Goal: Task Accomplishment & Management: Complete application form

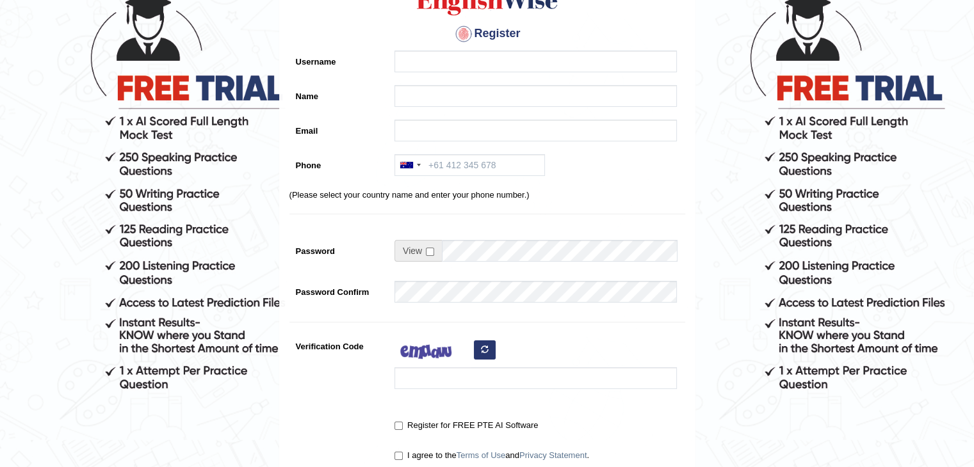
scroll to position [110, 0]
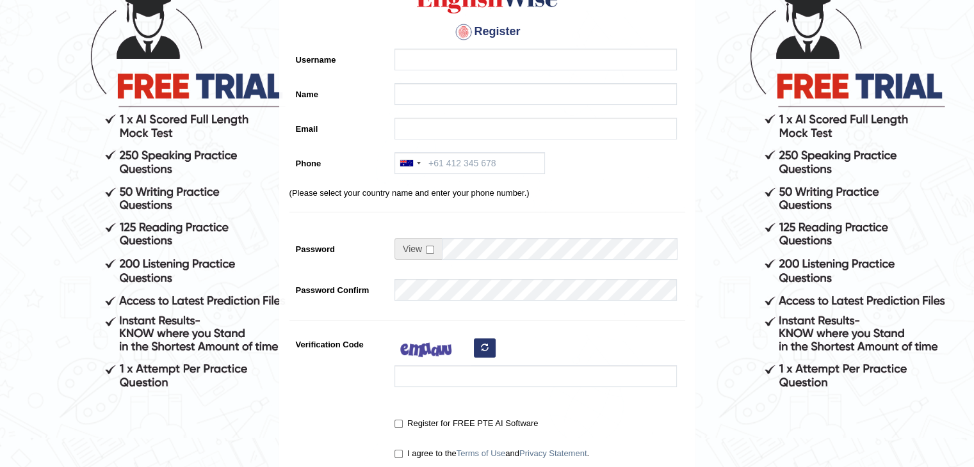
click at [943, 219] on html "Please fix the following errors: Please Fill in the Form Register Username Name…" at bounding box center [487, 123] width 974 height 467
drag, startPoint x: 943, startPoint y: 219, endPoint x: 937, endPoint y: 300, distance: 80.9
click at [937, 300] on form "Please fix the following errors: Please Fill in the Form Register Username Name…" at bounding box center [487, 251] width 970 height 678
click at [471, 64] on input "Username" at bounding box center [535, 60] width 282 height 22
type input "G"
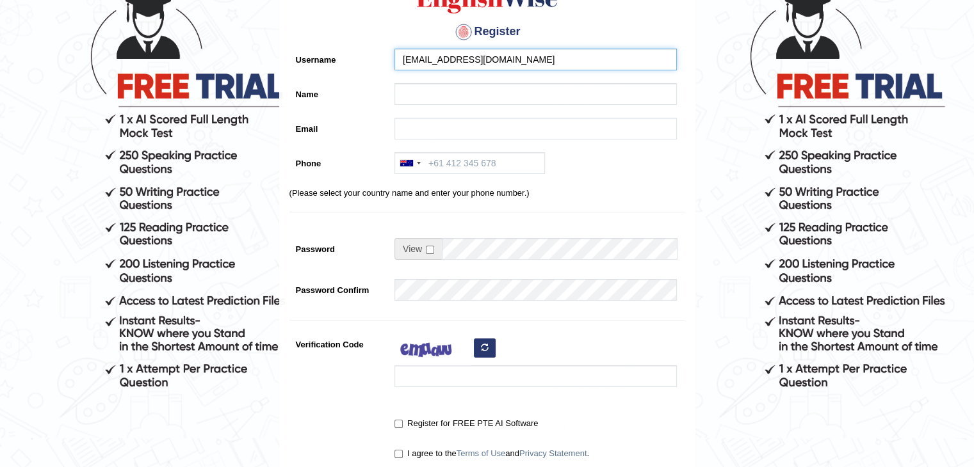
type input "[EMAIL_ADDRESS][DOMAIN_NAME]"
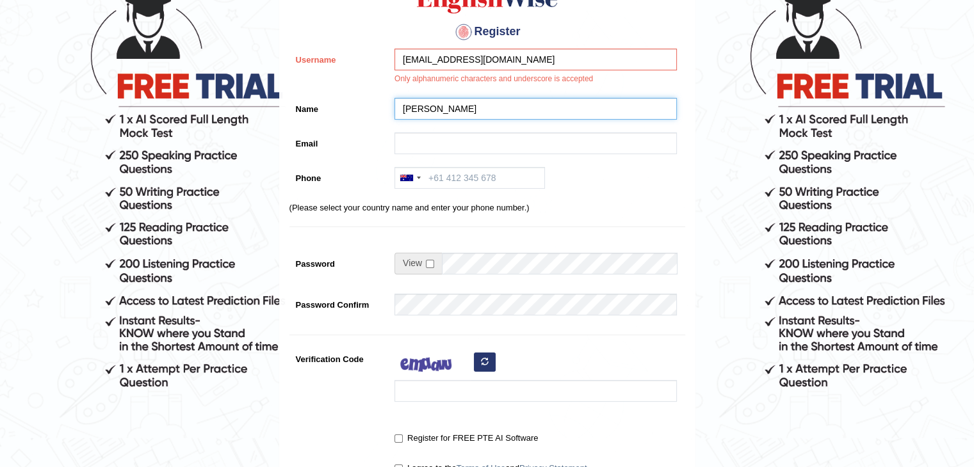
type input "GOMATHY"
type input "PRAVEENKUMAR"
click at [507, 45] on div "Register Username raghugoms30@gmail.com Only alphanumeric characters and unders…" at bounding box center [487, 222] width 415 height 549
drag, startPoint x: 507, startPoint y: 45, endPoint x: 512, endPoint y: 54, distance: 10.3
click at [512, 54] on div "Register Username raghugoms30@gmail.com Only alphanumeric characters and unders…" at bounding box center [487, 222] width 415 height 549
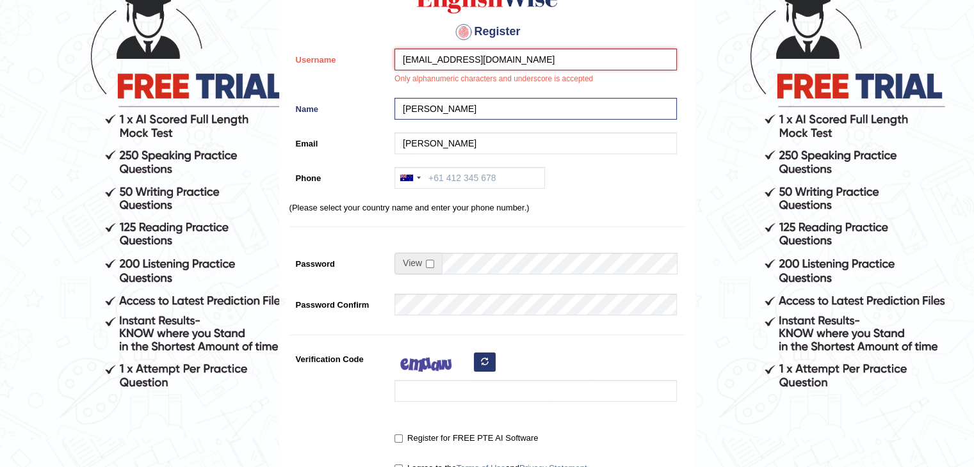
click at [512, 54] on input "[EMAIL_ADDRESS][DOMAIN_NAME]" at bounding box center [535, 60] width 282 height 22
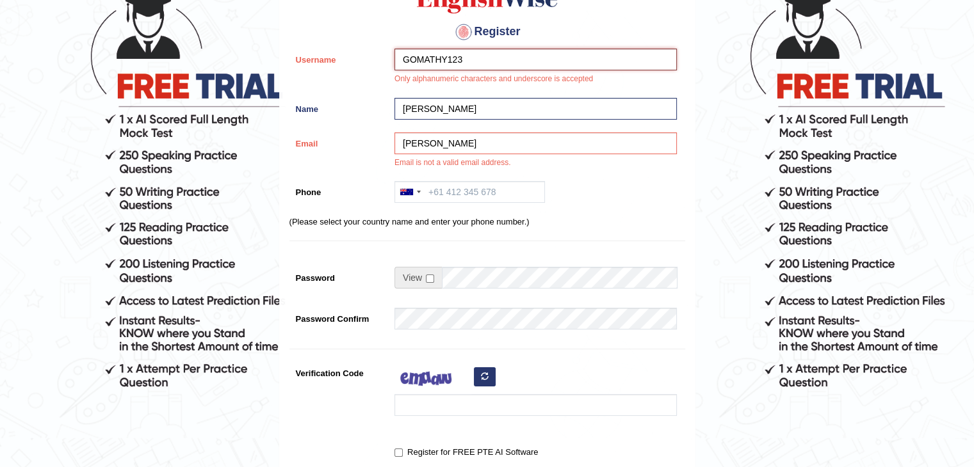
type input "GOMATHY123"
click at [450, 188] on input "Phone" at bounding box center [469, 192] width 150 height 22
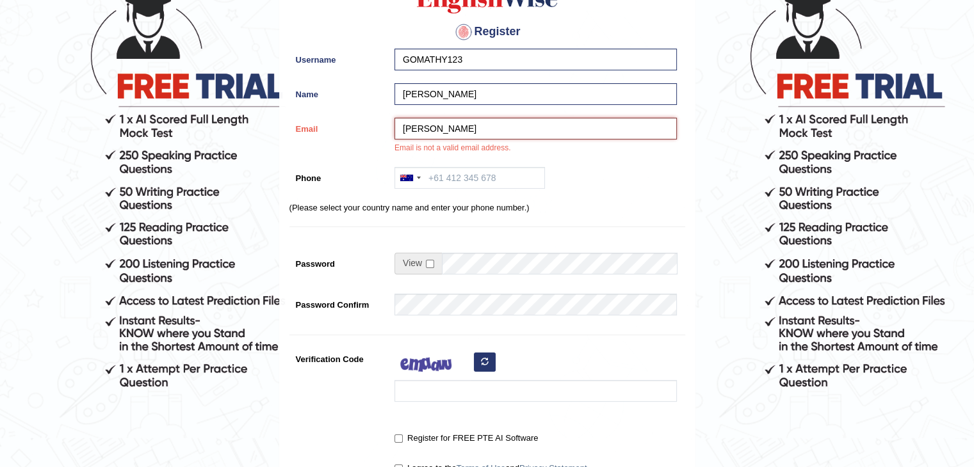
click at [510, 126] on input "PRAVEENKUMAR" at bounding box center [535, 129] width 282 height 22
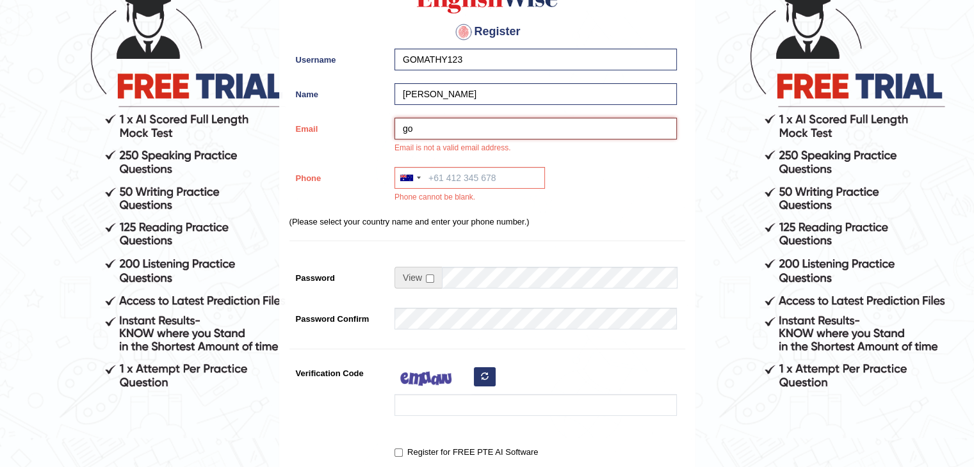
type input "g"
type input "raghugoms30@gmail.com"
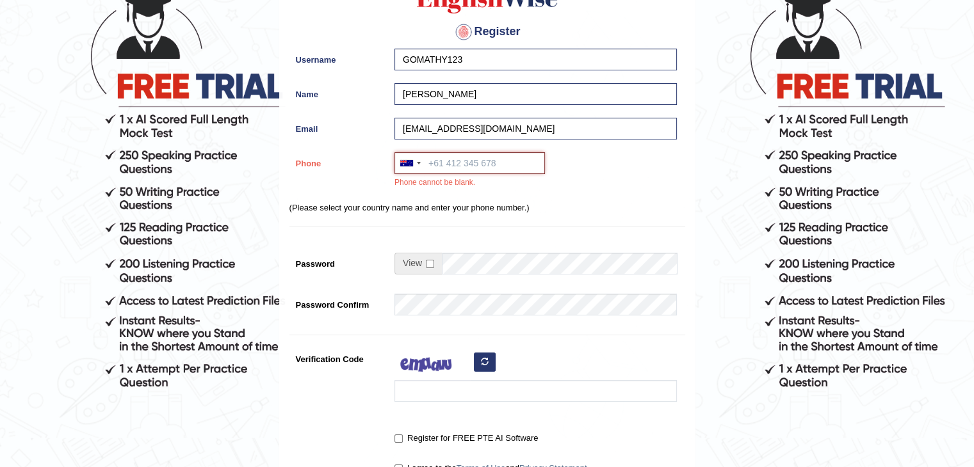
click at [474, 163] on input "Phone" at bounding box center [469, 163] width 150 height 22
type input "+61413483559"
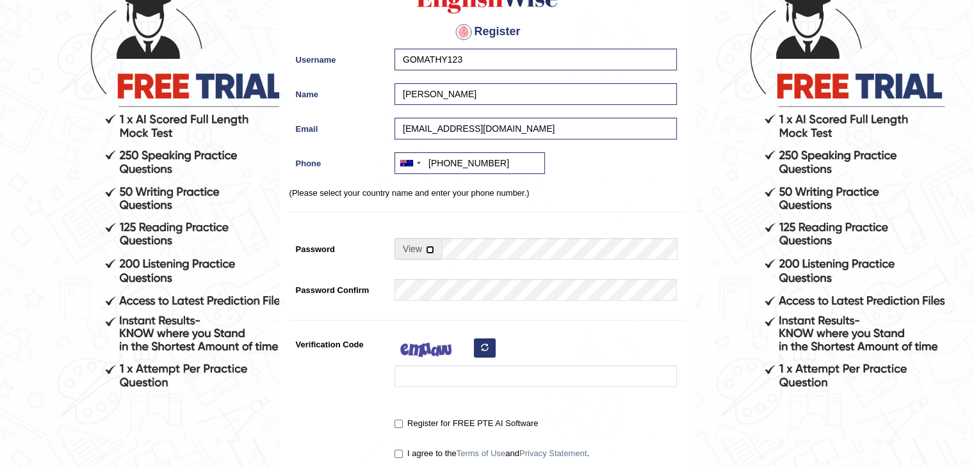
click at [428, 250] on input "checkbox" at bounding box center [430, 250] width 8 height 8
checkbox input "true"
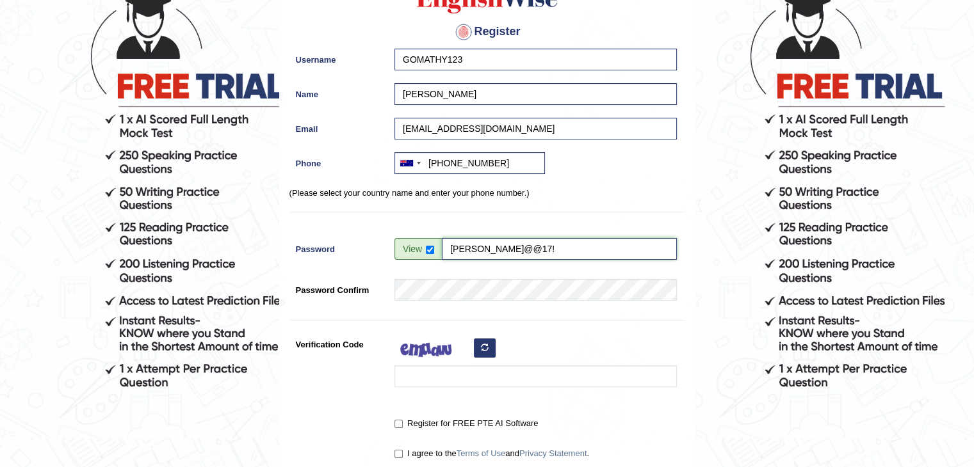
click at [494, 252] on input "Gomathy@@17!" at bounding box center [559, 249] width 235 height 22
type input "Gomathy@17!"
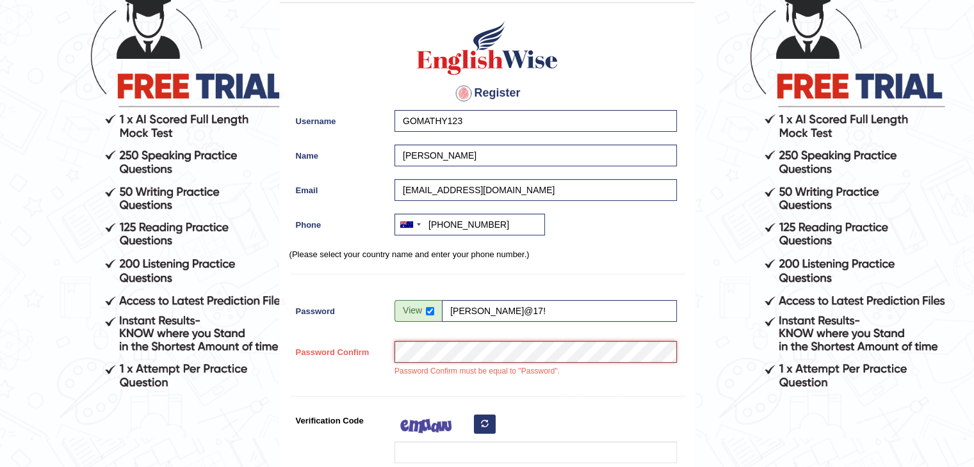
scroll to position [171, 0]
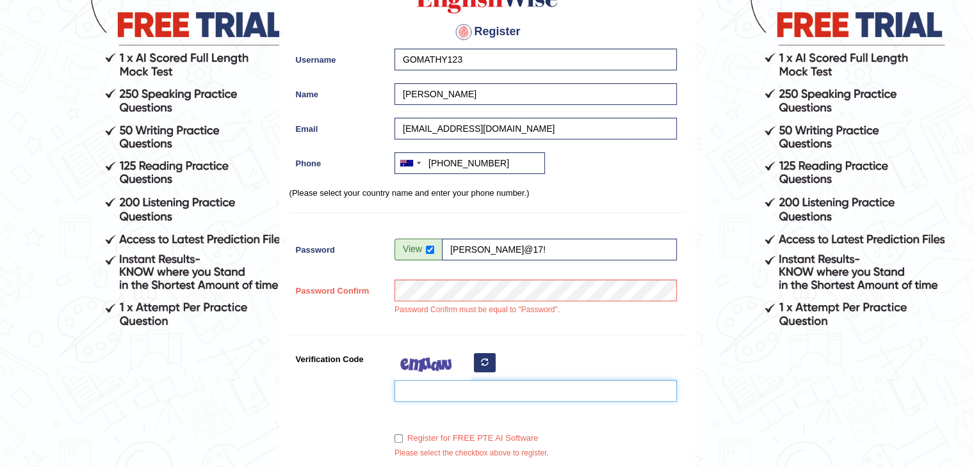
click at [444, 380] on input "Verification Code" at bounding box center [535, 391] width 282 height 22
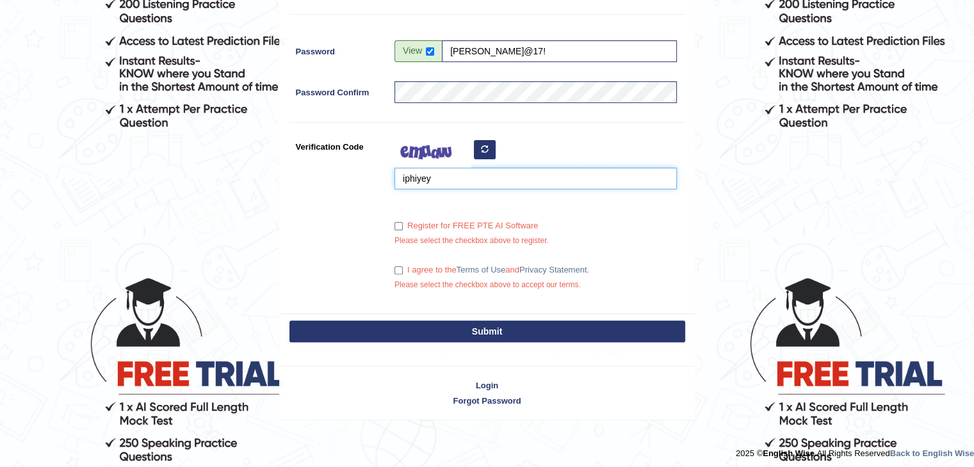
scroll to position [373, 0]
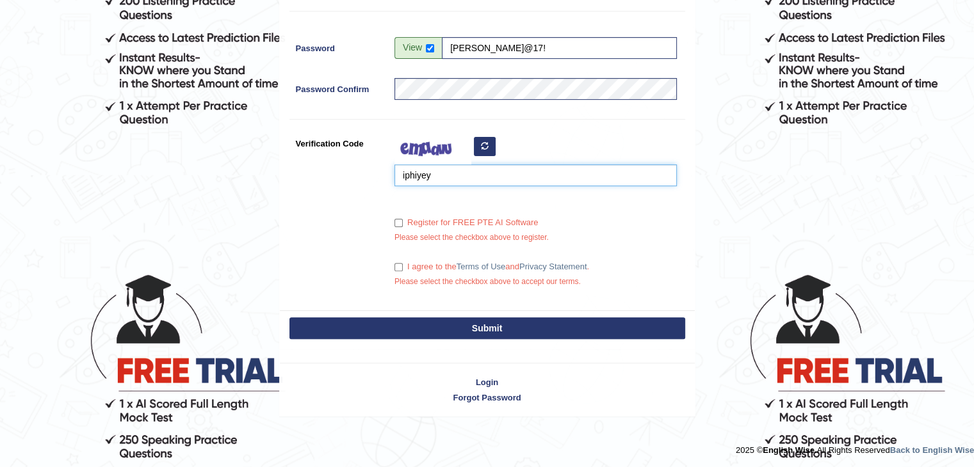
type input "iphiyey"
click at [396, 267] on input "I agree to the Terms of Use and Privacy Statement ." at bounding box center [398, 267] width 8 height 8
checkbox input "true"
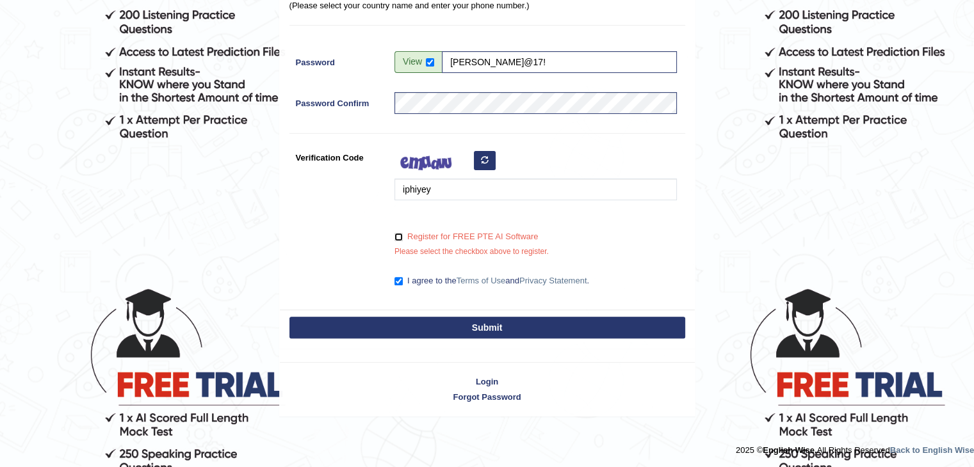
click at [402, 236] on input "Register for FREE PTE AI Software" at bounding box center [398, 237] width 8 height 8
checkbox input "true"
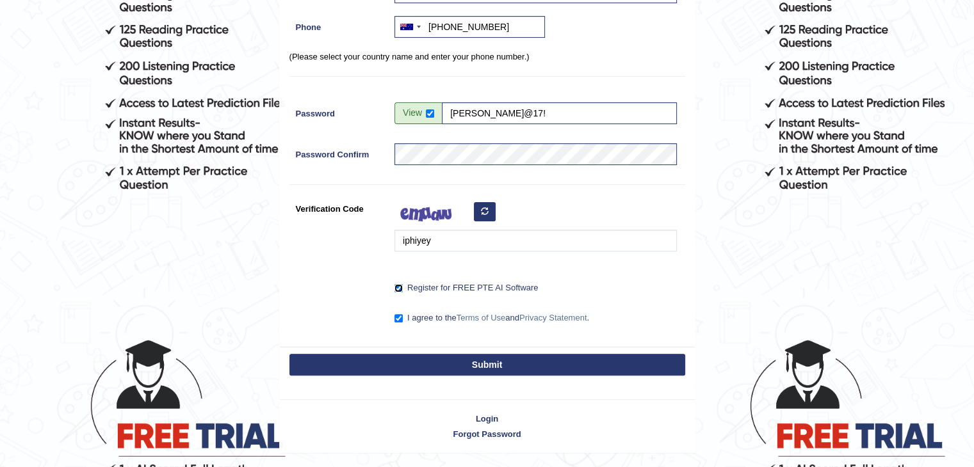
scroll to position [309, 0]
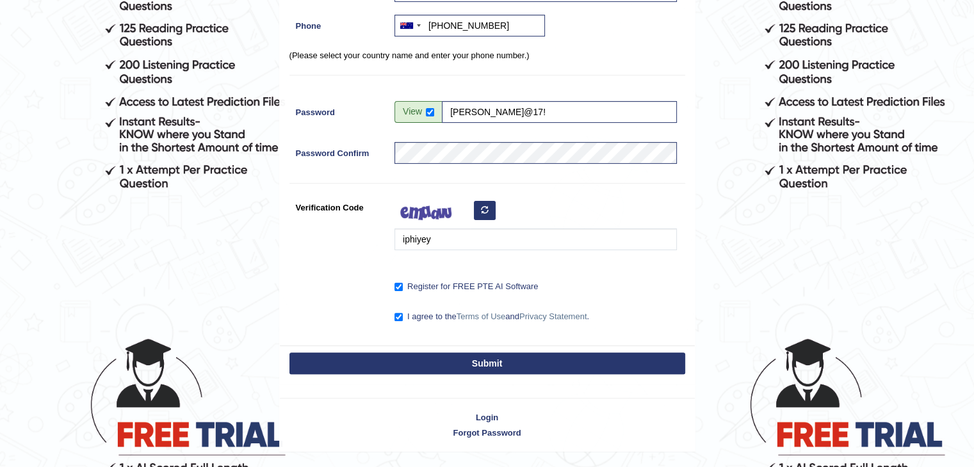
click at [514, 366] on button "Submit" at bounding box center [487, 364] width 396 height 22
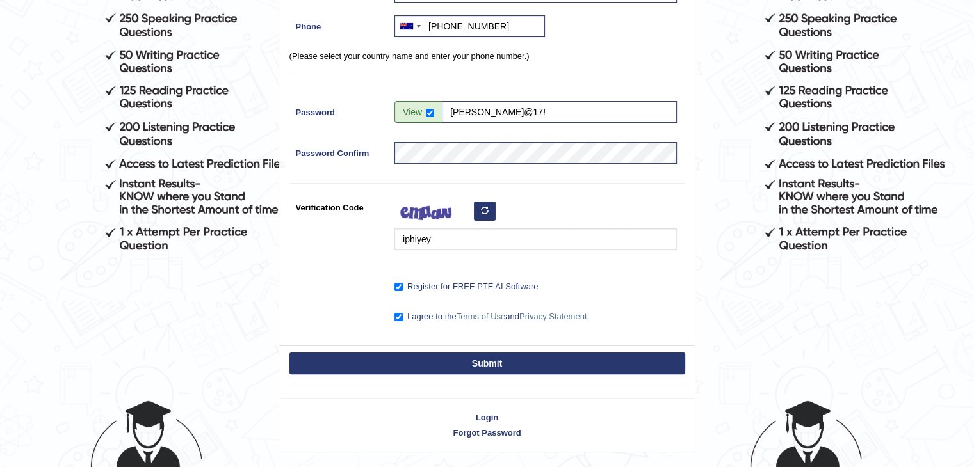
click at [499, 361] on button "Submit" at bounding box center [487, 364] width 396 height 22
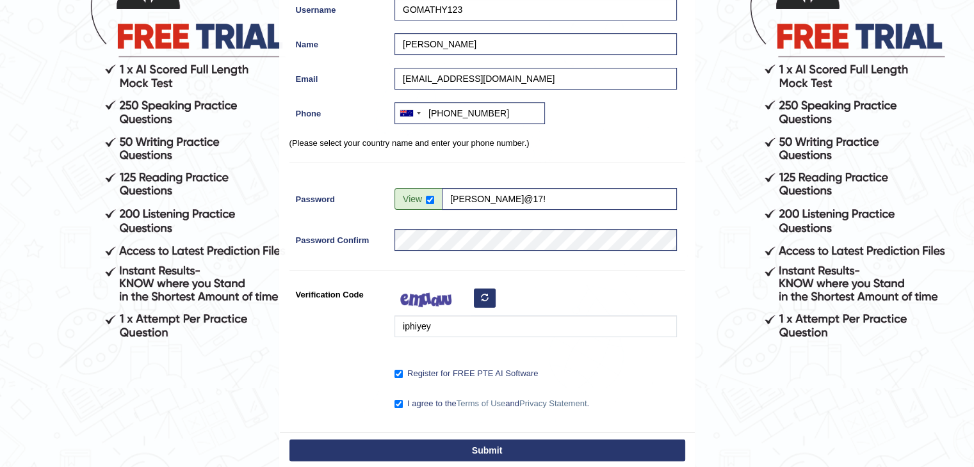
scroll to position [238, 0]
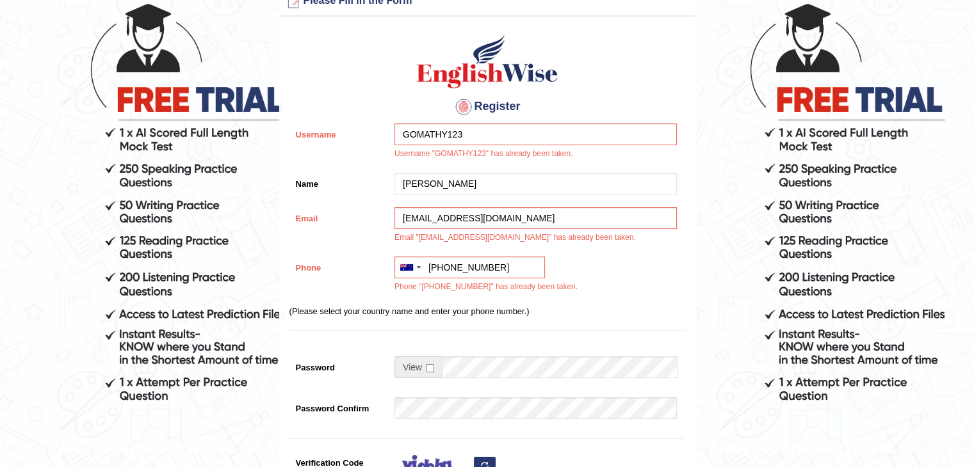
scroll to position [131, 0]
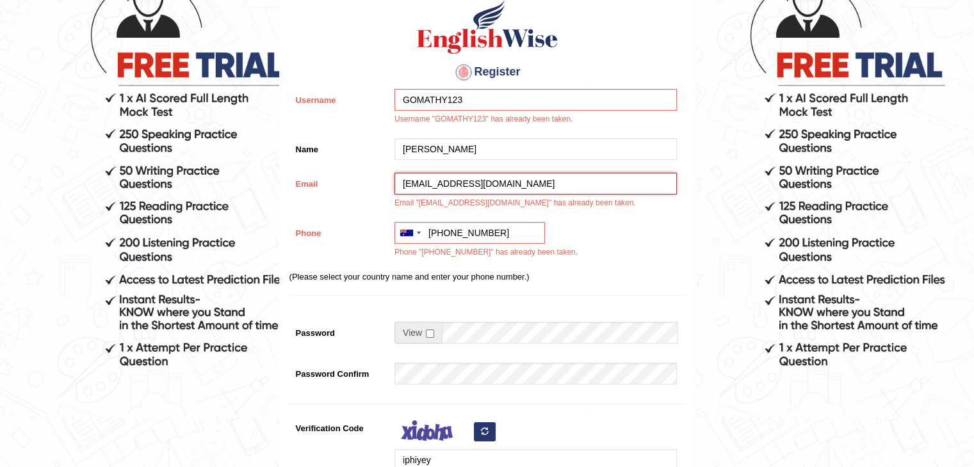
click at [592, 177] on input "[EMAIL_ADDRESS][DOMAIN_NAME]" at bounding box center [535, 184] width 282 height 22
click at [553, 106] on input "GOMATHY123" at bounding box center [535, 100] width 282 height 22
click at [525, 179] on input "[EMAIL_ADDRESS][DOMAIN_NAME]" at bounding box center [535, 184] width 282 height 22
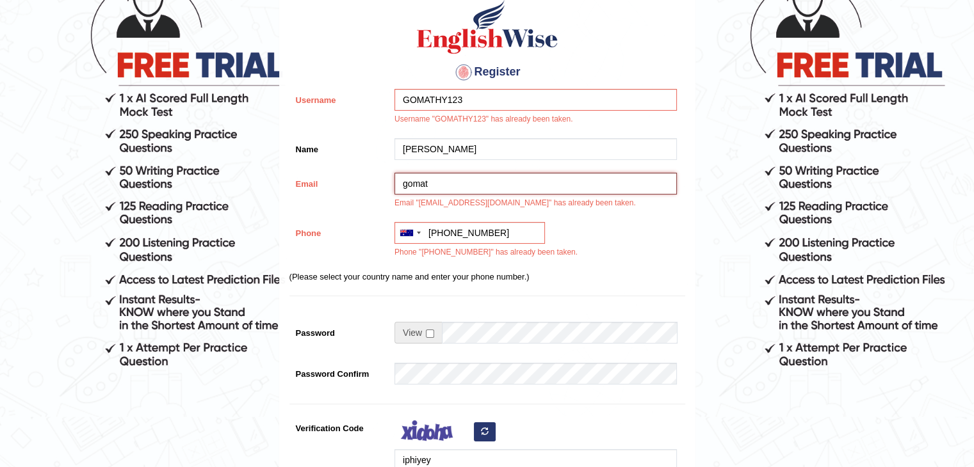
type input "gomathysuji1@gmail.com"
click at [507, 240] on input "+61 413 483 559" at bounding box center [469, 233] width 150 height 22
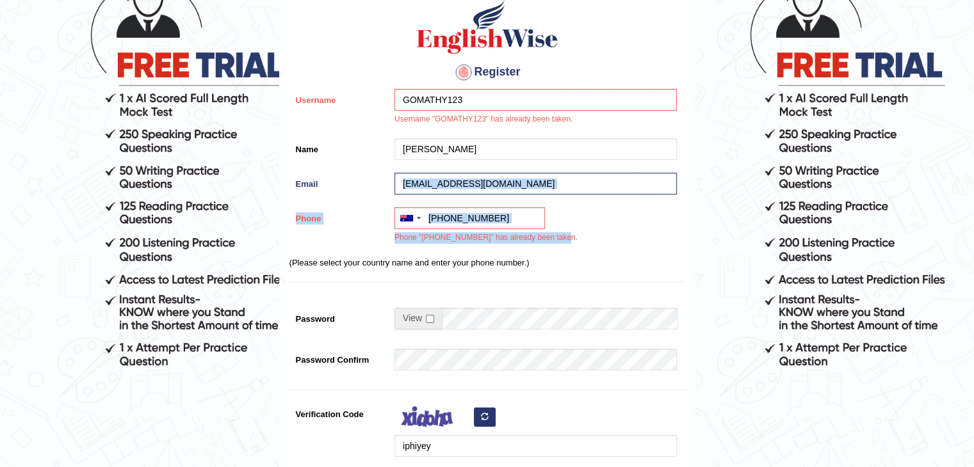
drag, startPoint x: 950, startPoint y: 249, endPoint x: 952, endPoint y: 183, distance: 66.0
click at [953, 183] on form "Please fix the following errors: Username "GOMATHY123" has already been taken. …" at bounding box center [487, 274] width 970 height 768
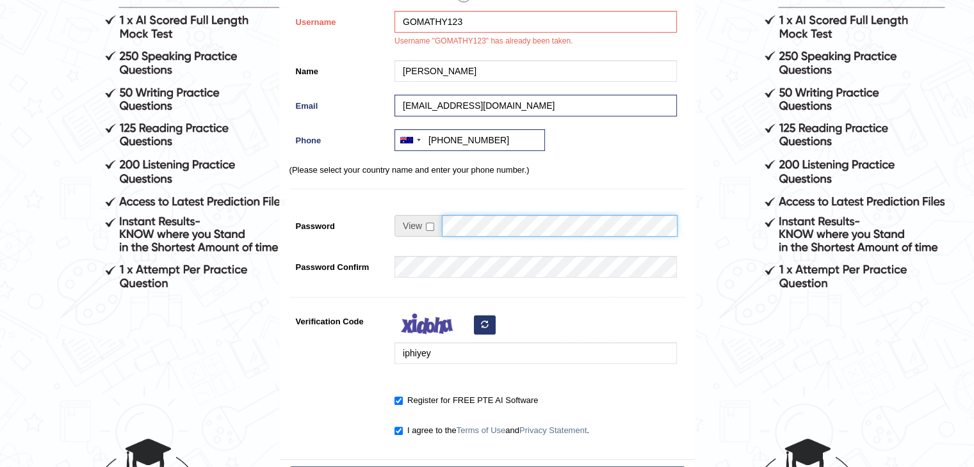
scroll to position [0, 0]
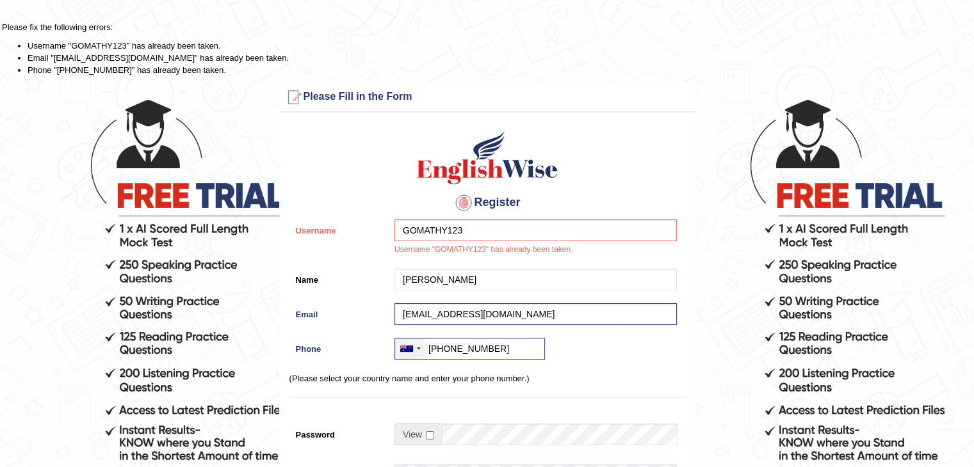
click at [416, 346] on div at bounding box center [409, 349] width 29 height 20
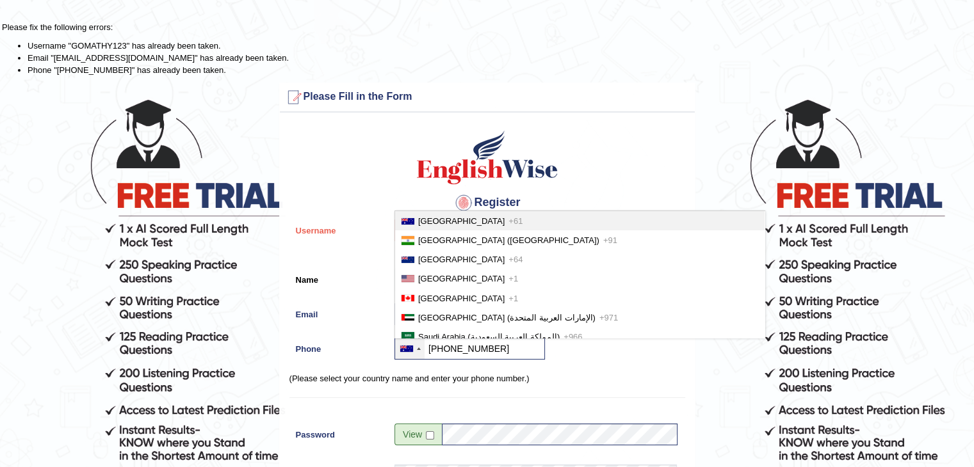
click at [485, 228] on li "Australia +61" at bounding box center [579, 220] width 369 height 19
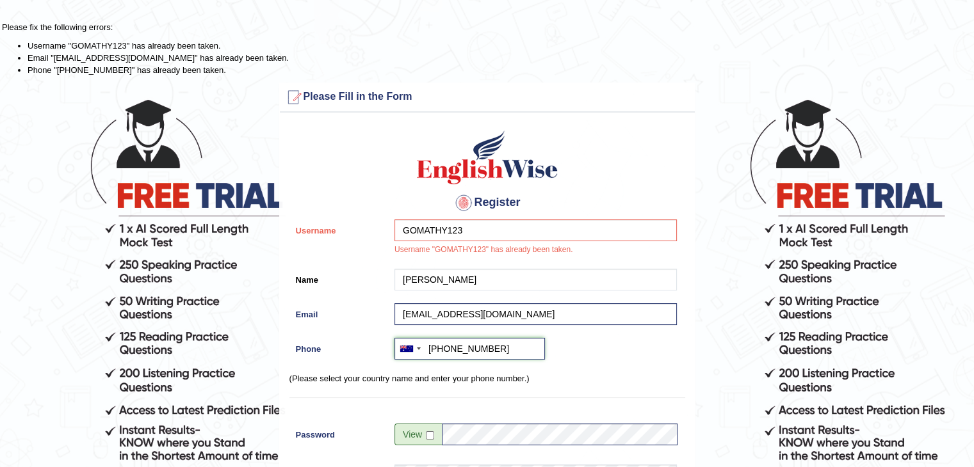
click at [498, 347] on input "+61 413 483 559" at bounding box center [469, 349] width 150 height 22
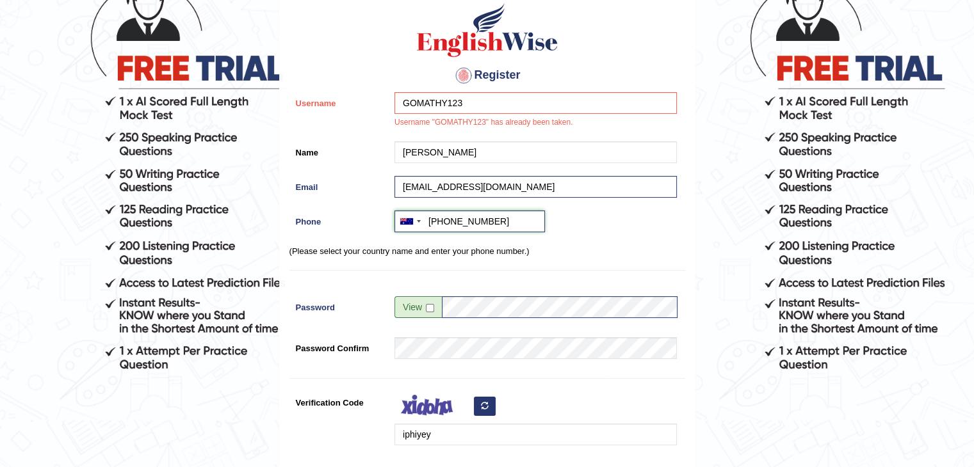
scroll to position [126, 0]
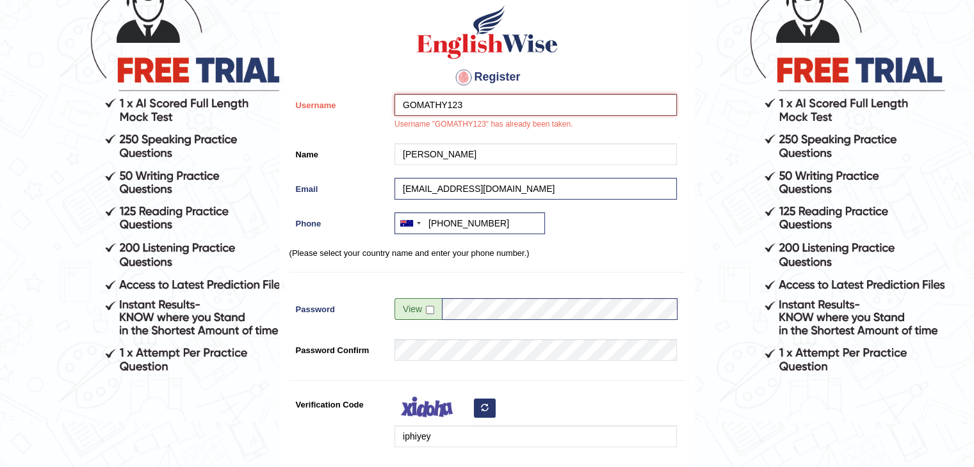
click at [525, 103] on input "GOMATHY123" at bounding box center [535, 105] width 282 height 22
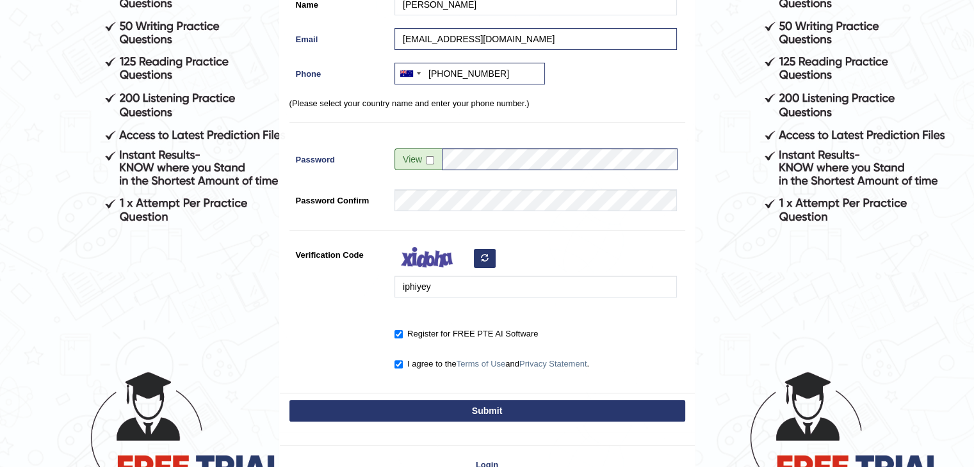
scroll to position [359, 0]
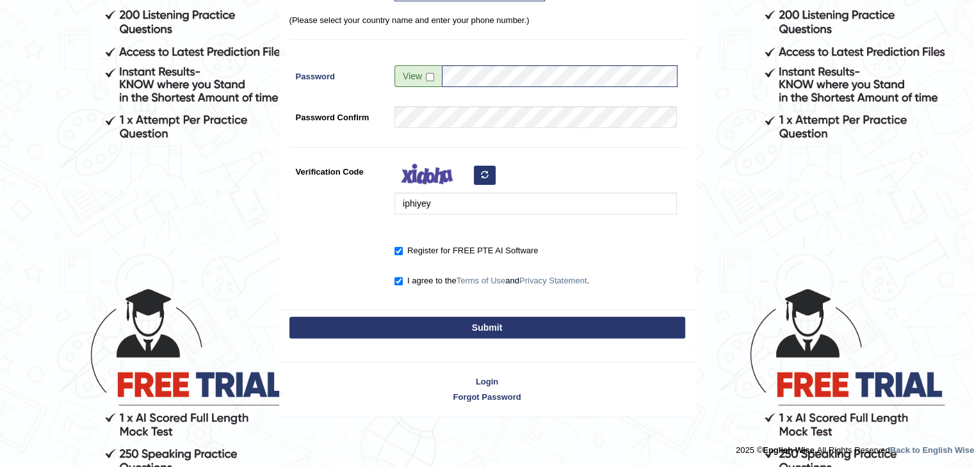
type input "GOMATHY_0717"
click at [527, 313] on div "Submit" at bounding box center [487, 329] width 415 height 38
click at [542, 326] on button "Submit" at bounding box center [487, 328] width 396 height 22
type input "+61413483559"
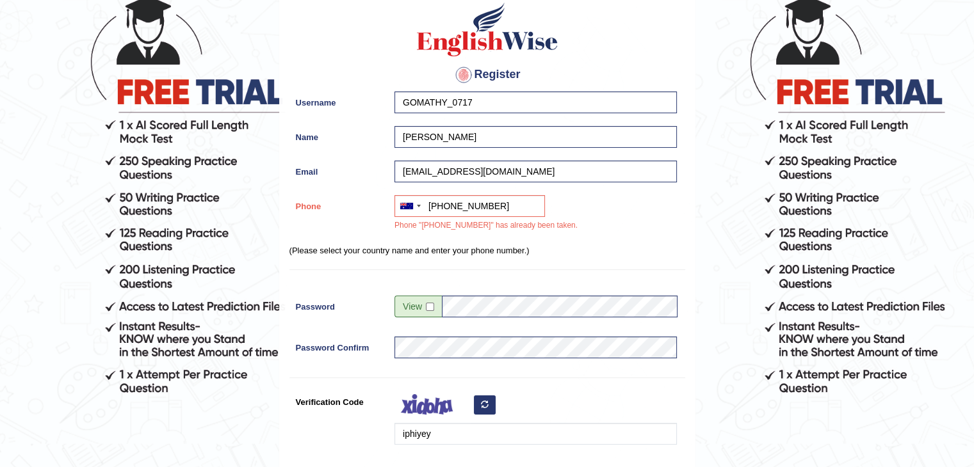
scroll to position [102, 0]
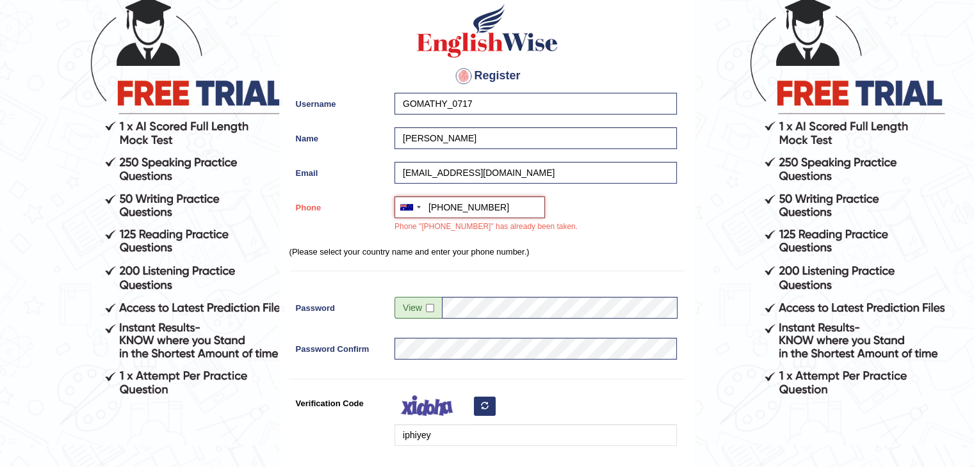
click at [538, 202] on input "+61413483559" at bounding box center [469, 208] width 150 height 22
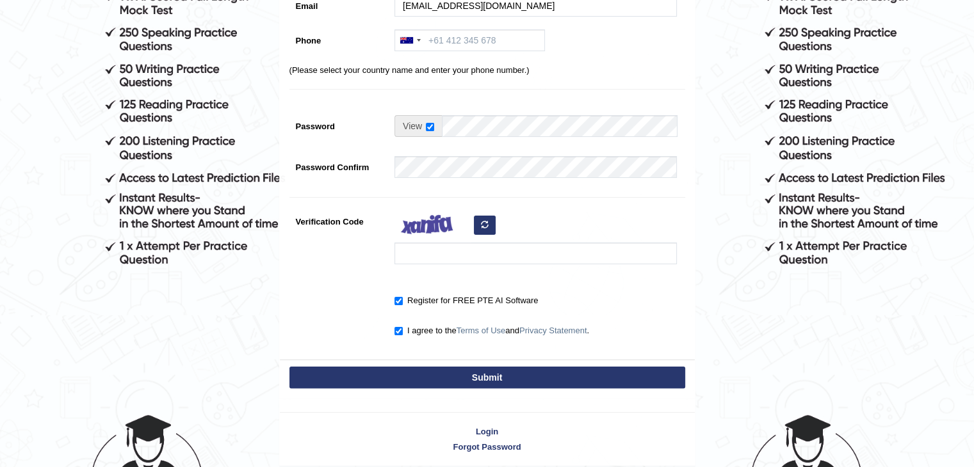
scroll to position [232, 0]
drag, startPoint x: 791, startPoint y: 86, endPoint x: 799, endPoint y: 70, distance: 17.8
click at [799, 70] on form "Please fix the following errors: Please Fill in the Form Register Username GOMA…" at bounding box center [487, 128] width 970 height 678
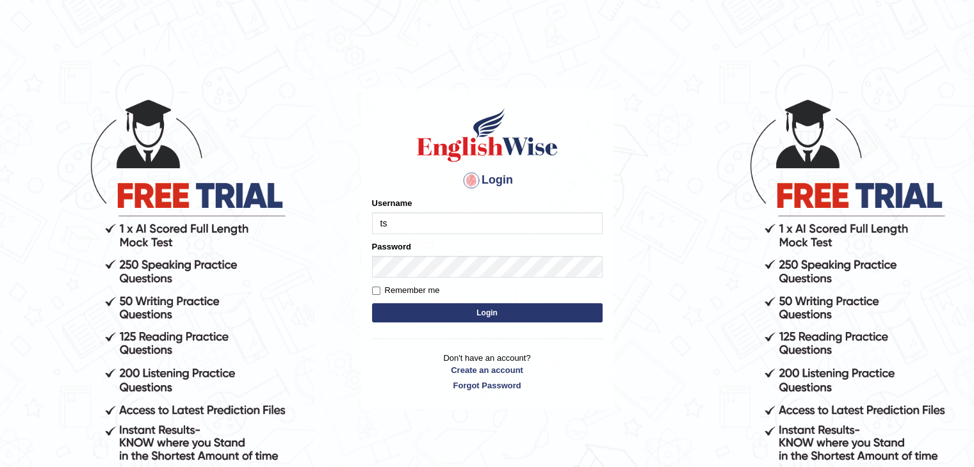
type input "t"
type input "[EMAIL_ADDRESS][DOMAIN_NAME]"
click at [490, 309] on button "Login" at bounding box center [487, 313] width 231 height 19
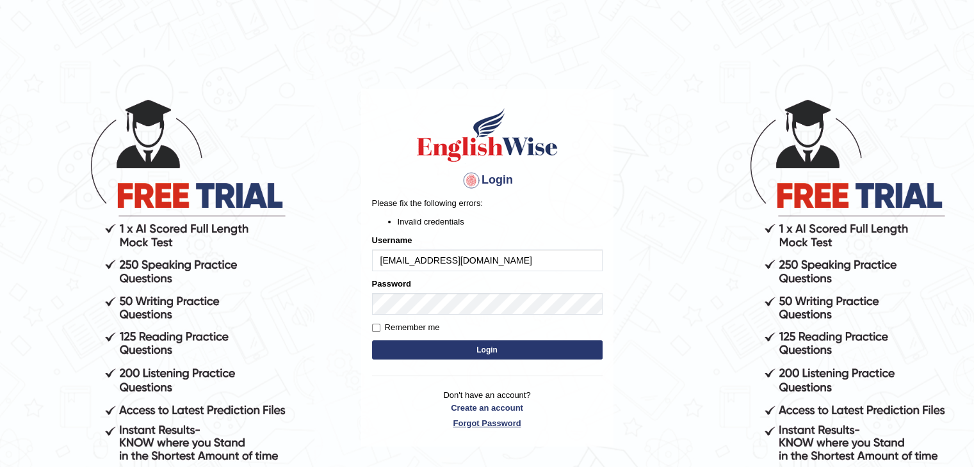
click at [492, 428] on link "Forgot Password" at bounding box center [487, 424] width 231 height 12
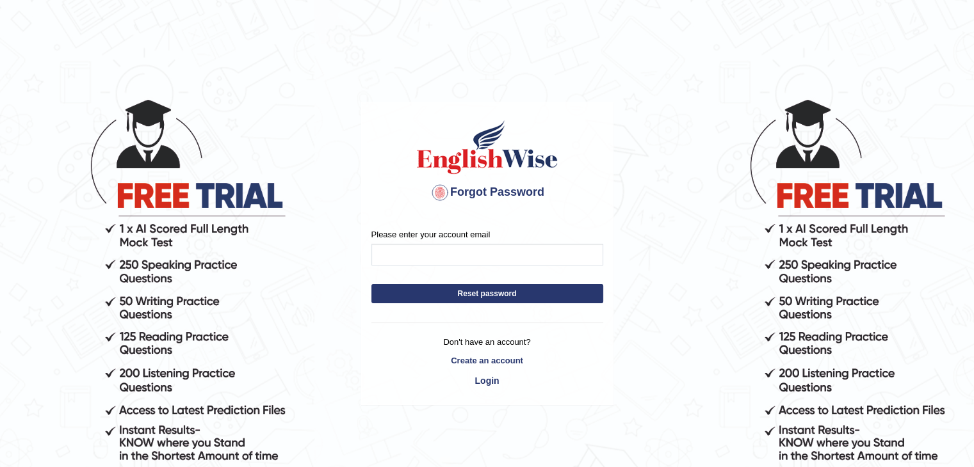
click at [505, 286] on button "Reset password" at bounding box center [487, 293] width 232 height 19
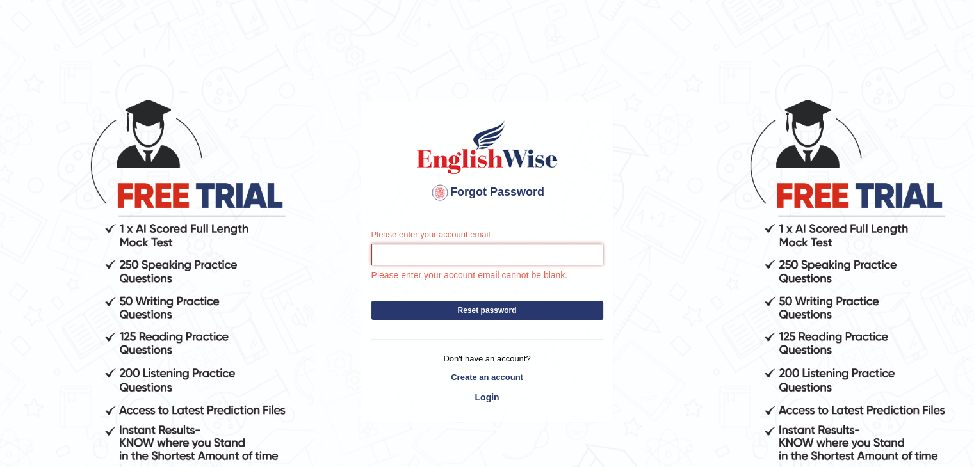
click at [525, 259] on input "Please enter your account email" at bounding box center [487, 255] width 232 height 22
type input "[EMAIL_ADDRESS][DOMAIN_NAME]"
click at [524, 312] on button "Reset password" at bounding box center [487, 310] width 232 height 19
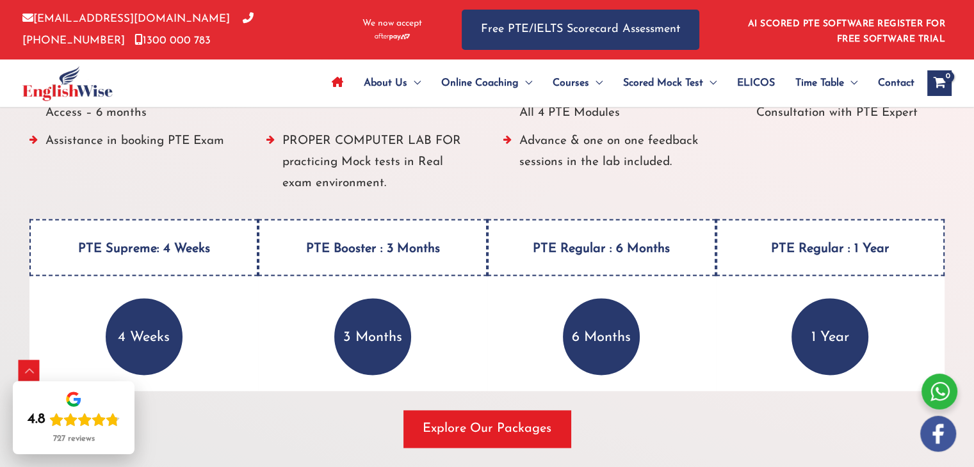
scroll to position [1687, 0]
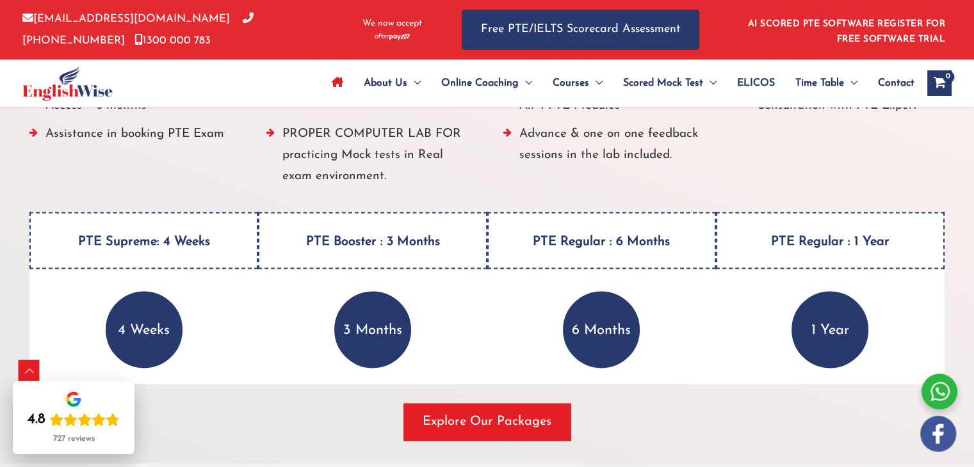
click at [490, 379] on div "PTE Regular : 6 Months 6 Months ALL PTE preparation materials (included in the …" at bounding box center [601, 298] width 229 height 172
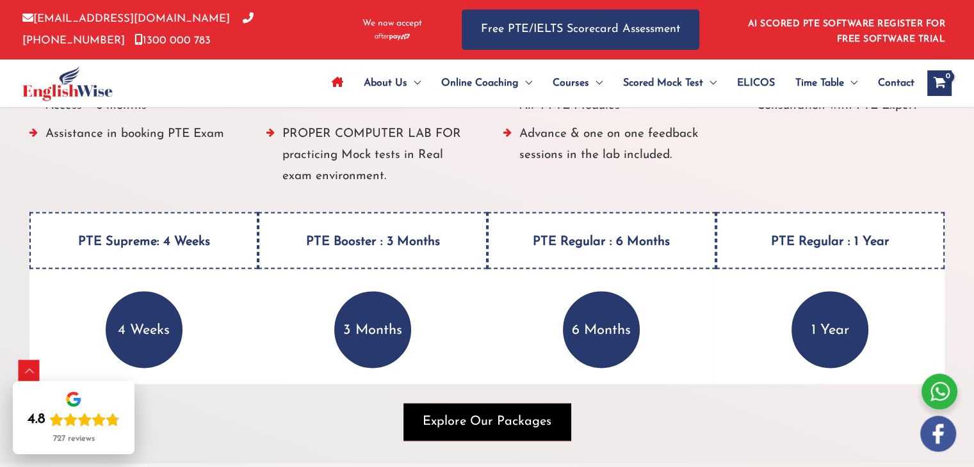
click at [504, 413] on span "Explore Our Packages" at bounding box center [487, 422] width 129 height 18
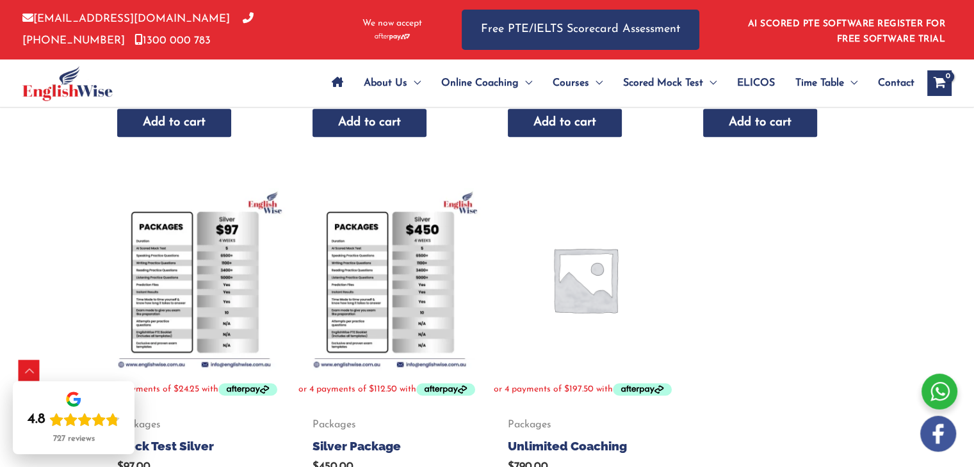
click at [220, 252] on img at bounding box center [194, 279] width 183 height 183
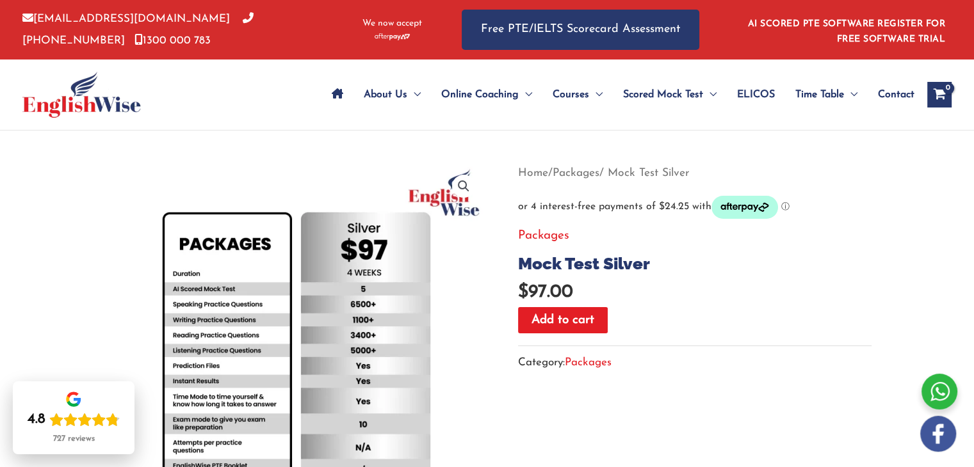
click at [572, 316] on button "Add to cart" at bounding box center [563, 320] width 90 height 26
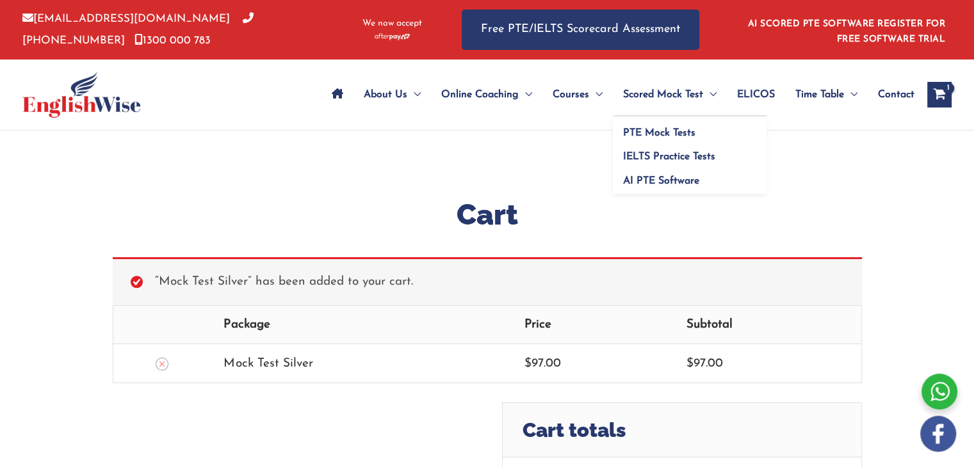
click at [703, 94] on span "Menu Toggle" at bounding box center [709, 94] width 13 height 45
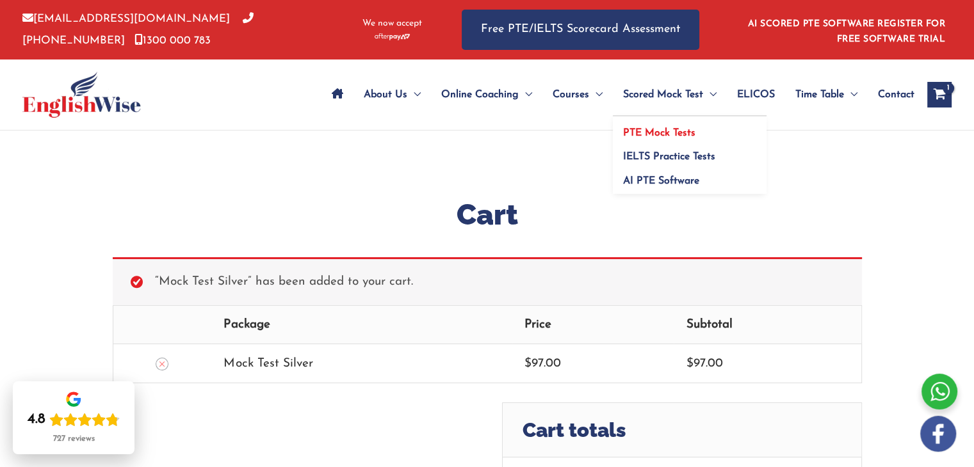
click at [660, 132] on span "PTE Mock Tests" at bounding box center [659, 133] width 72 height 10
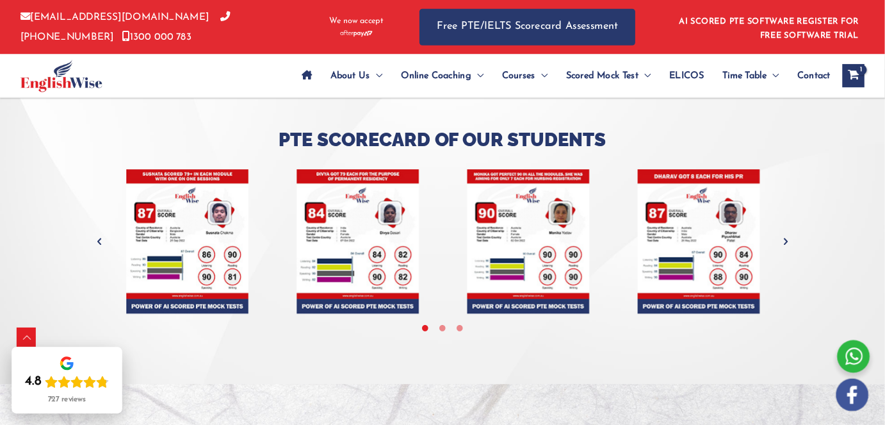
scroll to position [3591, 0]
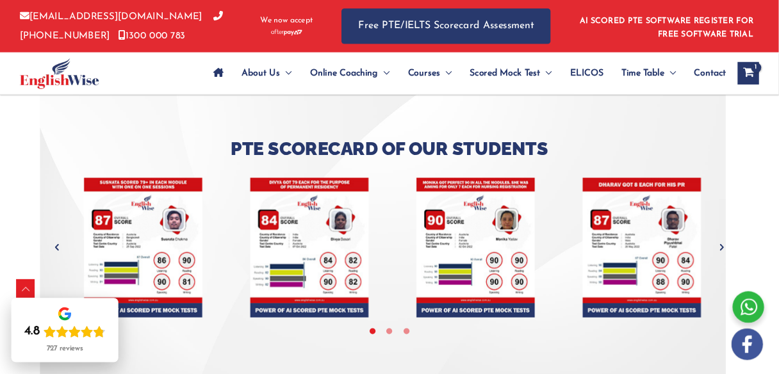
scroll to position [3572, 0]
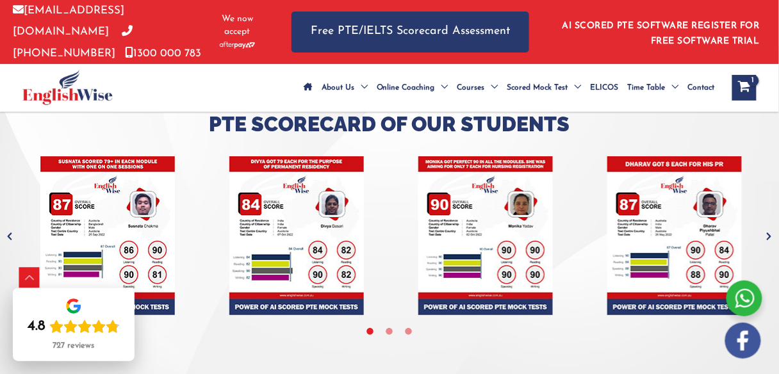
drag, startPoint x: 973, startPoint y: 0, endPoint x: 315, endPoint y: 335, distance: 738.6
click at [315, 335] on ul at bounding box center [389, 333] width 753 height 34
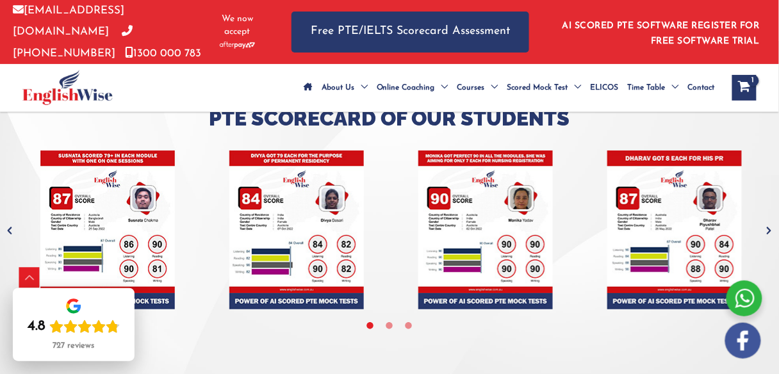
scroll to position [3546, 0]
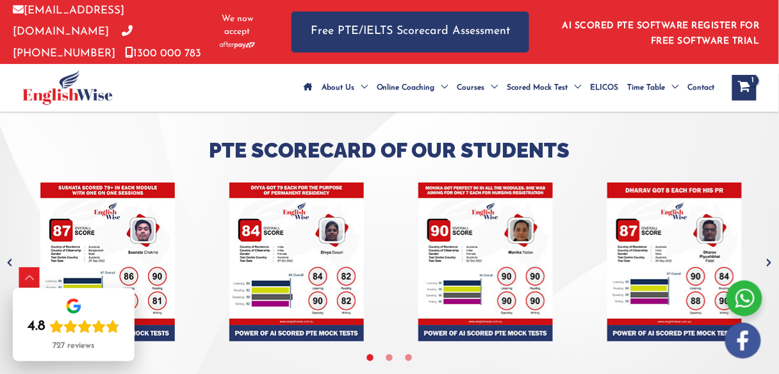
click at [768, 260] on icon "Next" at bounding box center [769, 262] width 13 height 13
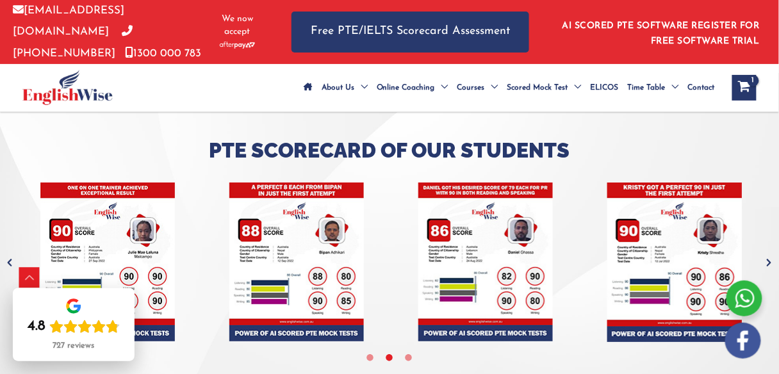
click at [768, 260] on icon "Next" at bounding box center [769, 262] width 13 height 13
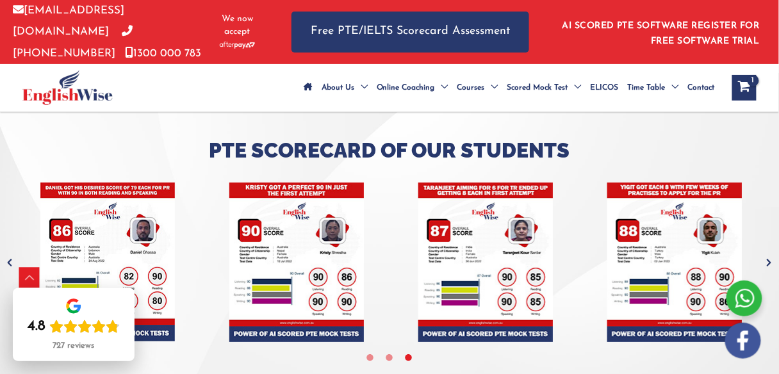
click at [768, 260] on icon "Next" at bounding box center [769, 262] width 13 height 13
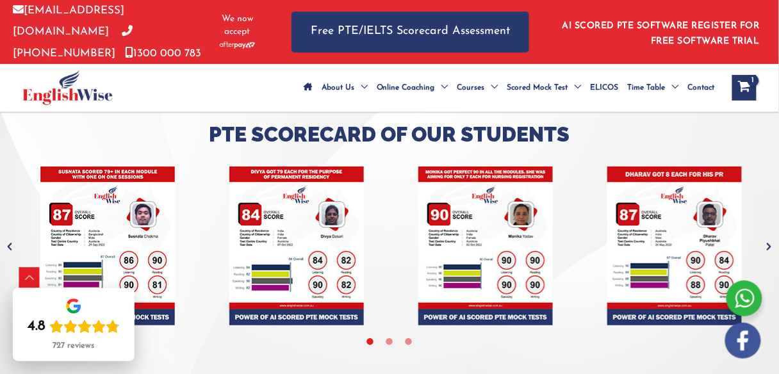
scroll to position [3594, 0]
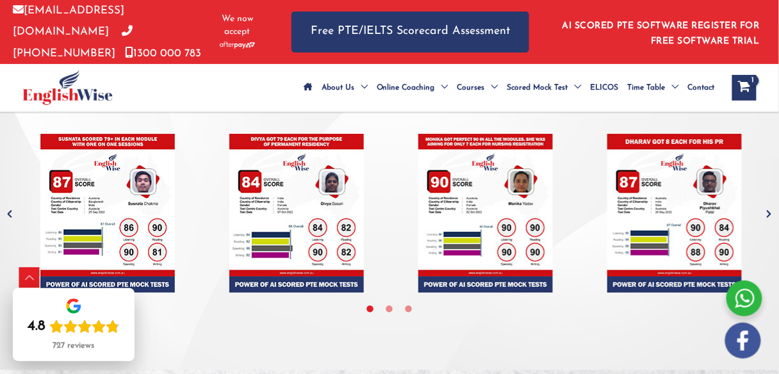
click at [11, 210] on icon "Previous" at bounding box center [9, 213] width 13 height 13
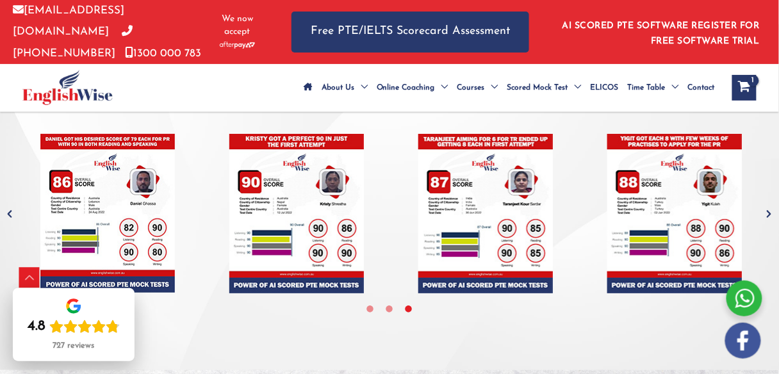
click at [11, 210] on icon "Previous" at bounding box center [9, 213] width 13 height 13
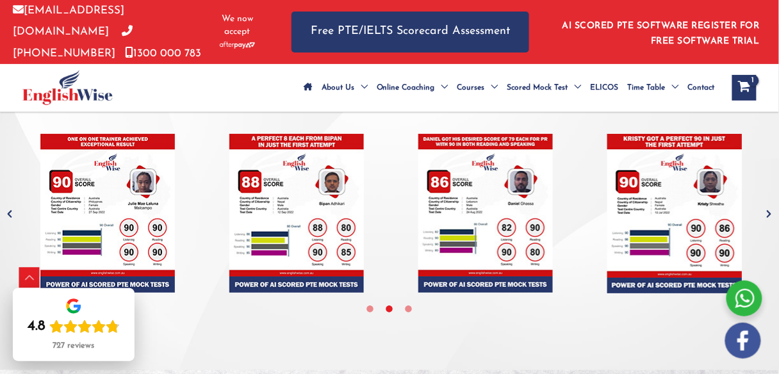
click at [11, 210] on icon "Previous" at bounding box center [9, 213] width 13 height 13
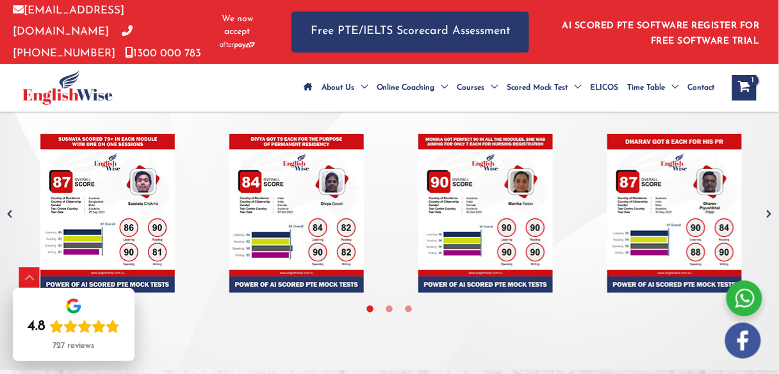
click at [11, 210] on icon "Previous" at bounding box center [9, 213] width 13 height 13
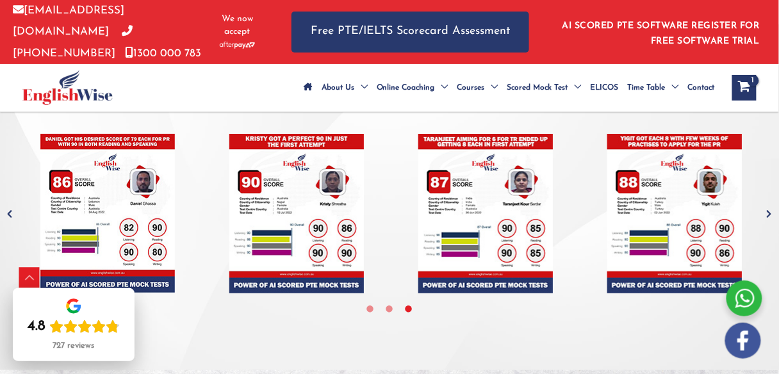
click at [12, 202] on div at bounding box center [389, 197] width 779 height 346
click at [9, 209] on icon "Previous" at bounding box center [9, 213] width 13 height 13
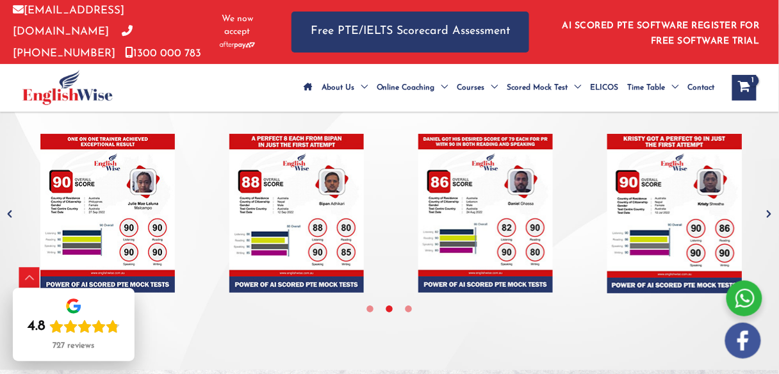
click at [9, 209] on icon "Previous" at bounding box center [9, 213] width 13 height 13
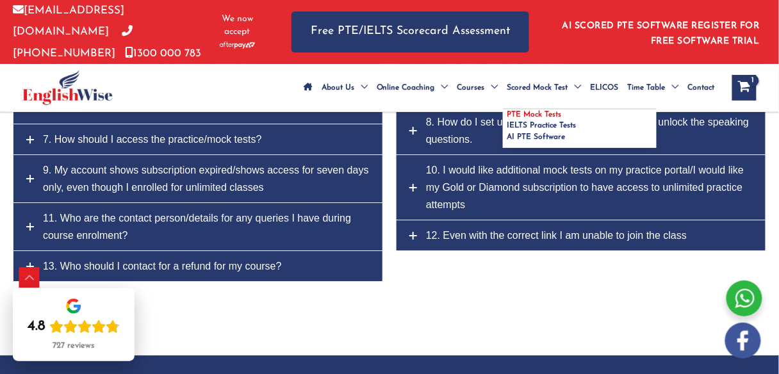
scroll to position [5855, 0]
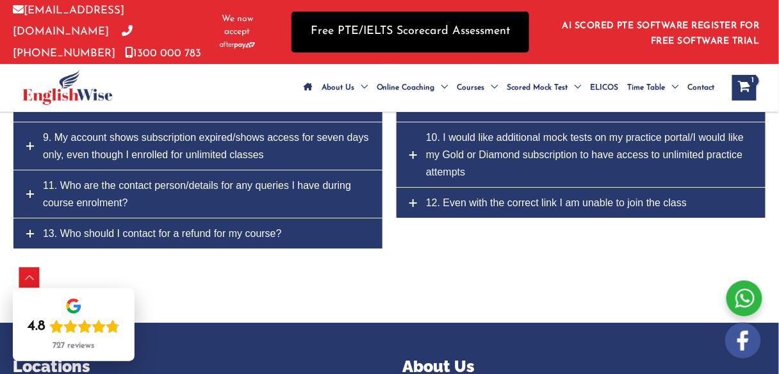
click at [464, 12] on link "Free PTE/IELTS Scorecard Assessment" at bounding box center [410, 32] width 238 height 40
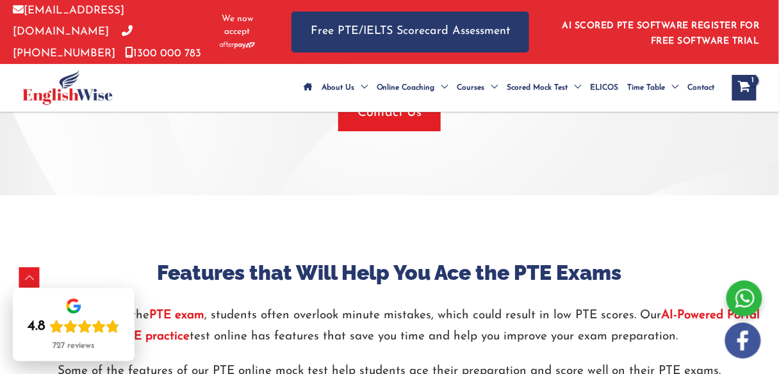
click at [670, 86] on span "Menu Toggle" at bounding box center [671, 87] width 13 height 45
click at [697, 85] on span "Contact" at bounding box center [701, 87] width 27 height 45
click at [738, 89] on icon "View Shopping Cart, 1 items" at bounding box center [743, 87] width 15 height 13
click at [740, 81] on icon "View Shopping Cart, 1 items" at bounding box center [743, 87] width 15 height 13
click at [731, 53] on div "AI SCORED PTE SOFTWARE REGISTER FOR FREE SOFTWARE TRIAL PTE SOFTWARE Login Regi…" at bounding box center [657, 32] width 218 height 64
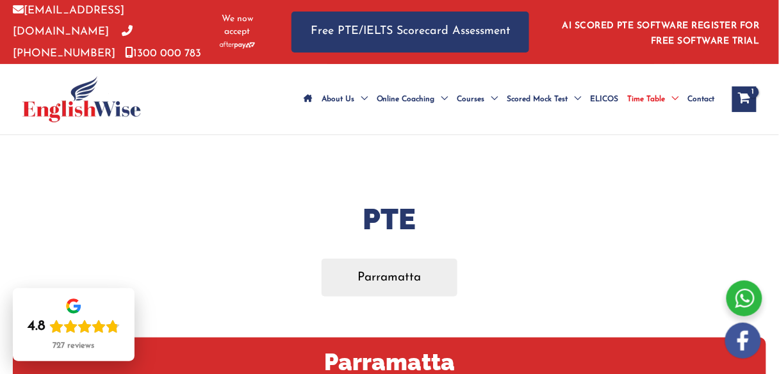
click at [347, 136] on span "Testimonials" at bounding box center [342, 137] width 42 height 8
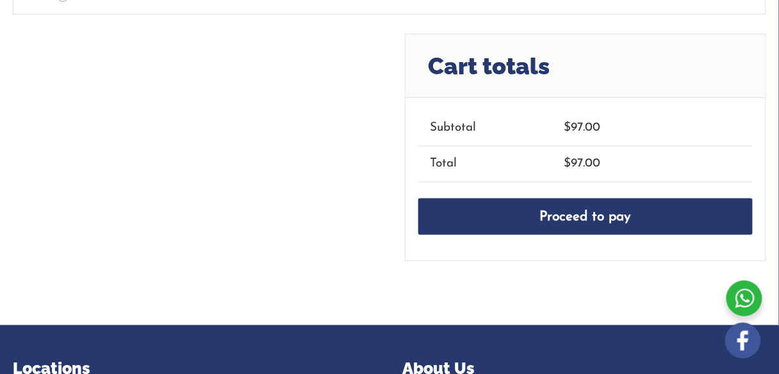
scroll to position [162, 0]
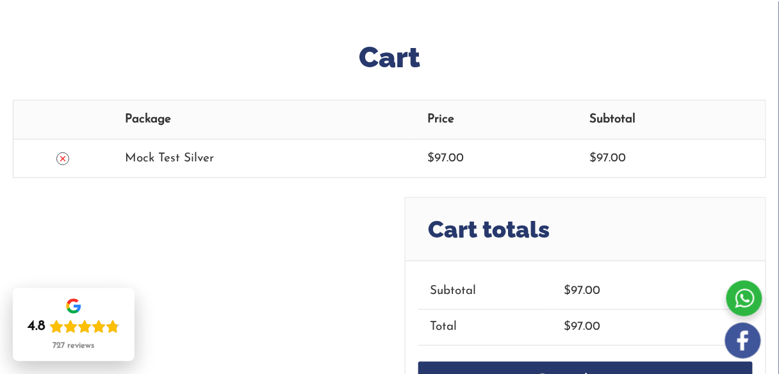
click at [61, 154] on icon "Remove this item" at bounding box center [62, 158] width 9 height 9
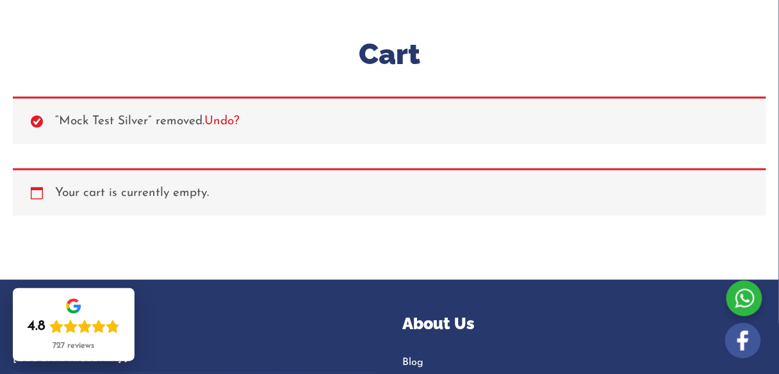
scroll to position [186, 0]
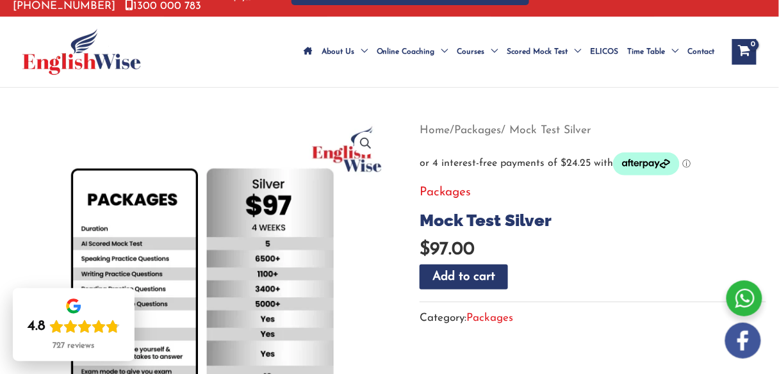
scroll to position [27, 0]
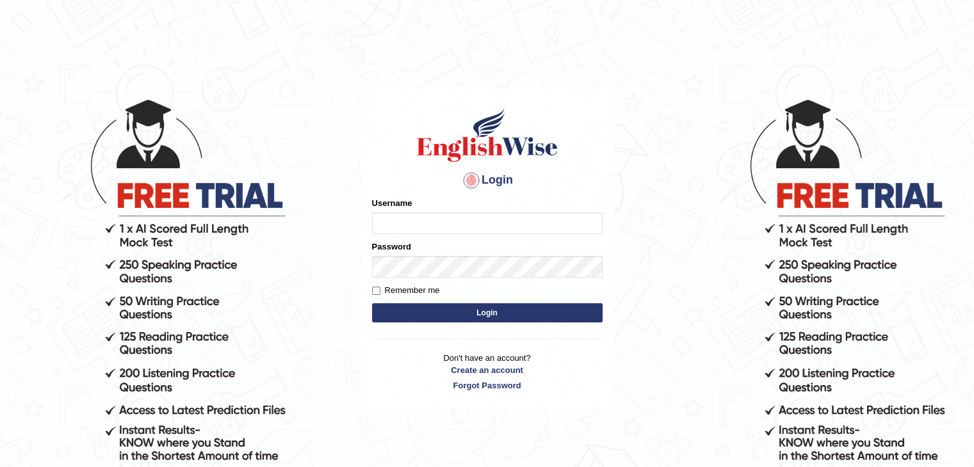
scroll to position [118, 0]
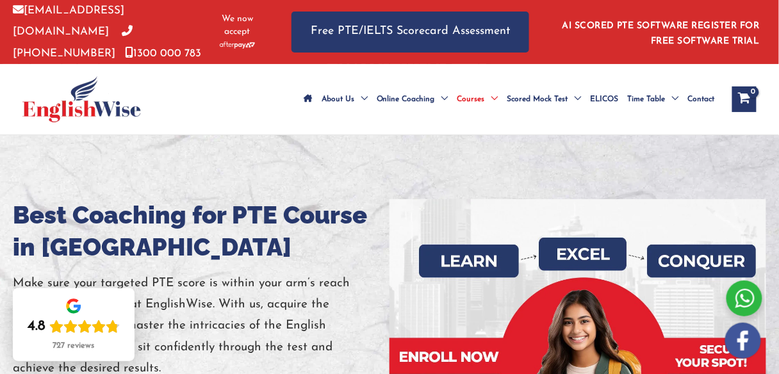
click at [686, 33] on li "AI SCORED PTE SOFTWARE REGISTER FOR FREE SOFTWARE TRIAL" at bounding box center [657, 31] width 205 height 35
click at [702, 27] on link "AI SCORED PTE SOFTWARE REGISTER FOR FREE SOFTWARE TRIAL" at bounding box center [661, 33] width 198 height 25
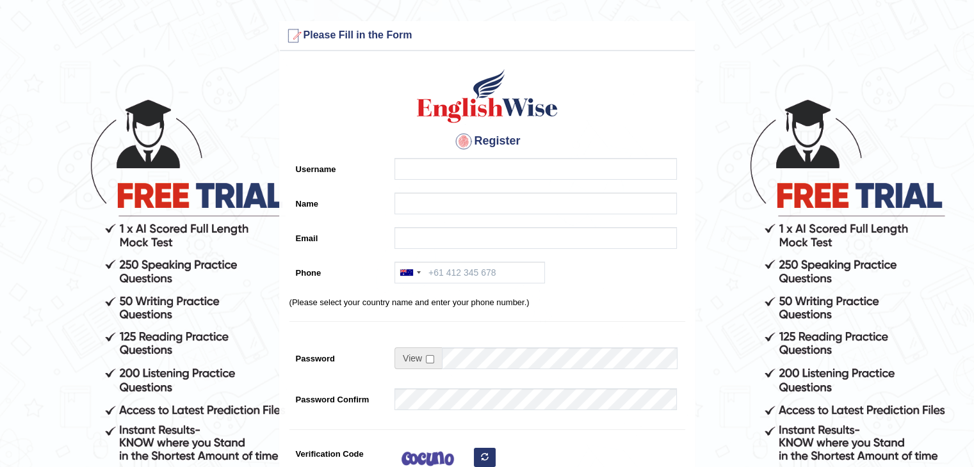
click at [529, 152] on div "Register Username Name Email Phone Australia +61 India (भारत) +91 New Zealand +…" at bounding box center [487, 325] width 415 height 535
click at [532, 161] on input "Username" at bounding box center [535, 169] width 282 height 22
type input "GOMATHY_0717"
click at [528, 213] on div at bounding box center [532, 207] width 289 height 28
click at [543, 206] on input "Name" at bounding box center [535, 204] width 282 height 22
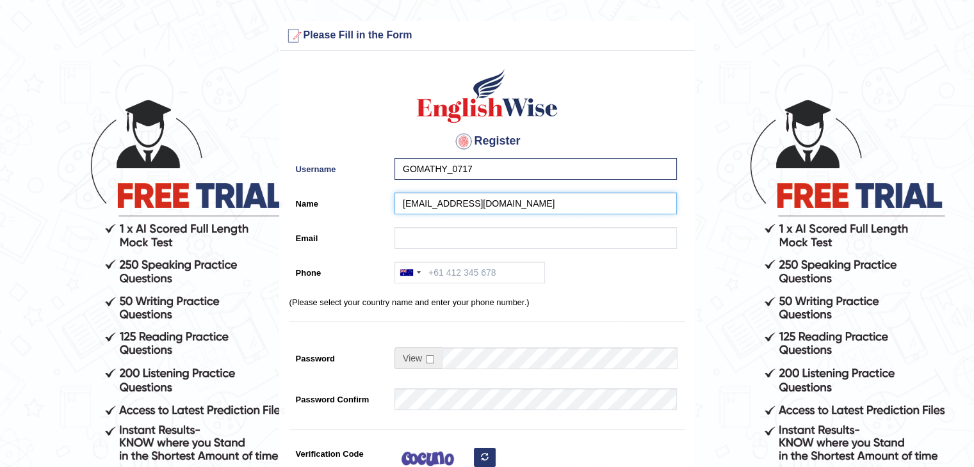
type input "[EMAIL_ADDRESS][DOMAIN_NAME]"
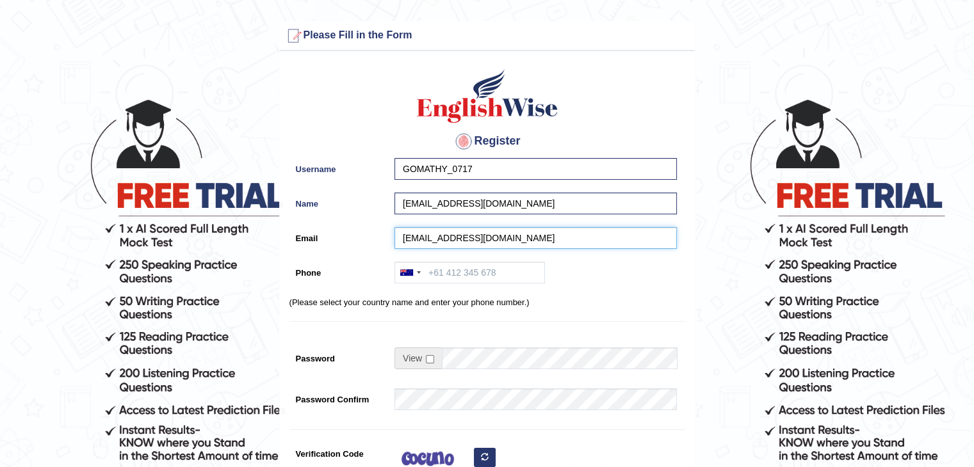
type input "[EMAIL_ADDRESS][DOMAIN_NAME]"
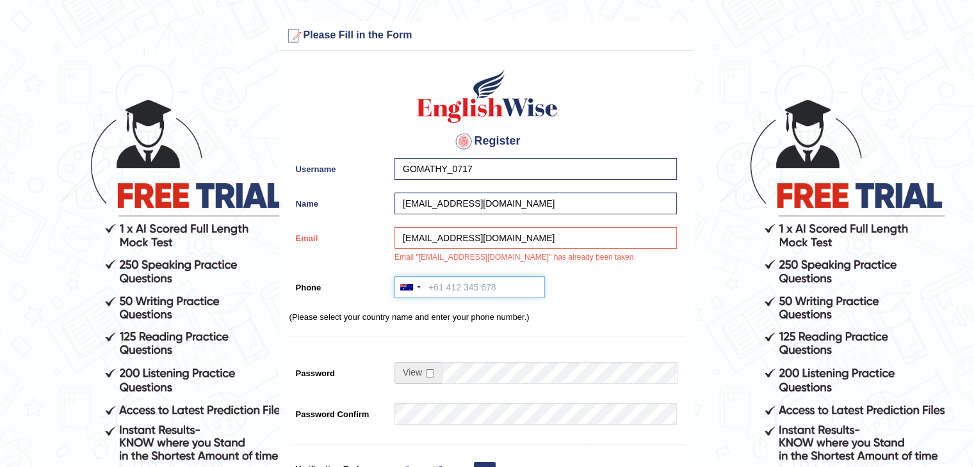
click at [473, 284] on input "Phone" at bounding box center [469, 288] width 150 height 22
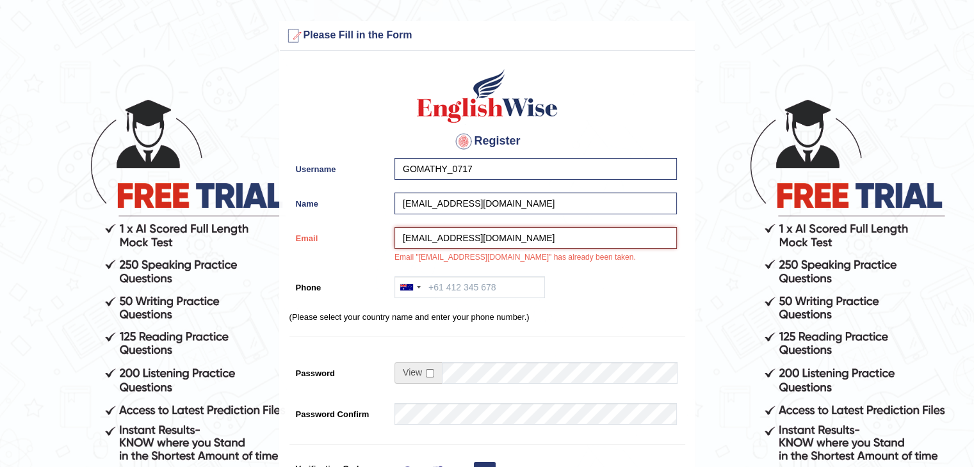
click at [529, 236] on input "[EMAIL_ADDRESS][DOMAIN_NAME]" at bounding box center [535, 238] width 282 height 22
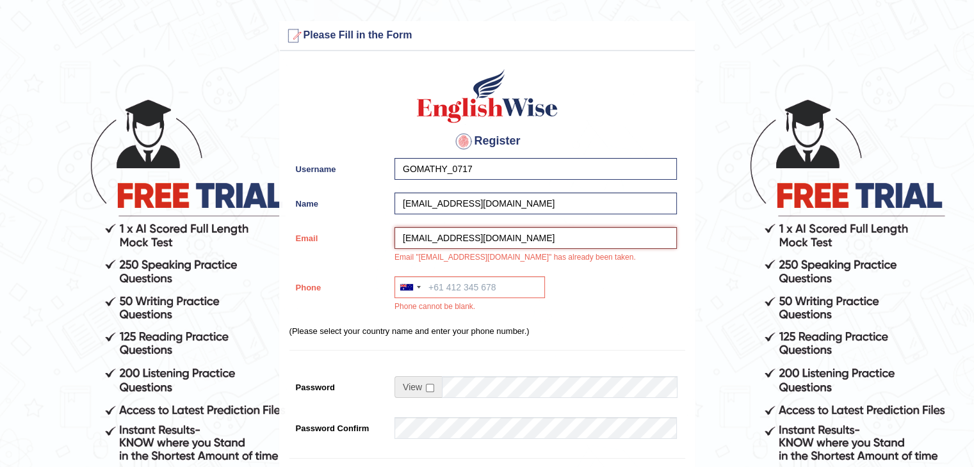
click at [529, 236] on input "[EMAIL_ADDRESS][DOMAIN_NAME]" at bounding box center [535, 238] width 282 height 22
type input "vidhyashri9896@gmail.com"
drag, startPoint x: 494, startPoint y: 298, endPoint x: 503, endPoint y: 289, distance: 12.2
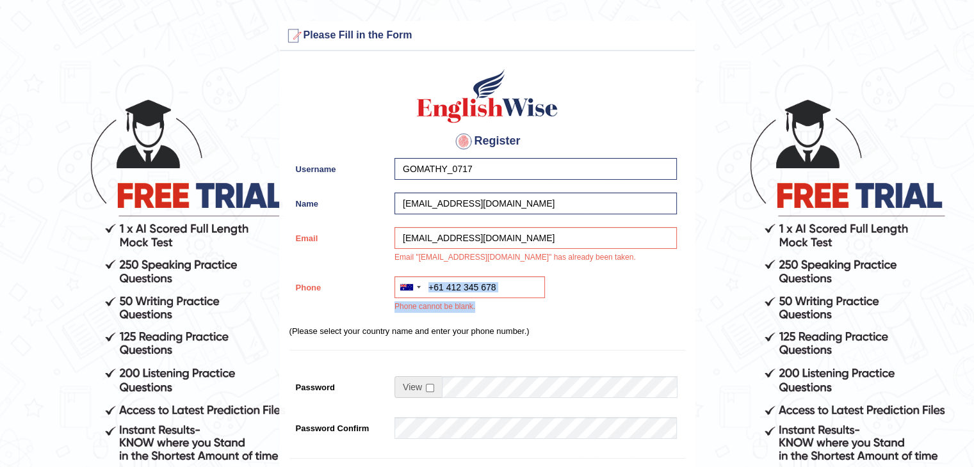
click at [503, 289] on div "Australia +61 India (भारत) +91 New Zealand +64 United States +1 Canada +1 Unite…" at bounding box center [532, 298] width 289 height 43
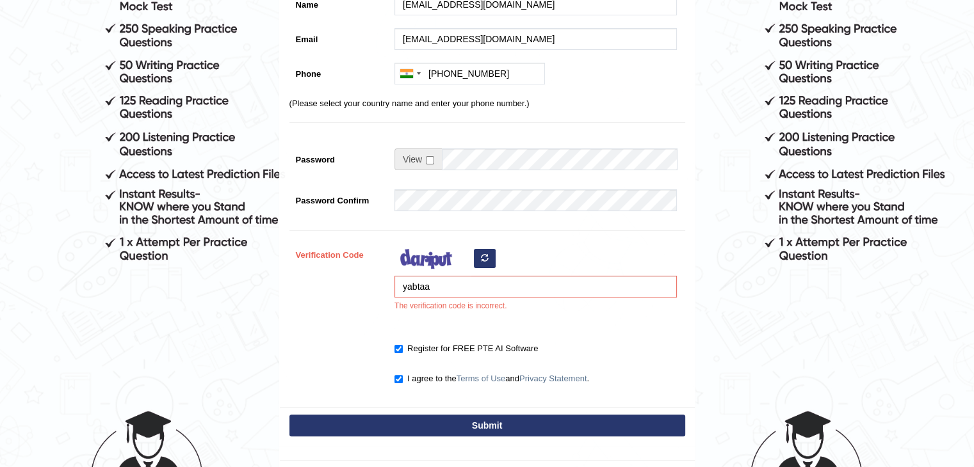
scroll to position [248, 0]
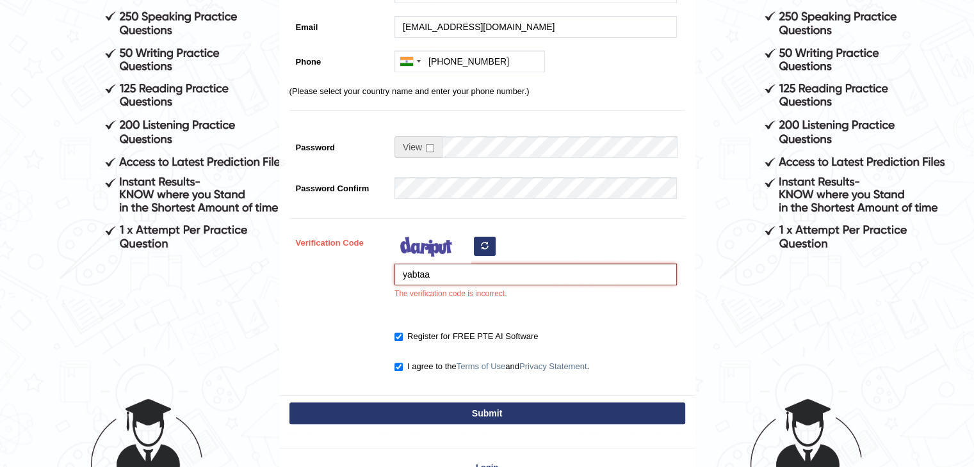
click at [524, 279] on input "yabtaa" at bounding box center [535, 275] width 282 height 22
type input "yobtqa"
click at [551, 416] on button "Submit" at bounding box center [487, 414] width 396 height 22
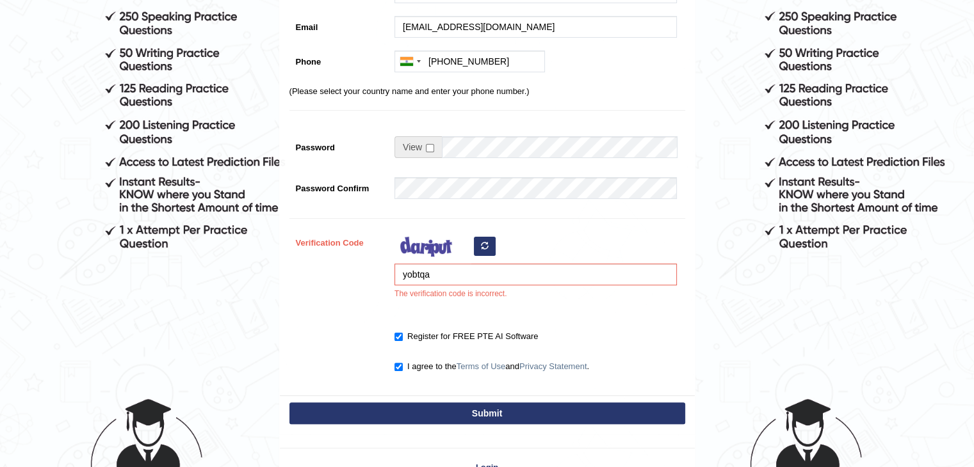
type input "+917550105562"
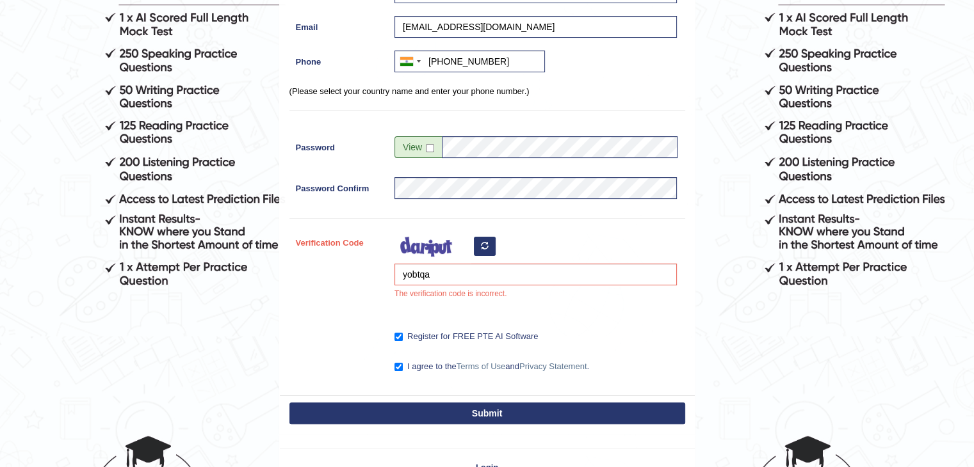
click at [487, 247] on icon "button" at bounding box center [485, 246] width 8 height 8
click at [455, 270] on input "yobtqa" at bounding box center [535, 275] width 282 height 22
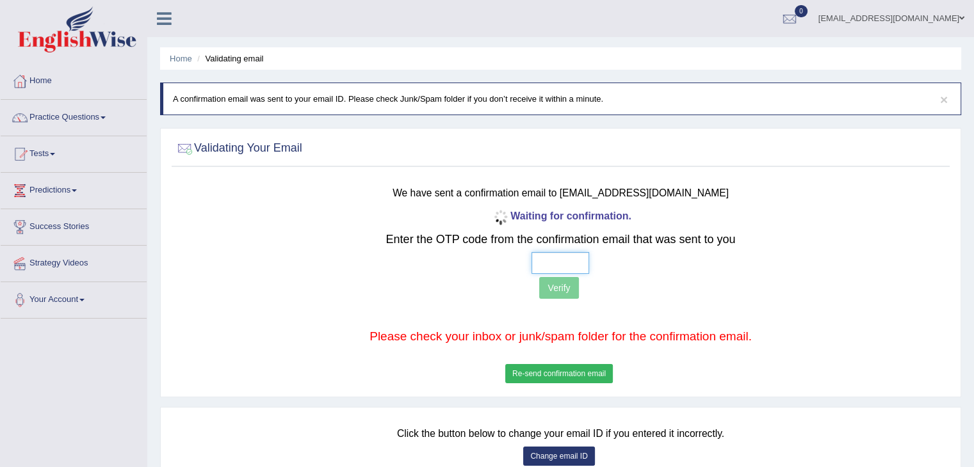
click at [552, 260] on input "text" at bounding box center [561, 263] width 58 height 22
click at [571, 379] on button "Re-send confirmation email" at bounding box center [559, 373] width 108 height 19
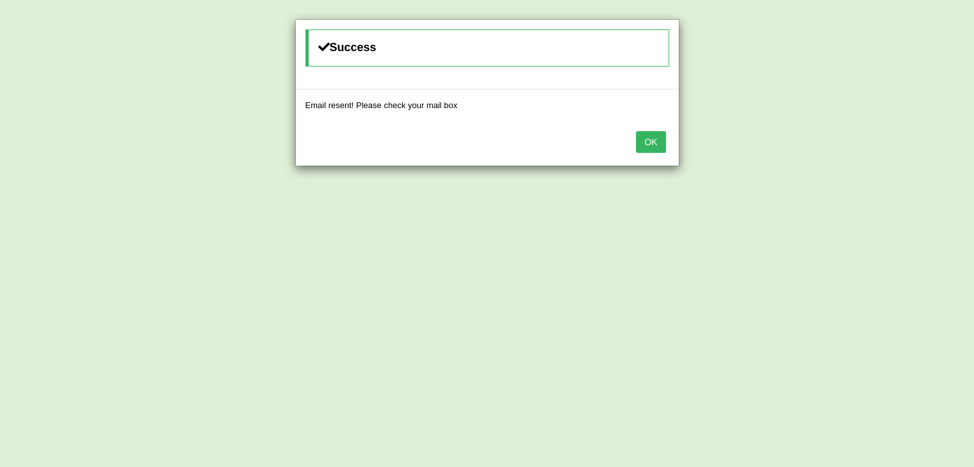
click at [658, 150] on button "OK" at bounding box center [650, 142] width 29 height 22
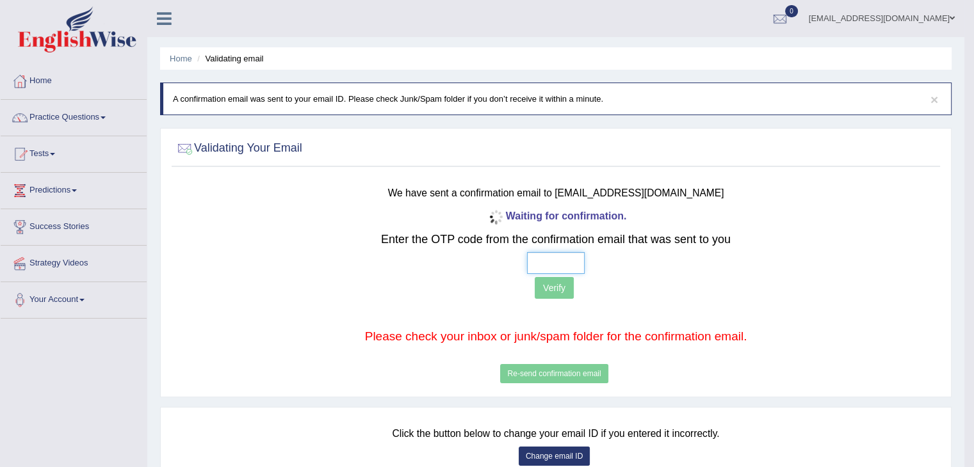
click at [558, 270] on input "text" at bounding box center [556, 263] width 58 height 22
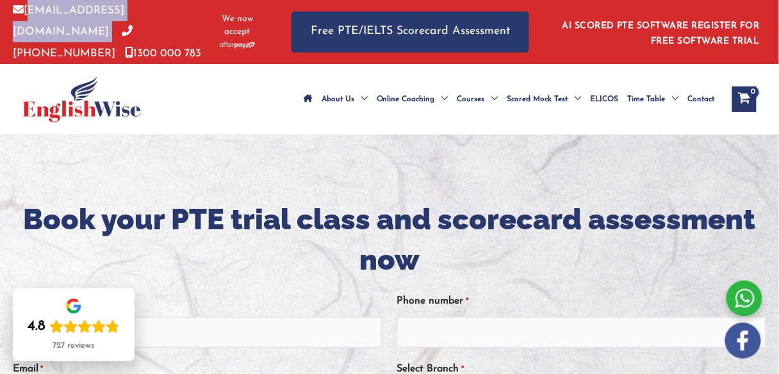
drag, startPoint x: 150, startPoint y: 17, endPoint x: 27, endPoint y: 19, distance: 123.6
click at [27, 19] on p "[EMAIL_ADDRESS][DOMAIN_NAME] [PHONE_NUMBER] [PHONE_NUMBER]" at bounding box center [108, 32] width 190 height 64
copy p "[EMAIL_ADDRESS][DOMAIN_NAME]"
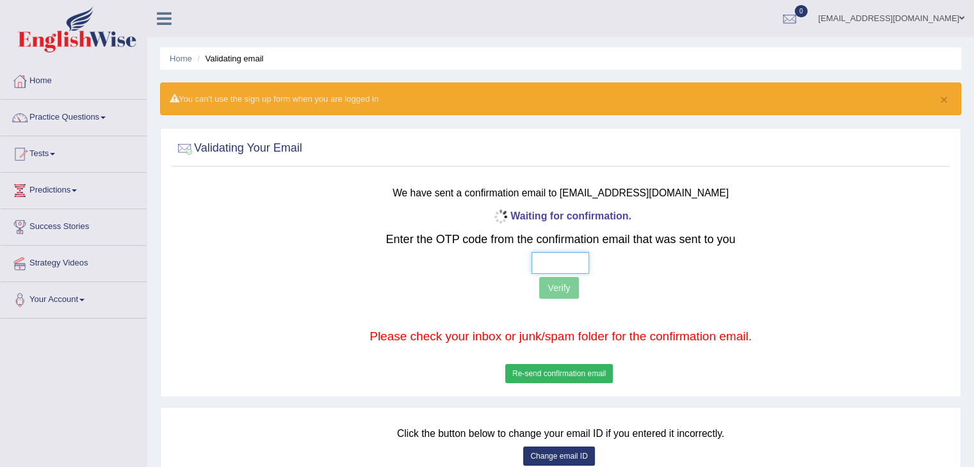
click at [566, 264] on input "text" at bounding box center [561, 263] width 58 height 22
type input "3 6 8 9"
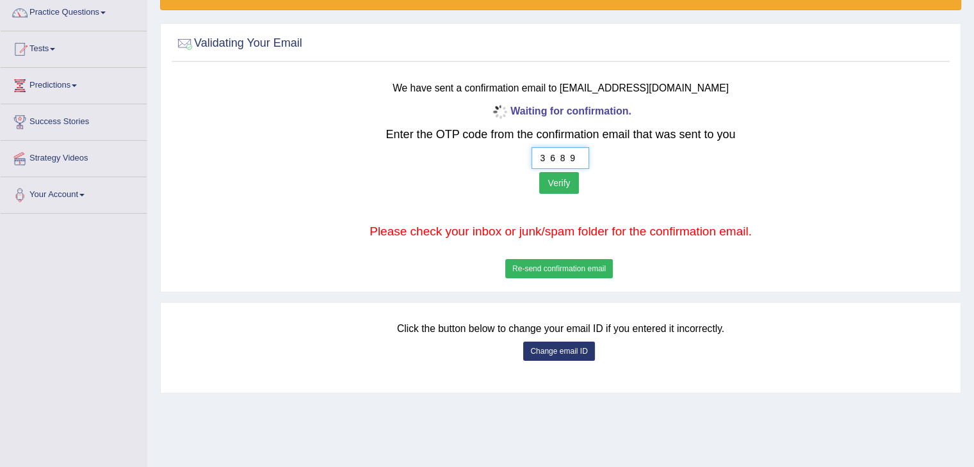
scroll to position [125, 0]
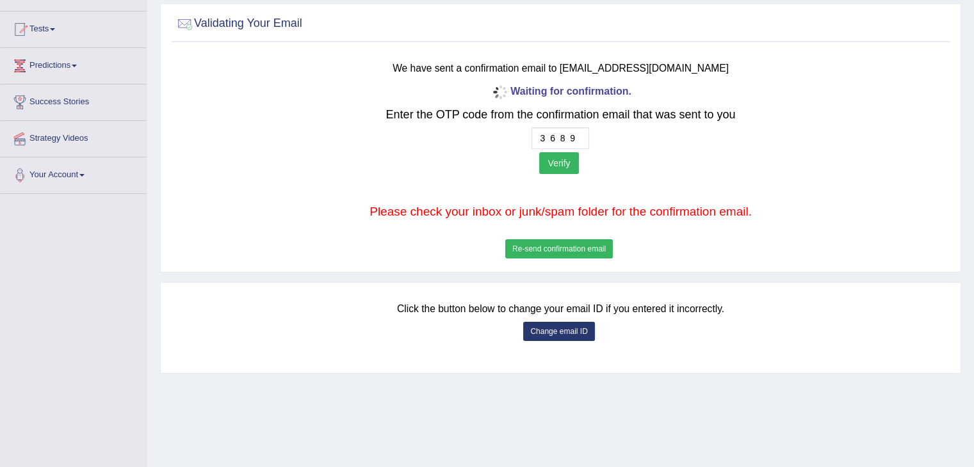
click at [561, 164] on button "Verify" at bounding box center [558, 163] width 39 height 22
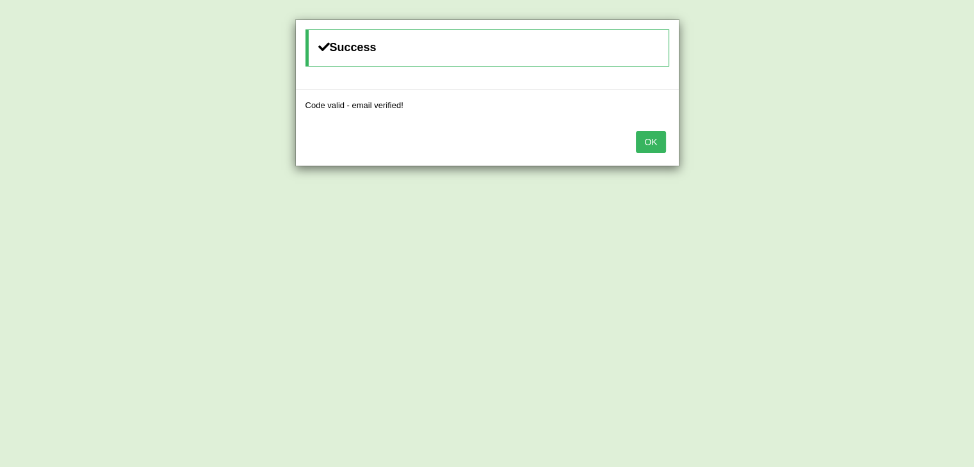
click at [656, 142] on button "OK" at bounding box center [650, 142] width 29 height 22
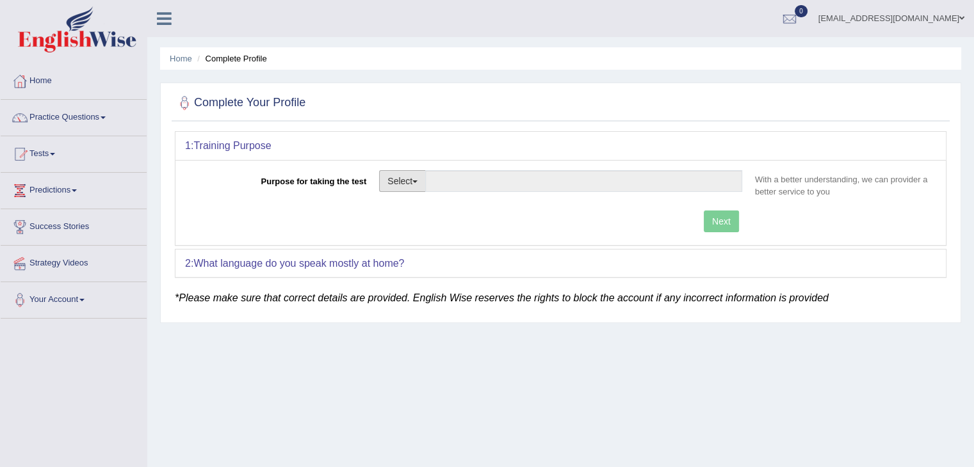
click at [416, 188] on button "Select" at bounding box center [402, 181] width 47 height 22
click at [434, 223] on link "Permanent Residency" at bounding box center [437, 225] width 114 height 17
type input "Permanent Residency"
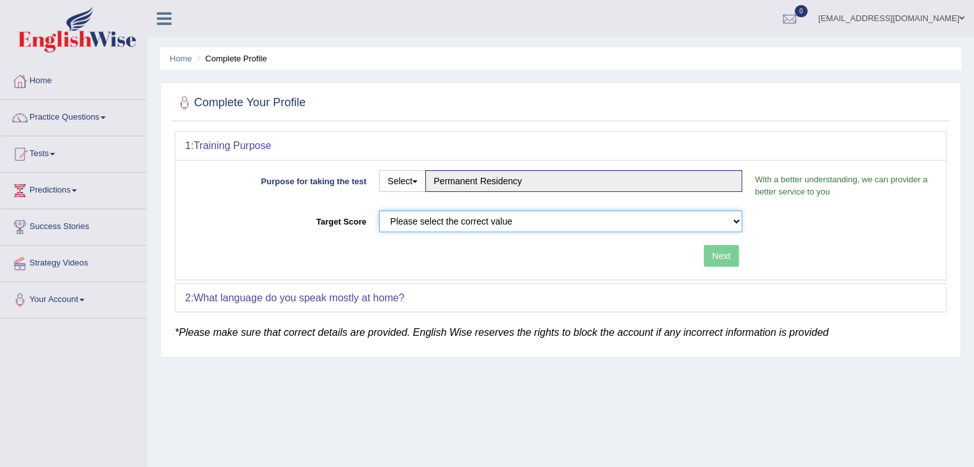
click at [434, 223] on select "Please select the correct value 50 (6 bands) 58 (6.5 bands) 65 (7 bands) 79 (8 …" at bounding box center [560, 222] width 363 height 22
select select "79"
click at [379, 211] on select "Please select the correct value 50 (6 bands) 58 (6.5 bands) 65 (7 bands) 79 (8 …" at bounding box center [560, 222] width 363 height 22
click at [717, 252] on button "Next" at bounding box center [721, 256] width 35 height 22
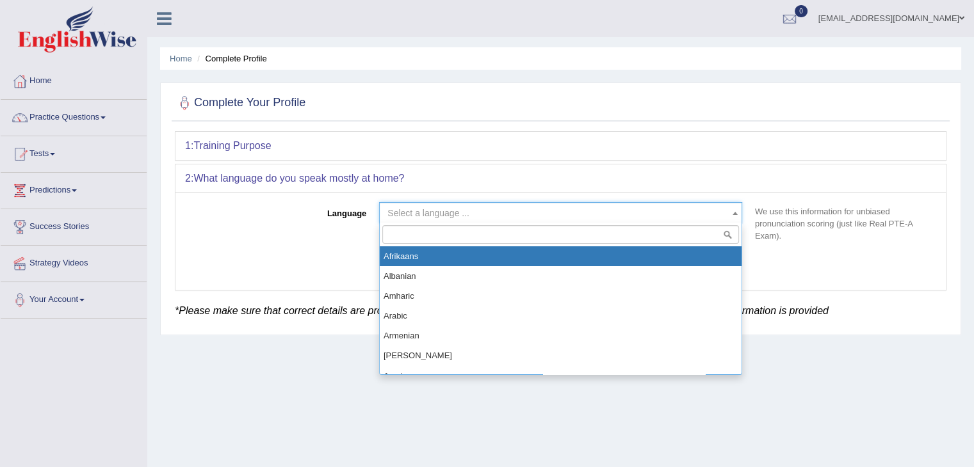
click at [710, 216] on span "Select a language ..." at bounding box center [556, 213] width 339 height 13
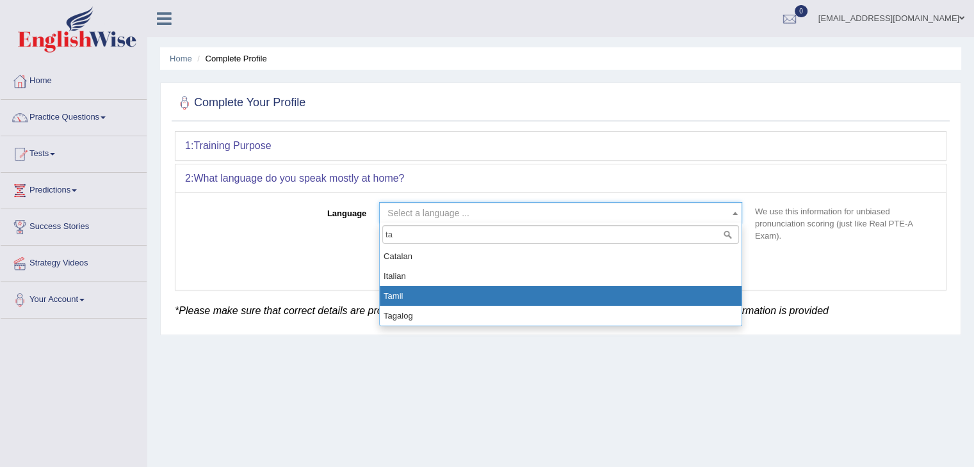
type input "ta"
select select "Tamil"
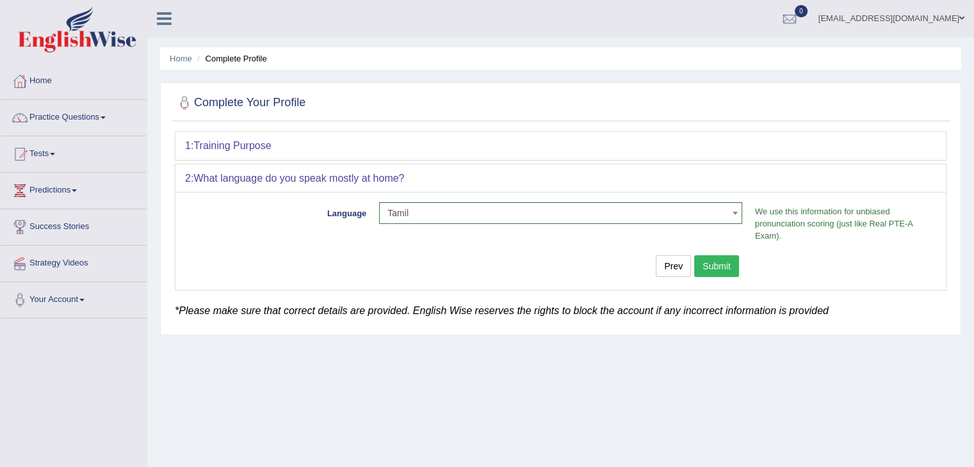
click at [715, 272] on button "Submit" at bounding box center [716, 267] width 45 height 22
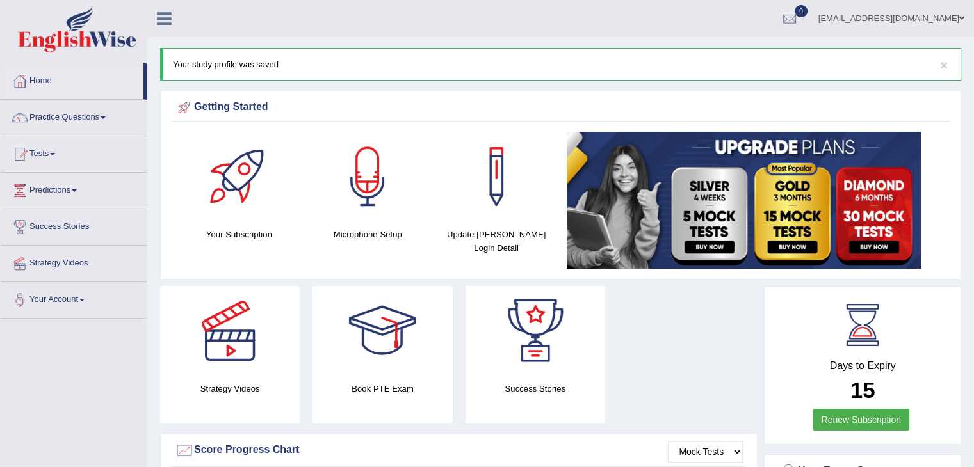
click at [850, 415] on link "Renew Subscription" at bounding box center [861, 420] width 97 height 22
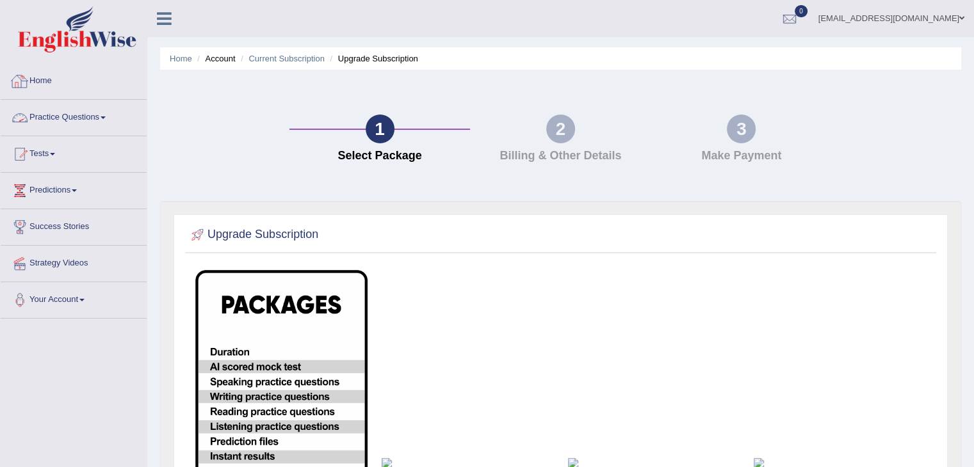
click at [51, 119] on link "Practice Questions" at bounding box center [74, 116] width 146 height 32
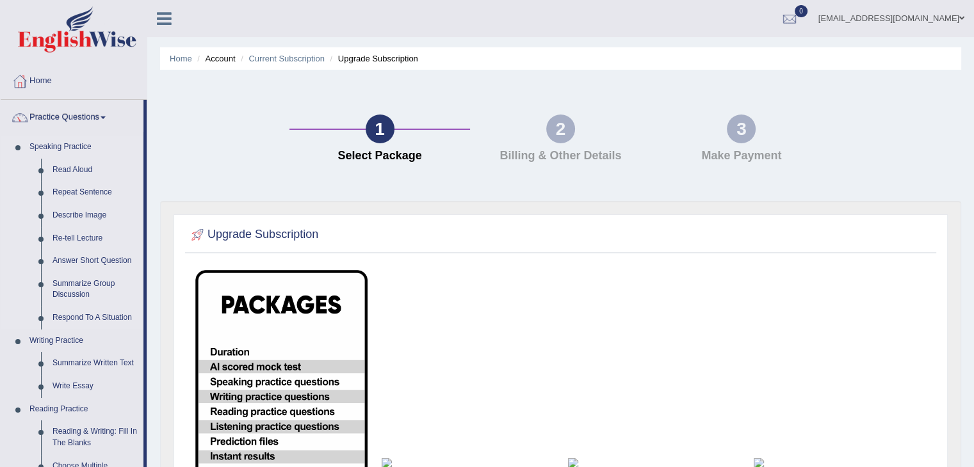
click at [54, 149] on link "Speaking Practice" at bounding box center [84, 147] width 120 height 23
click at [34, 88] on link "Home" at bounding box center [74, 79] width 146 height 32
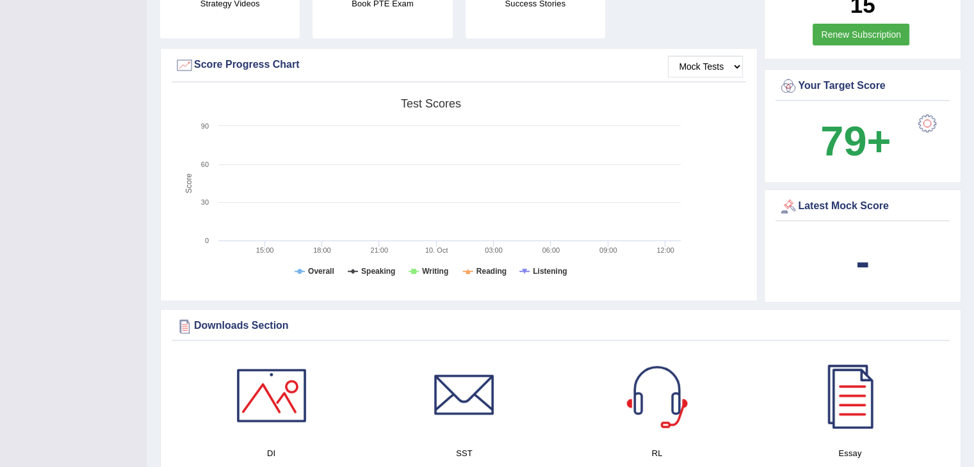
scroll to position [364, 0]
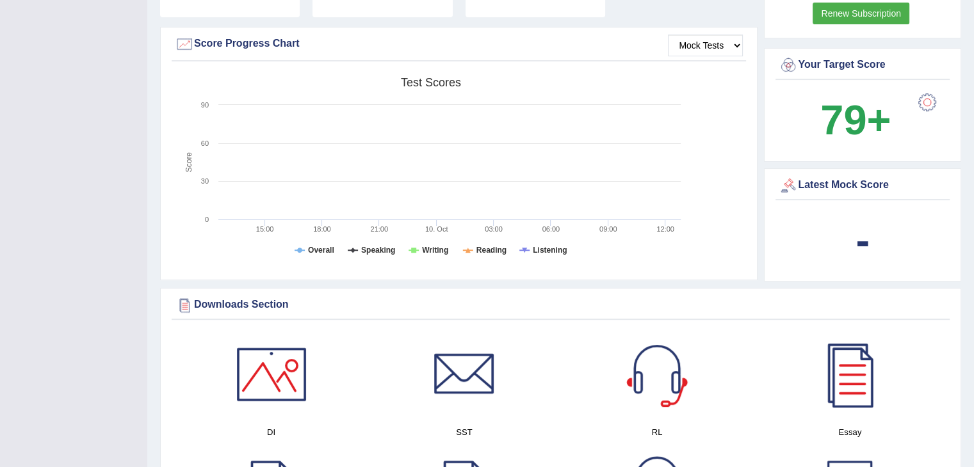
click at [864, 242] on b "-" at bounding box center [863, 240] width 14 height 47
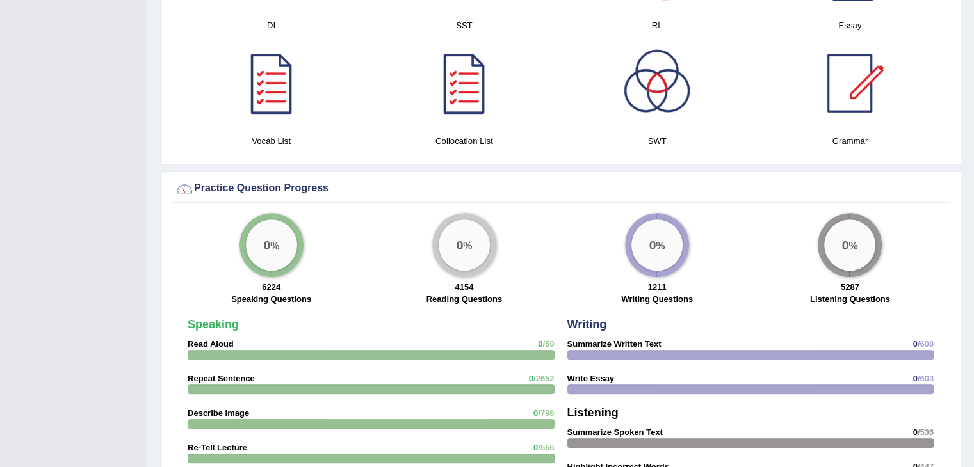
scroll to position [0, 0]
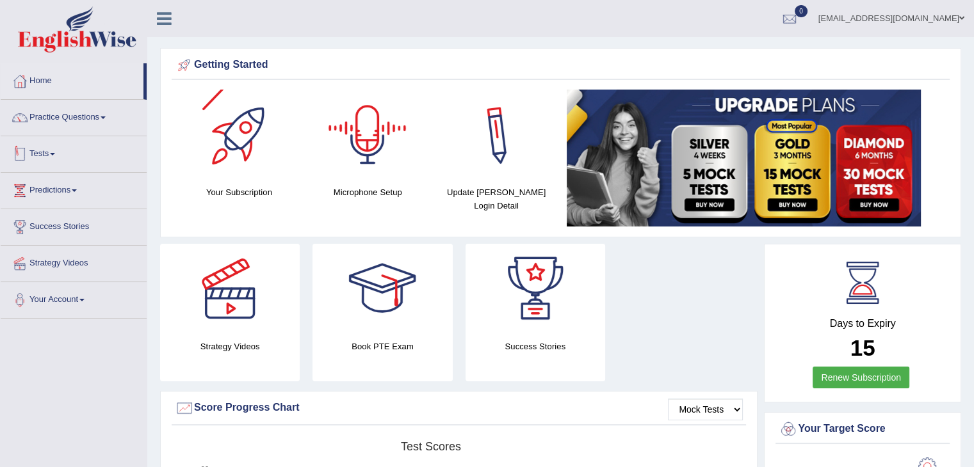
click at [66, 159] on link "Tests" at bounding box center [74, 152] width 146 height 32
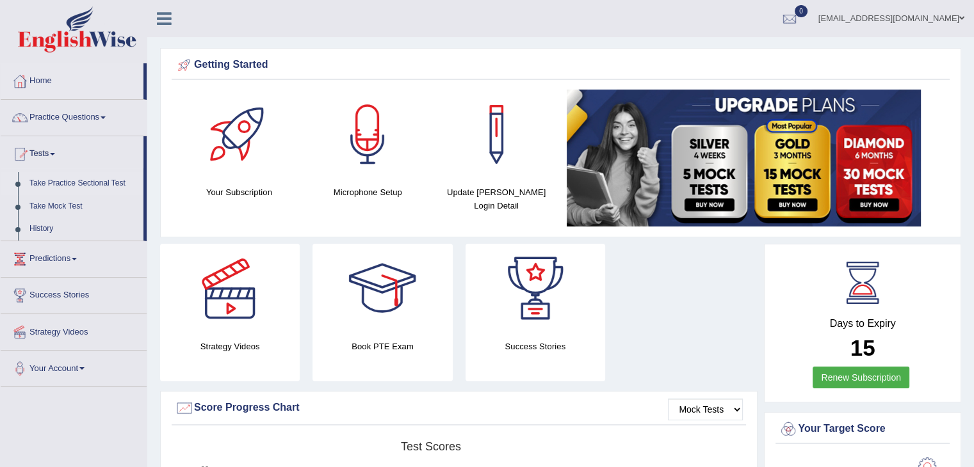
click at [93, 188] on link "Take Practice Sectional Test" at bounding box center [84, 183] width 120 height 23
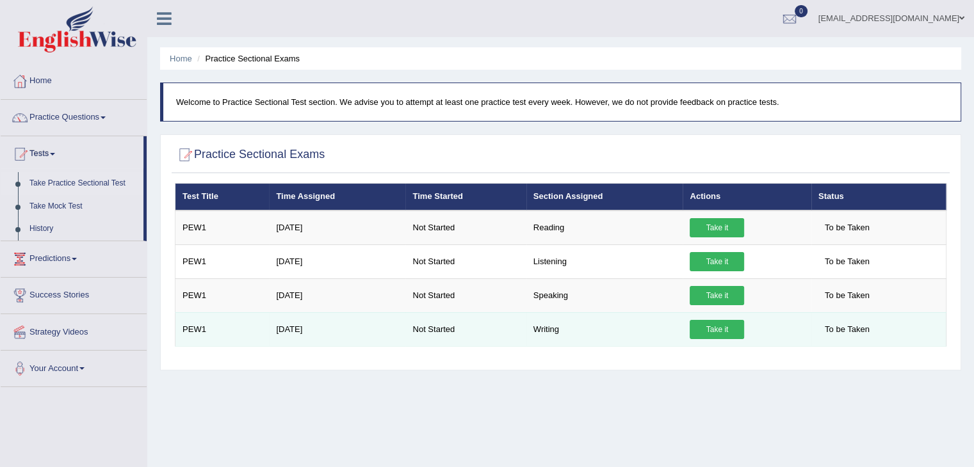
click at [734, 337] on td "Take it" at bounding box center [747, 329] width 128 height 34
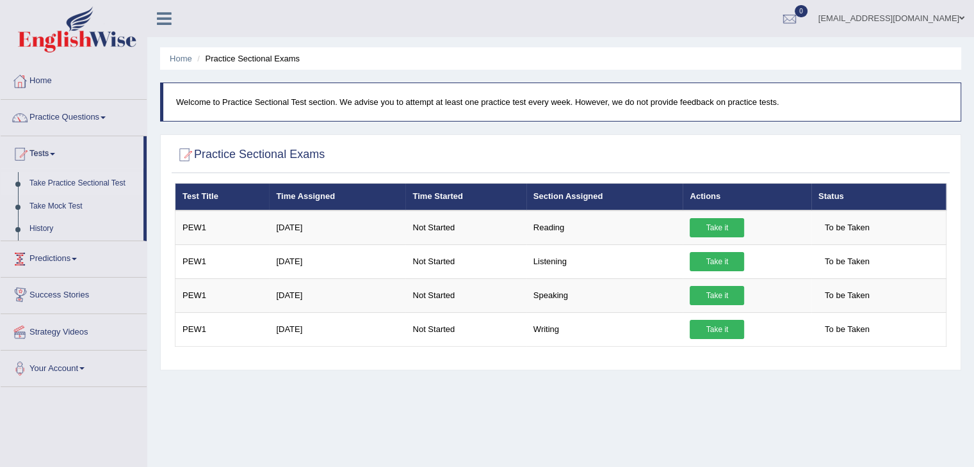
click at [79, 260] on link "Predictions" at bounding box center [74, 257] width 146 height 32
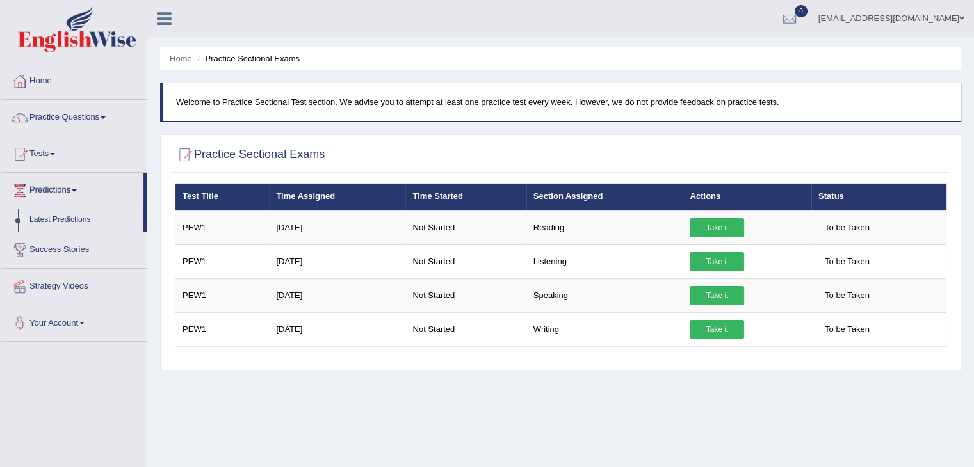
click at [95, 256] on link "Success Stories" at bounding box center [74, 248] width 146 height 32
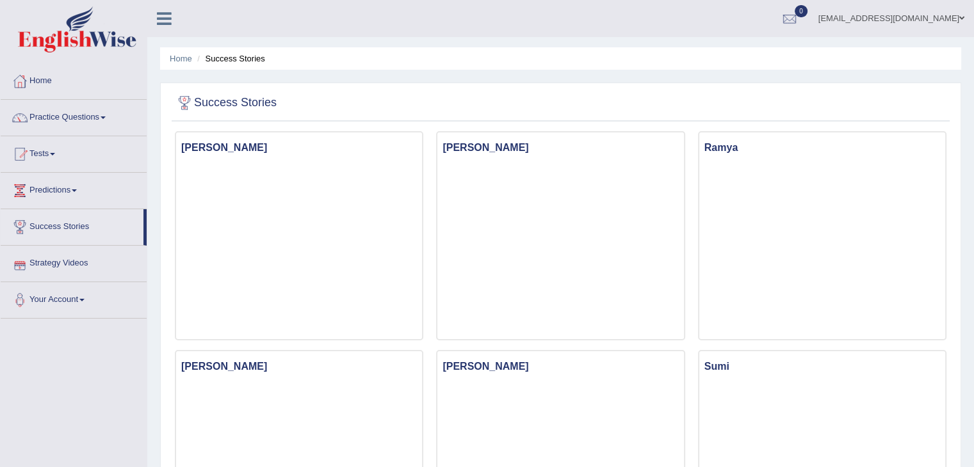
drag, startPoint x: 146, startPoint y: 223, endPoint x: 149, endPoint y: 257, distance: 34.0
click at [90, 297] on link "Your Account" at bounding box center [74, 298] width 146 height 32
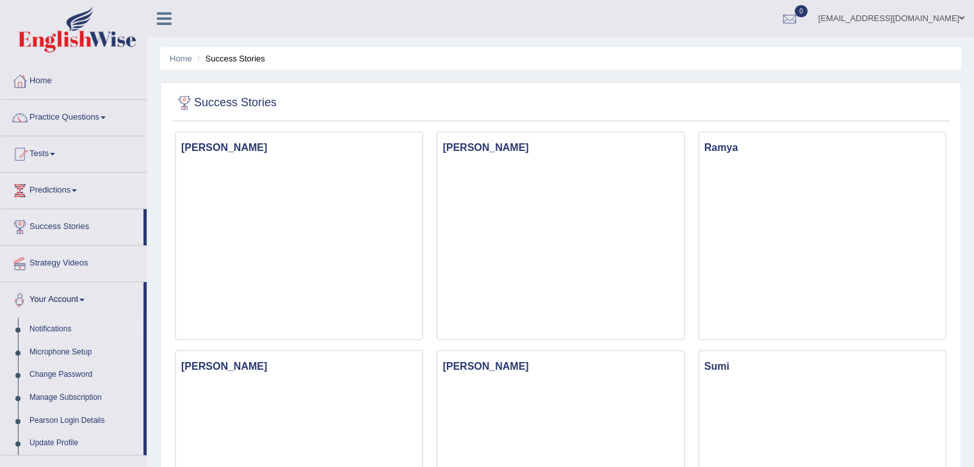
click at [119, 330] on link "Notifications" at bounding box center [84, 329] width 120 height 23
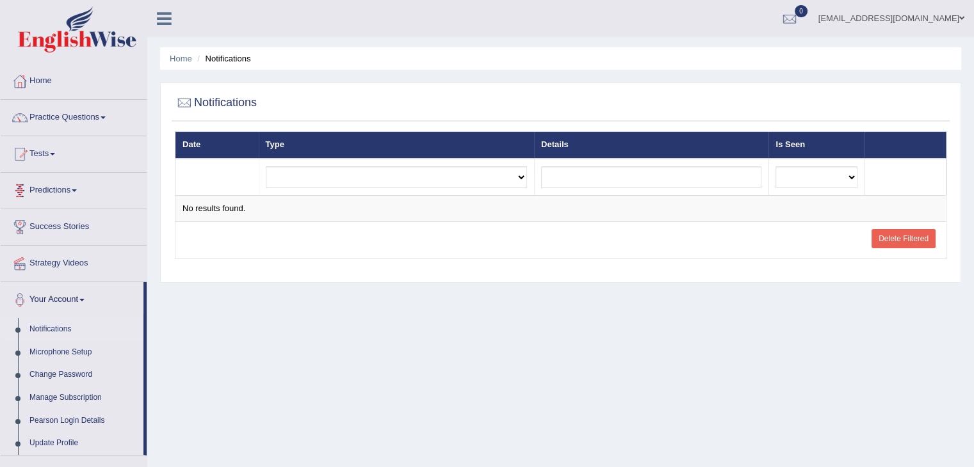
click at [54, 159] on link "Tests" at bounding box center [74, 152] width 146 height 32
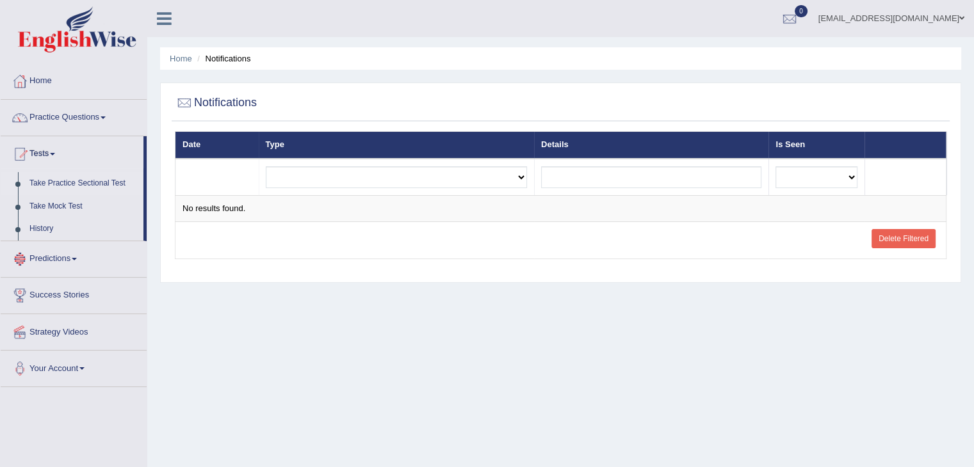
click at [69, 183] on link "Take Practice Sectional Test" at bounding box center [84, 183] width 120 height 23
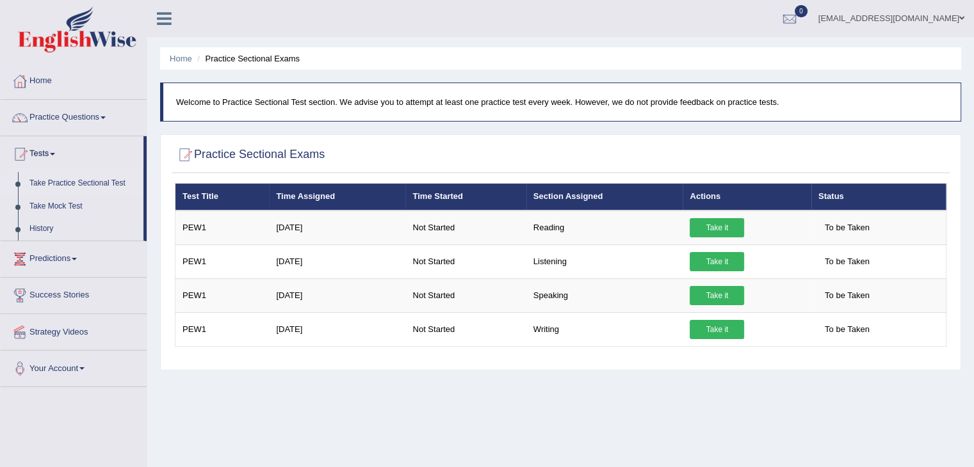
drag, startPoint x: 571, startPoint y: 100, endPoint x: 800, endPoint y: 97, distance: 228.6
click at [800, 97] on p "Welcome to Practice Sectional Test section. We advise you to attempt at least o…" at bounding box center [562, 102] width 772 height 12
drag, startPoint x: 800, startPoint y: 97, endPoint x: 170, endPoint y: 93, distance: 630.1
click at [170, 93] on blockquote "Welcome to Practice Sectional Test section. We advise you to attempt at least o…" at bounding box center [560, 102] width 801 height 39
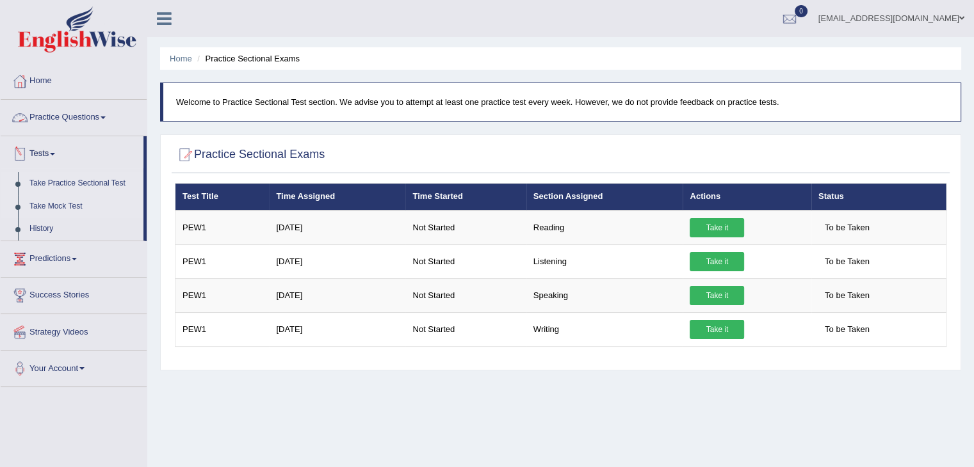
click at [61, 208] on link "Take Mock Test" at bounding box center [84, 206] width 120 height 23
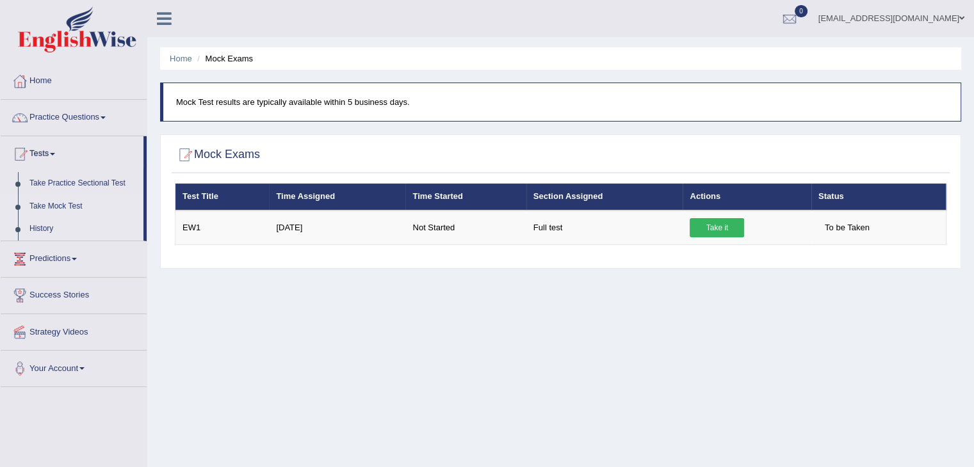
click at [36, 232] on link "History" at bounding box center [84, 229] width 120 height 23
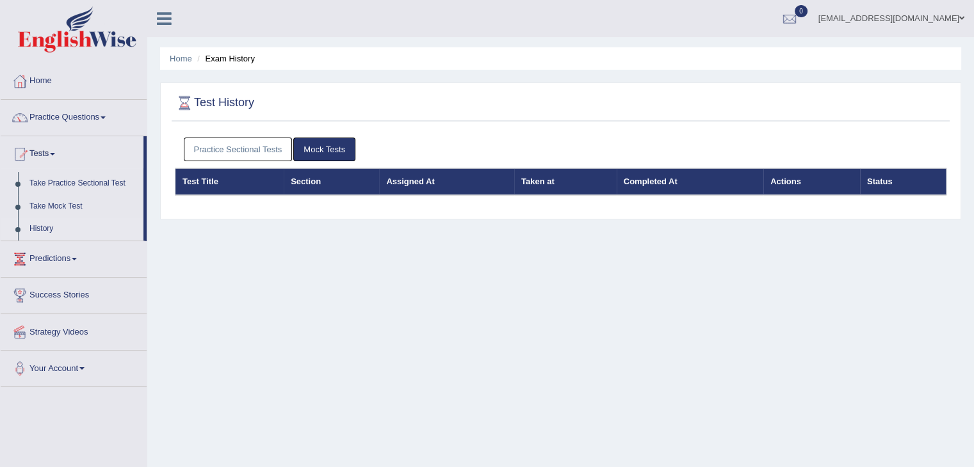
click at [53, 184] on link "Take Practice Sectional Test" at bounding box center [84, 183] width 120 height 23
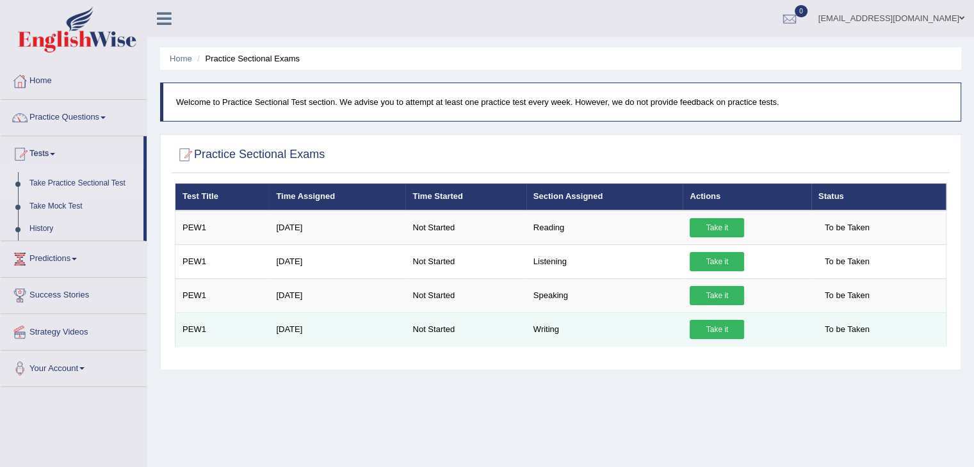
click at [718, 327] on link "Take it" at bounding box center [717, 329] width 54 height 19
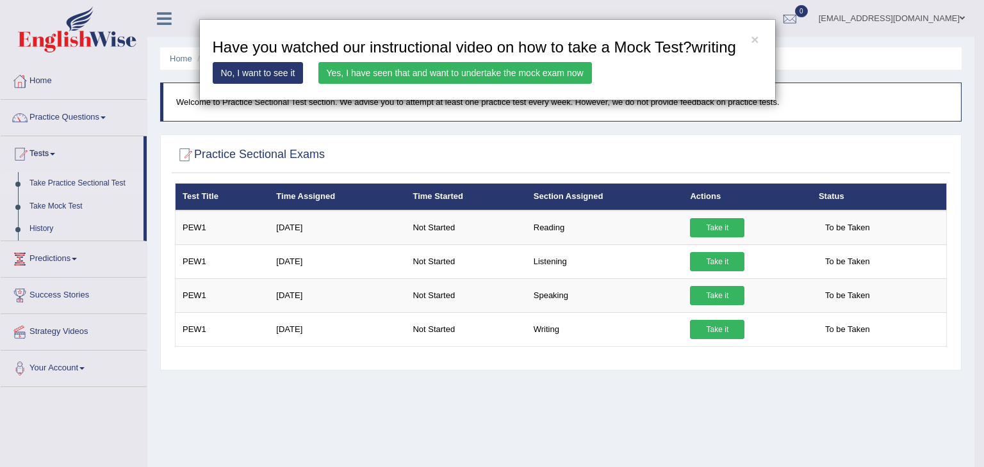
click at [395, 74] on link "Yes, I have seen that and want to undertake the mock exam now" at bounding box center [454, 73] width 273 height 22
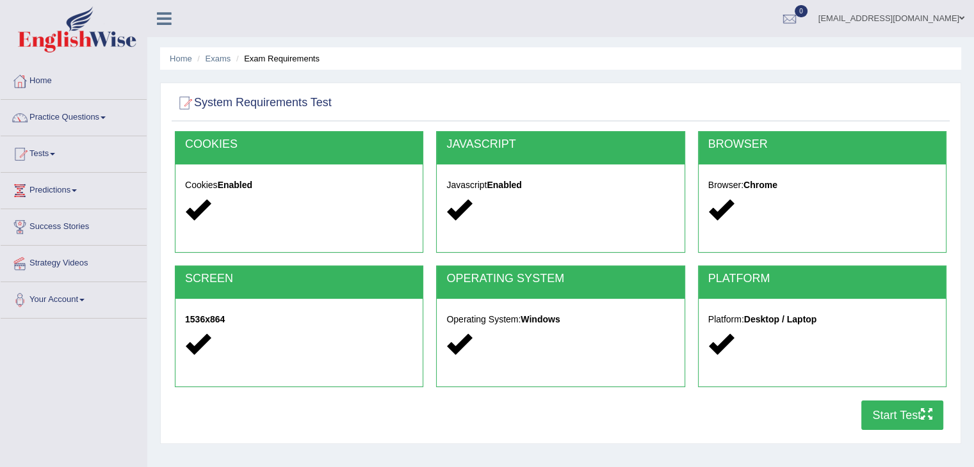
click at [880, 416] on button "Start Test" at bounding box center [902, 415] width 82 height 29
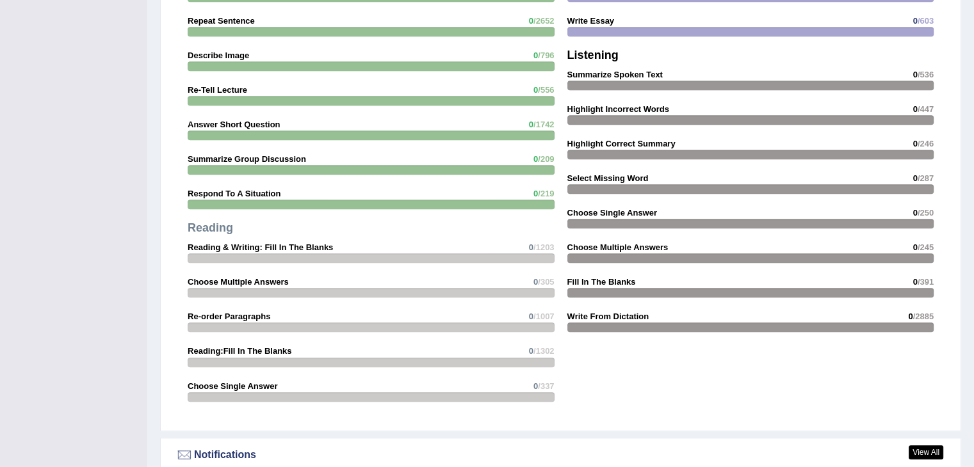
scroll to position [1380, 0]
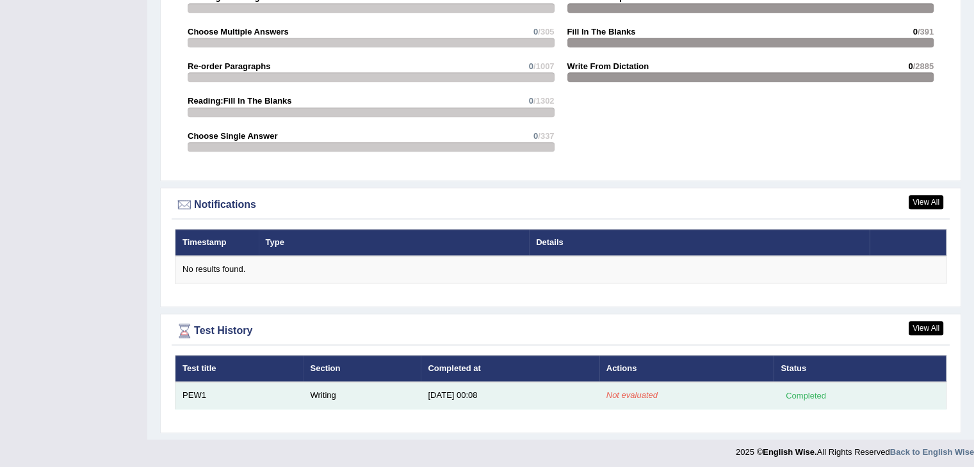
click at [630, 391] on em "Not evaluated" at bounding box center [631, 396] width 51 height 10
click at [813, 391] on div "Completed" at bounding box center [806, 395] width 50 height 13
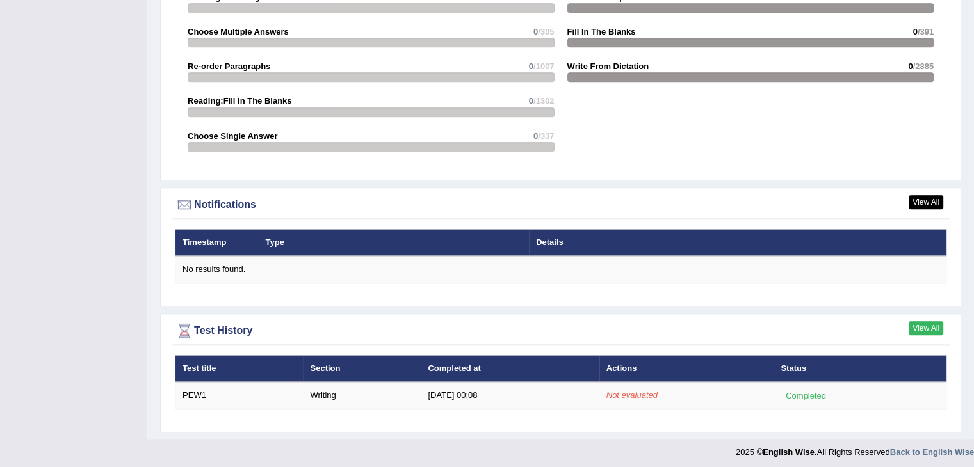
click at [932, 323] on link "View All" at bounding box center [926, 328] width 35 height 14
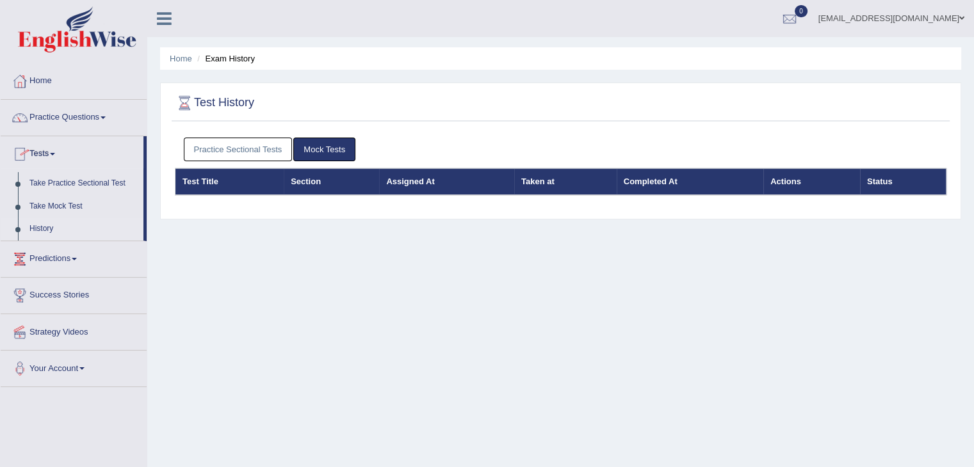
click at [41, 229] on link "History" at bounding box center [84, 229] width 120 height 23
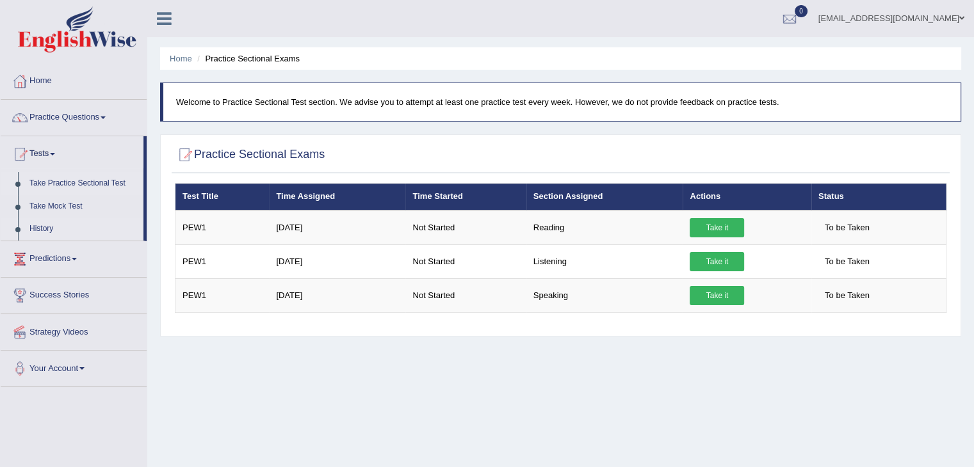
click at [38, 229] on link "History" at bounding box center [84, 229] width 120 height 23
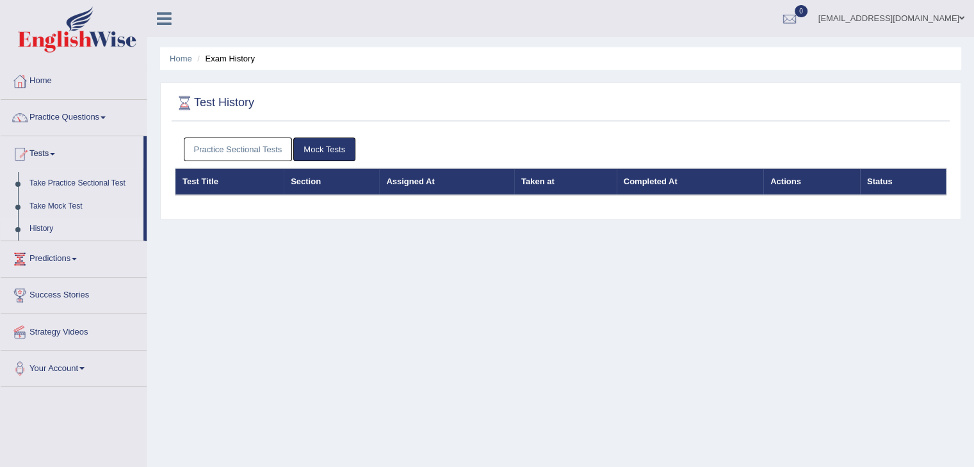
click at [283, 206] on div "Practice Sectional Tests Mock Tests Test Title Section Assigned At Taken at Com…" at bounding box center [561, 171] width 778 height 81
click at [47, 83] on link "Home" at bounding box center [74, 79] width 146 height 32
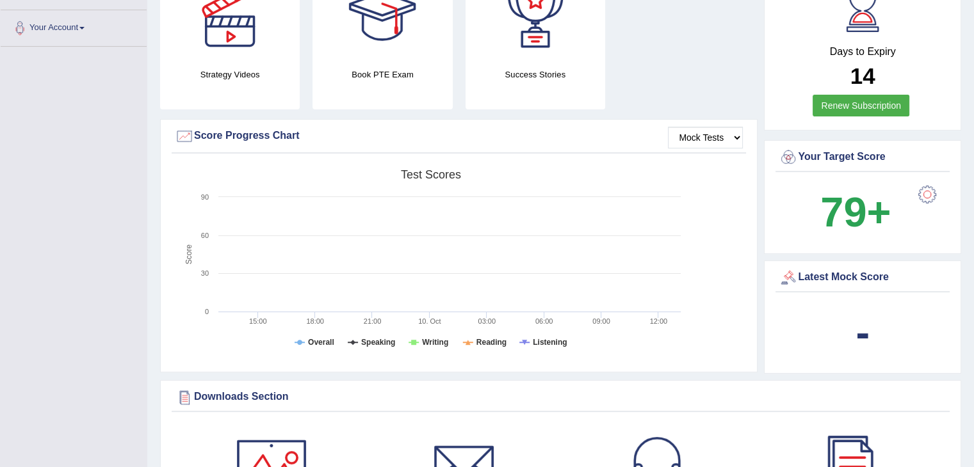
scroll to position [281, 0]
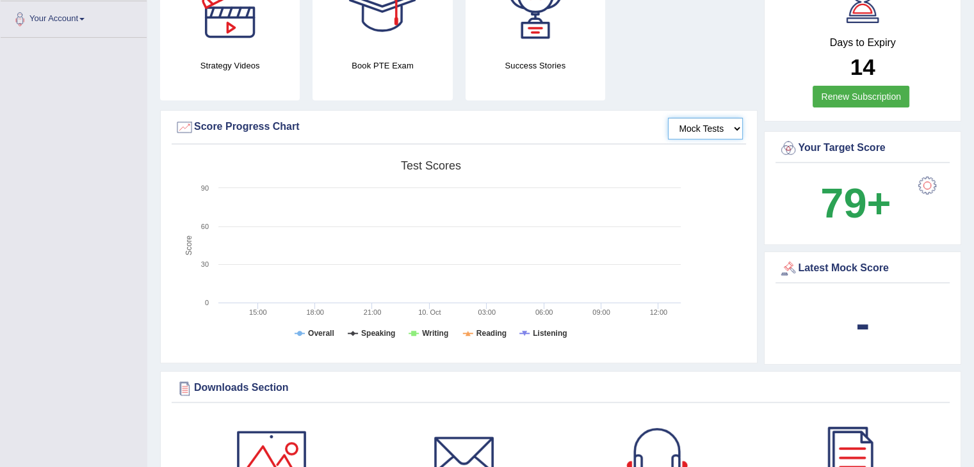
click at [736, 132] on select "Mock Tests" at bounding box center [705, 129] width 75 height 22
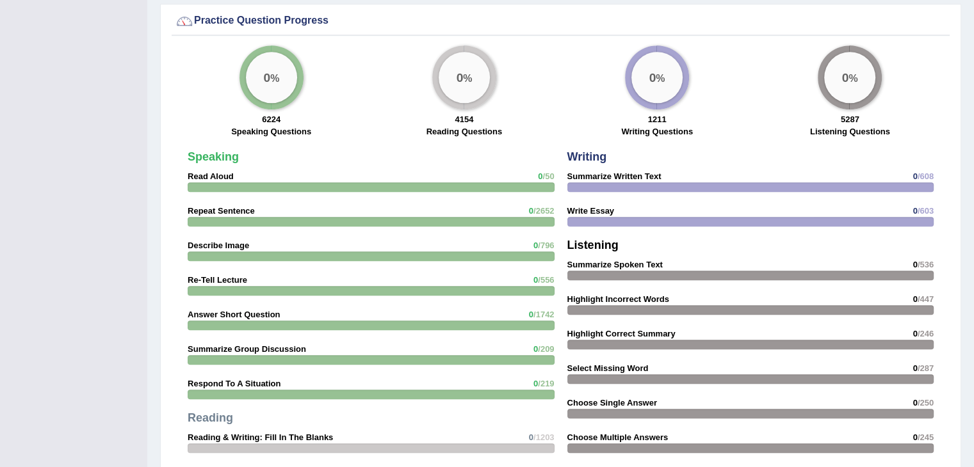
scroll to position [1380, 0]
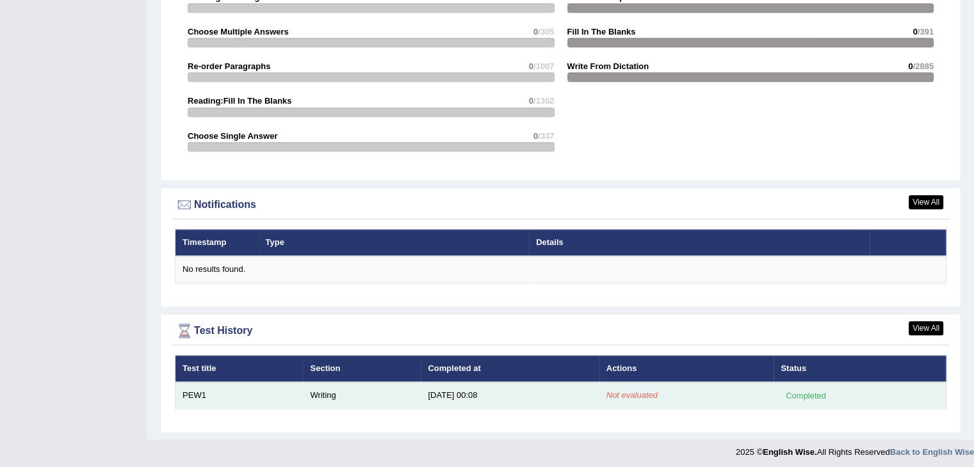
click at [625, 394] on em "Not evaluated" at bounding box center [631, 396] width 51 height 10
click at [430, 400] on td "[DATE] 00:08" at bounding box center [510, 395] width 178 height 27
click at [645, 396] on td "Not evaluated" at bounding box center [686, 395] width 175 height 27
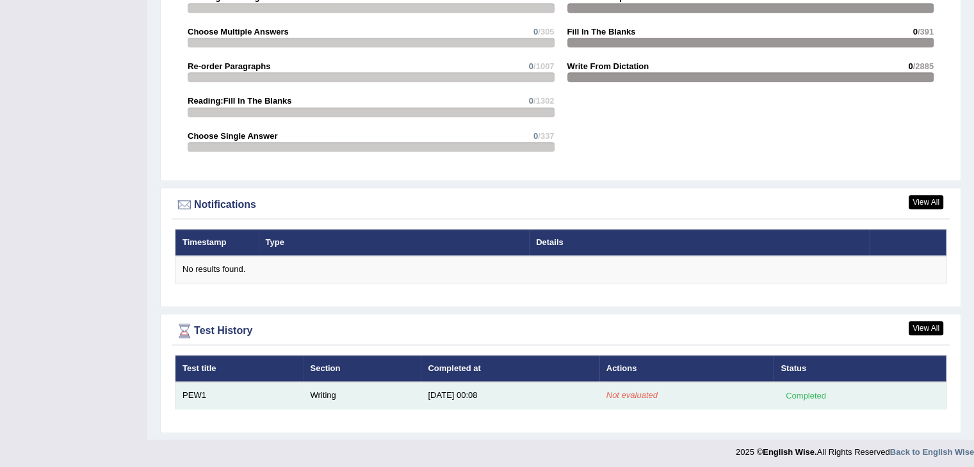
click at [645, 396] on td "Not evaluated" at bounding box center [686, 395] width 175 height 27
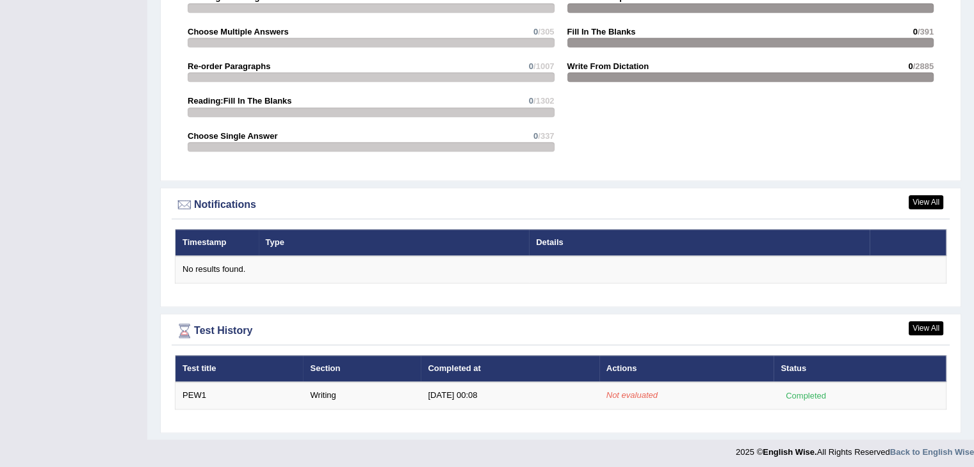
click at [920, 332] on div "Test History" at bounding box center [561, 330] width 772 height 19
click at [927, 325] on link "View All" at bounding box center [926, 328] width 35 height 14
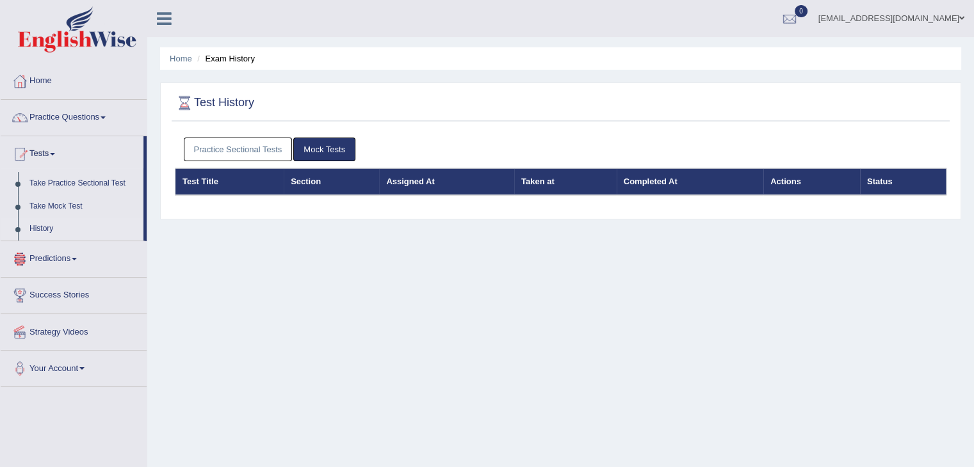
drag, startPoint x: 145, startPoint y: 232, endPoint x: 147, endPoint y: 324, distance: 91.6
click at [147, 323] on div "Home Practice Questions Speaking Practice Read Aloud Repeat Sentence Describe I…" at bounding box center [73, 225] width 165 height 324
click at [223, 283] on div "Home Exam History Test History Practice Sectional Tests Mock Tests Test Title S…" at bounding box center [560, 320] width 827 height 640
drag, startPoint x: 146, startPoint y: 234, endPoint x: 146, endPoint y: 316, distance: 81.3
click at [146, 316] on ul "Home Practice Questions Speaking Practice Read Aloud Repeat Sentence Describe I…" at bounding box center [74, 225] width 146 height 324
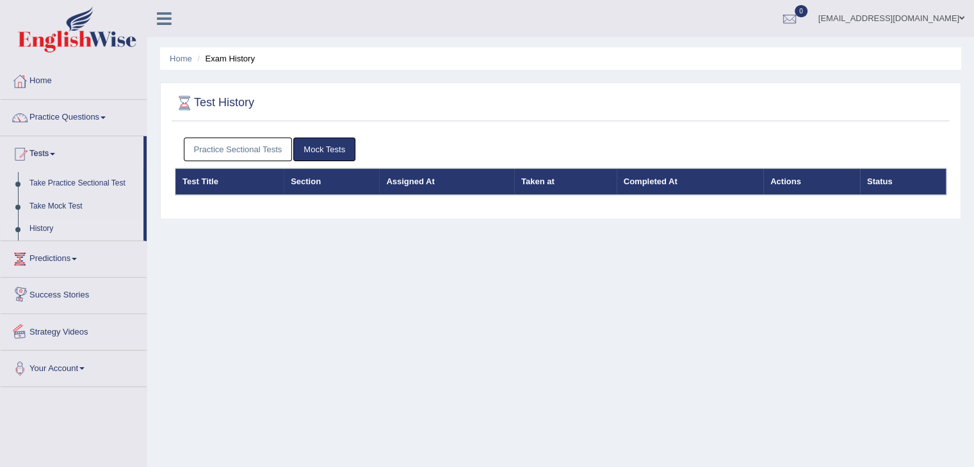
click at [180, 304] on div "Home Exam History Test History Practice Sectional Tests Mock Tests Test Title S…" at bounding box center [560, 320] width 827 height 640
drag, startPoint x: 144, startPoint y: 238, endPoint x: 152, endPoint y: 180, distance: 58.9
click at [152, 180] on div "Toggle navigation Home Practice Questions Speaking Practice Read Aloud Repeat S…" at bounding box center [487, 333] width 974 height 666
click at [140, 221] on link "History" at bounding box center [84, 229] width 120 height 23
click at [41, 83] on link "Home" at bounding box center [74, 79] width 146 height 32
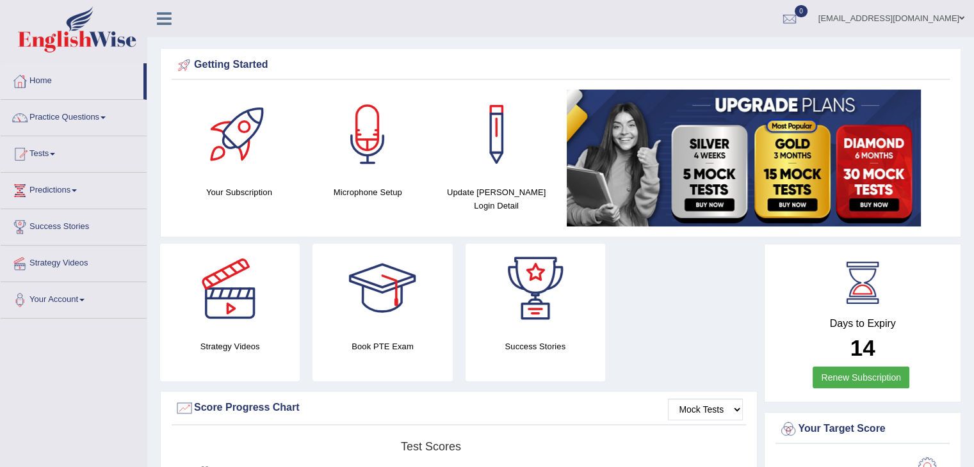
click at [499, 137] on div at bounding box center [496, 135] width 90 height 90
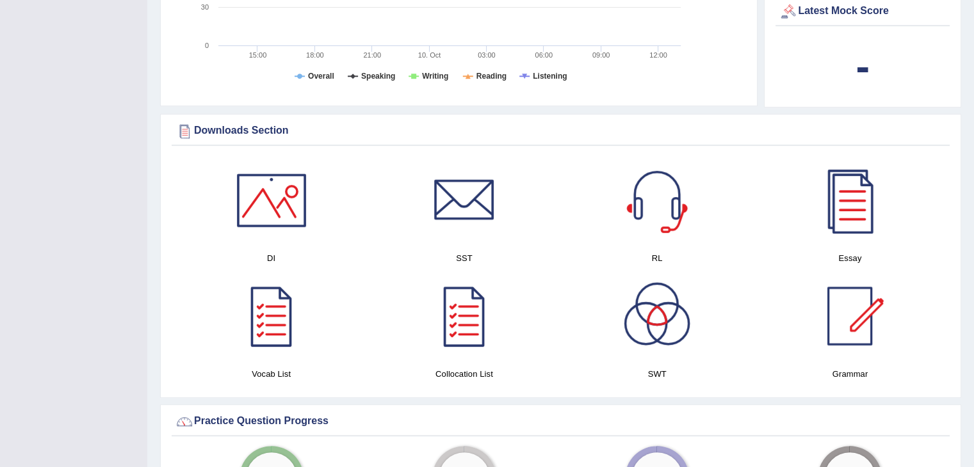
scroll to position [560, 0]
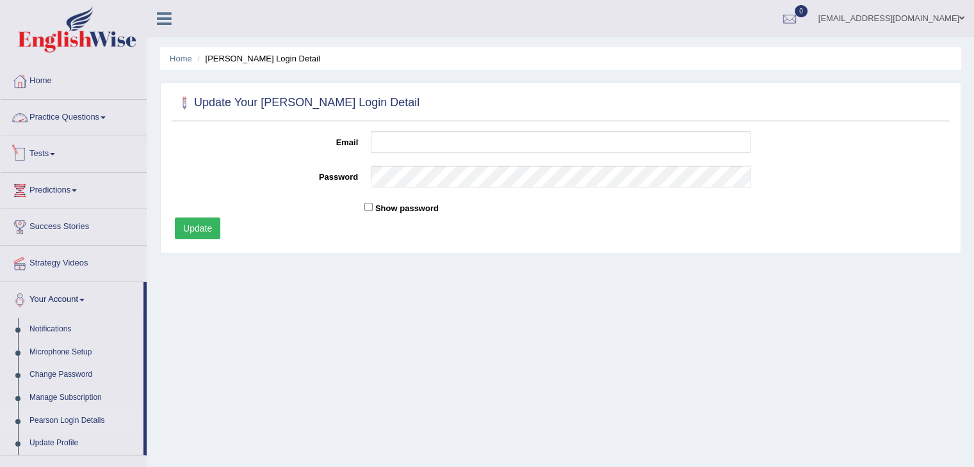
click at [89, 121] on link "Practice Questions" at bounding box center [74, 116] width 146 height 32
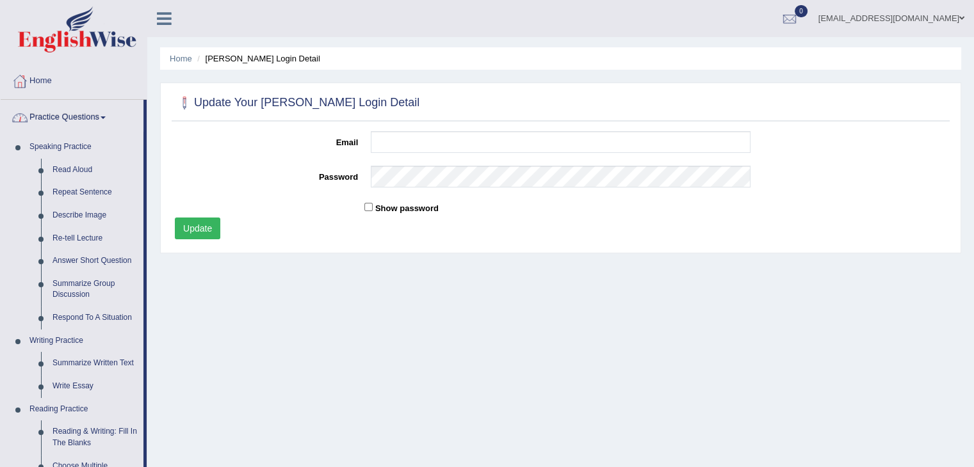
click at [86, 124] on link "Practice Questions" at bounding box center [72, 116] width 143 height 32
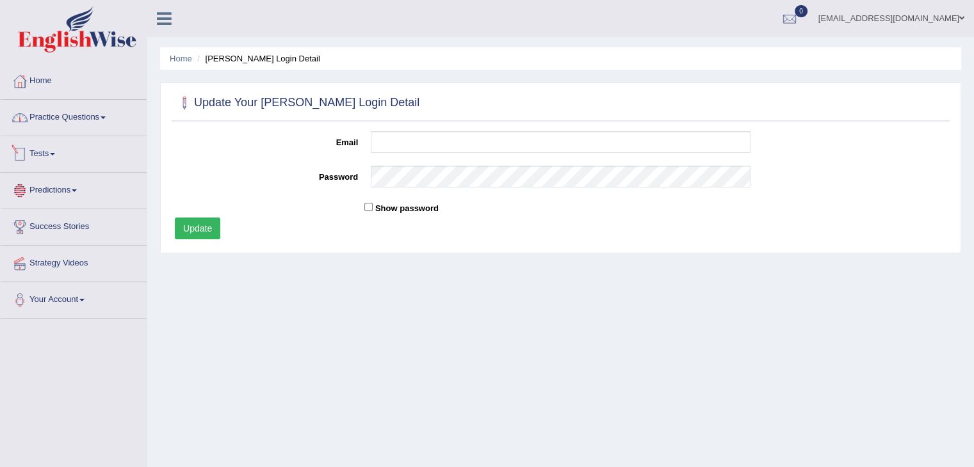
click at [55, 153] on span at bounding box center [52, 154] width 5 height 3
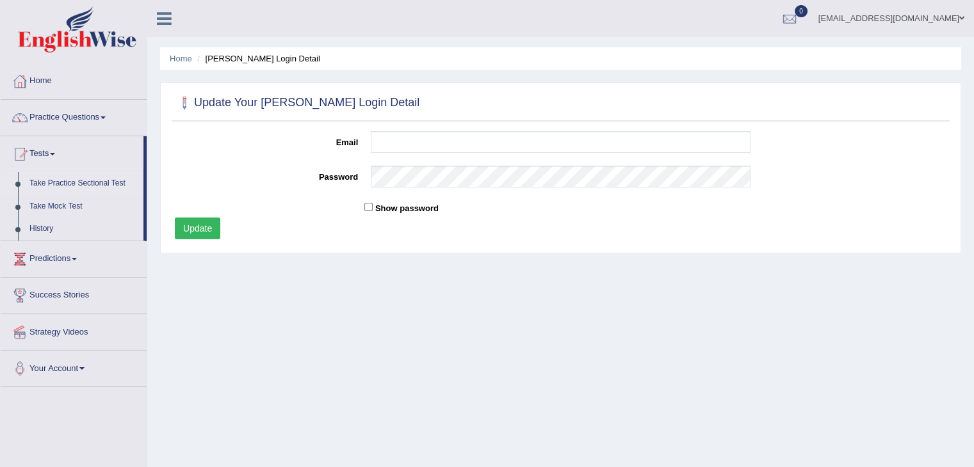
click at [93, 188] on link "Take Practice Sectional Test" at bounding box center [84, 183] width 120 height 23
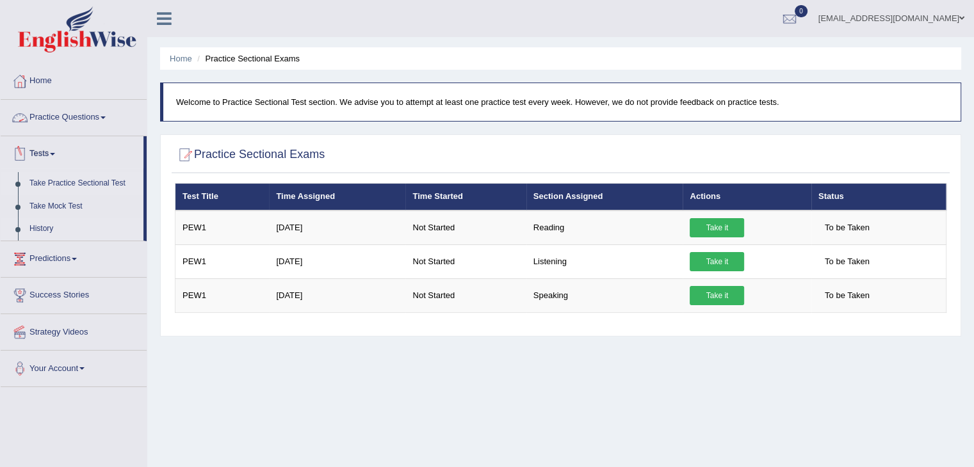
click at [42, 227] on link "History" at bounding box center [84, 229] width 120 height 23
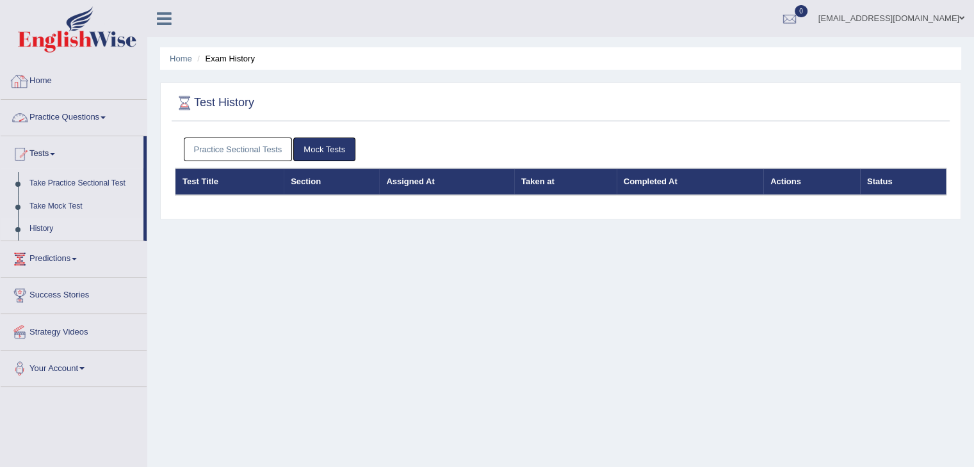
click at [41, 85] on link "Home" at bounding box center [74, 79] width 146 height 32
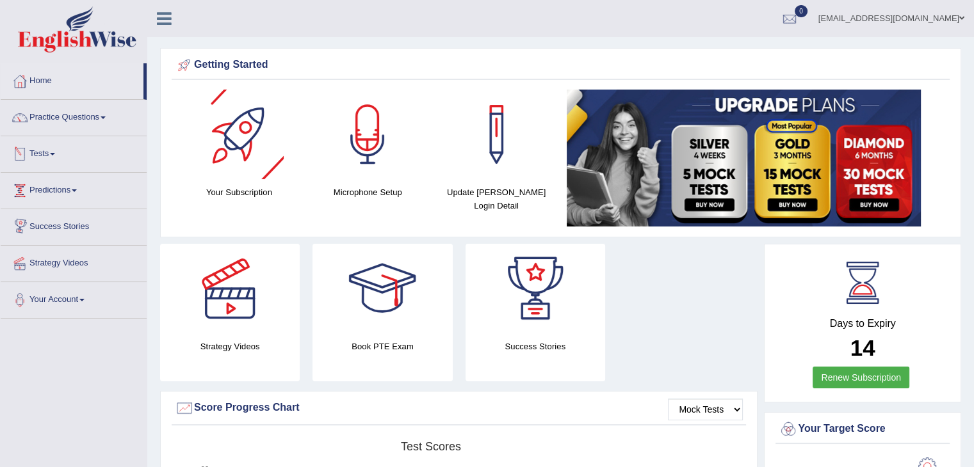
click at [55, 154] on span at bounding box center [52, 154] width 5 height 3
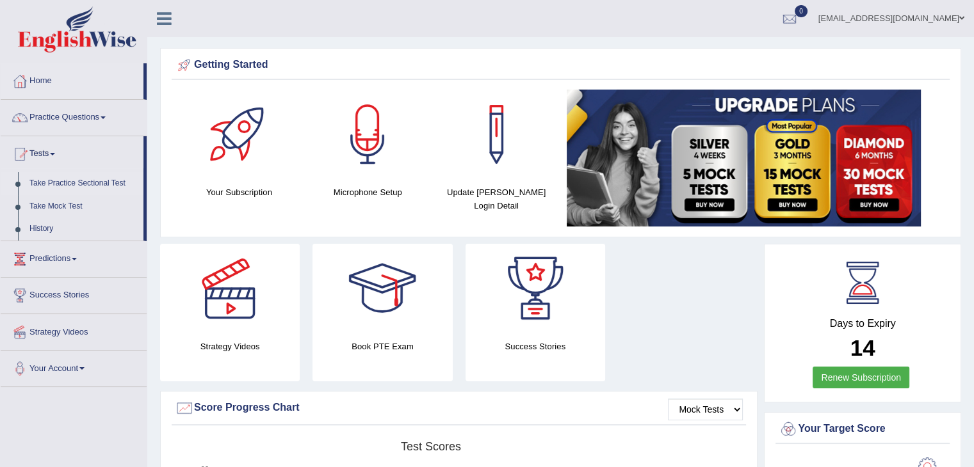
click at [85, 189] on link "Take Practice Sectional Test" at bounding box center [84, 183] width 120 height 23
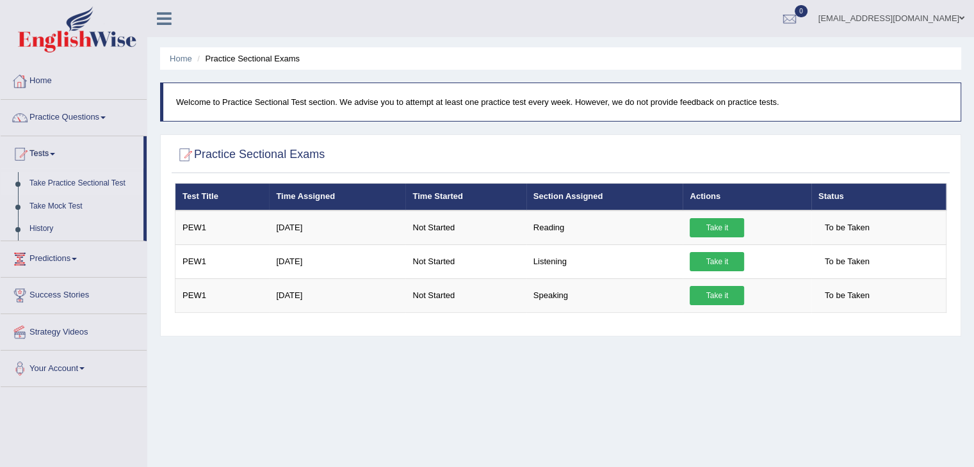
click at [46, 86] on link "Home" at bounding box center [74, 79] width 146 height 32
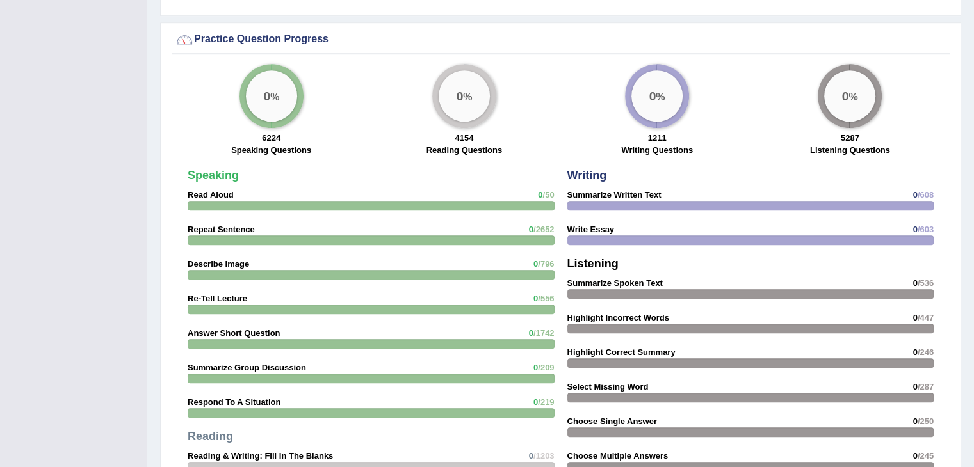
scroll to position [1380, 0]
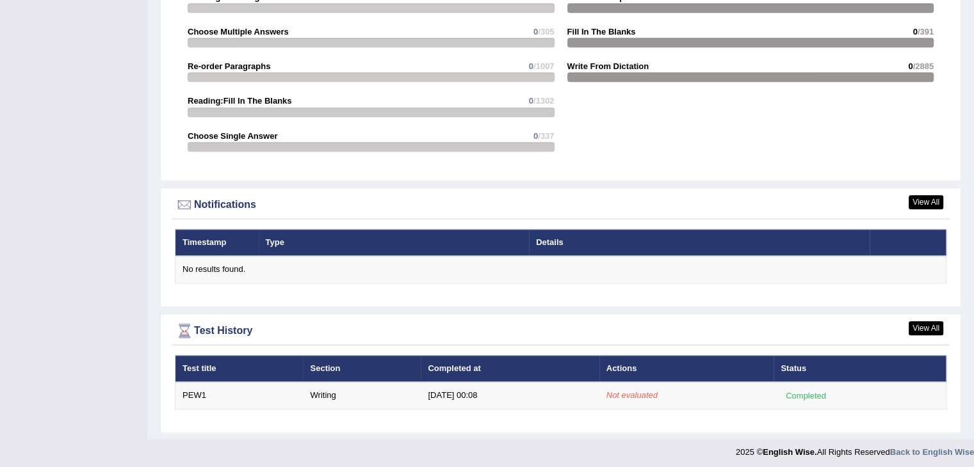
drag, startPoint x: 981, startPoint y: 308, endPoint x: 983, endPoint y: 432, distance: 123.6
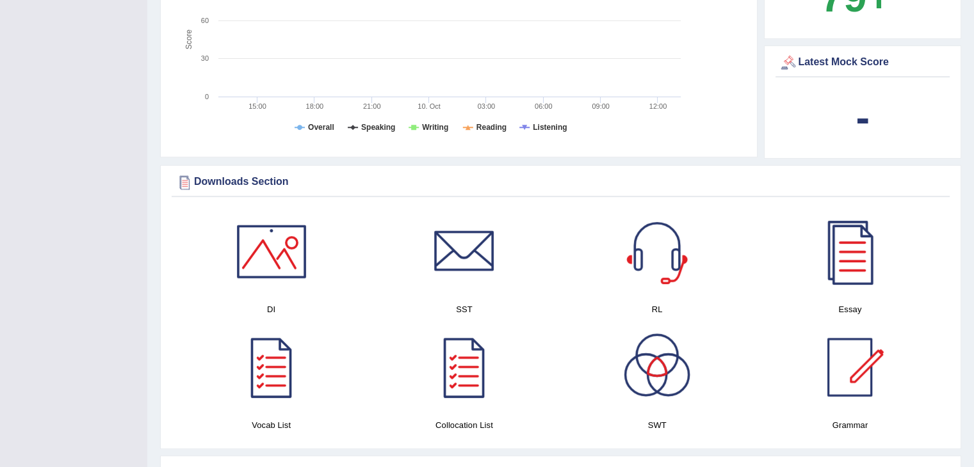
scroll to position [334, 0]
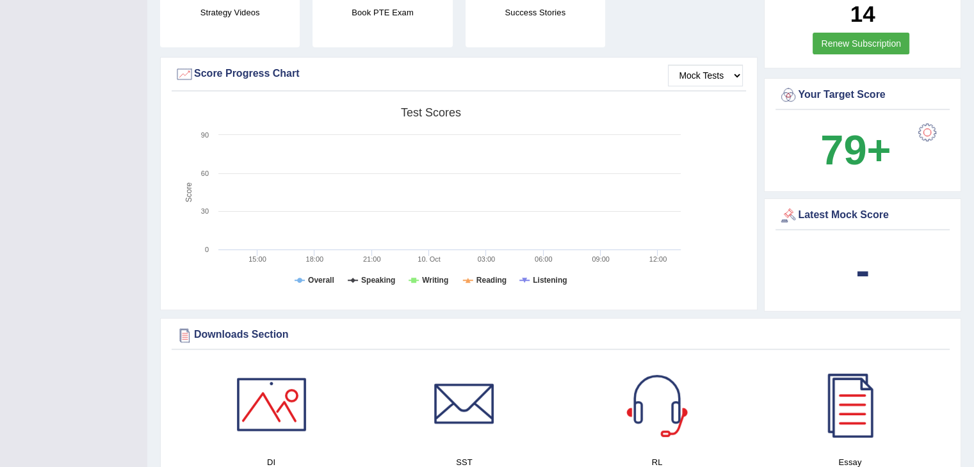
drag, startPoint x: 973, startPoint y: 181, endPoint x: 975, endPoint y: 94, distance: 86.5
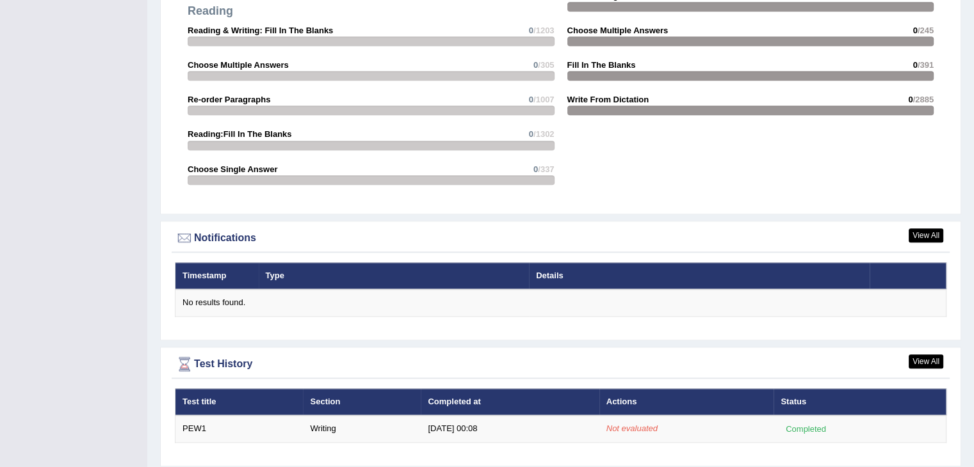
scroll to position [1380, 0]
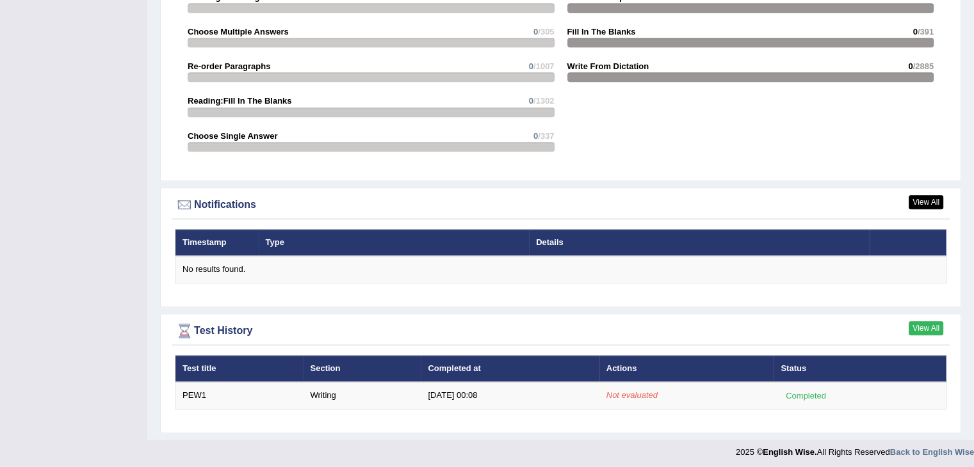
click at [923, 323] on link "View All" at bounding box center [926, 328] width 35 height 14
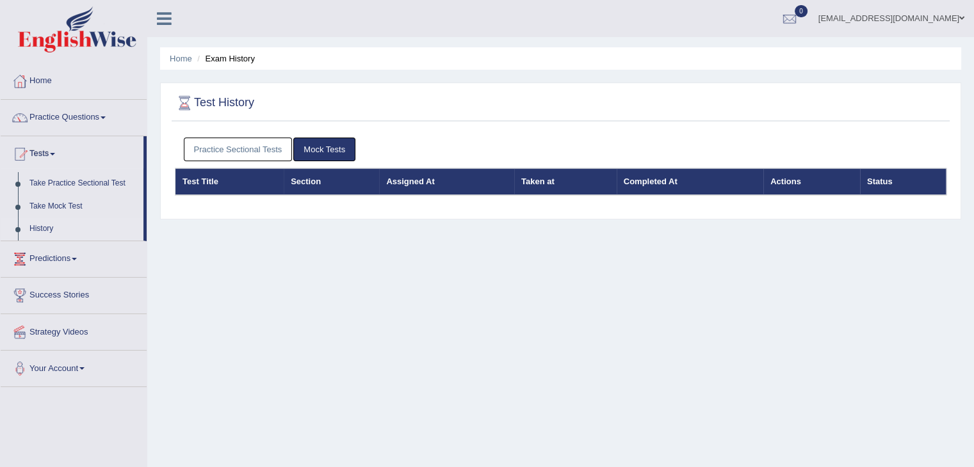
drag, startPoint x: 146, startPoint y: 231, endPoint x: 159, endPoint y: 154, distance: 77.9
click at [159, 154] on div "Toggle navigation Home Practice Questions Speaking Practice Read Aloud Repeat S…" at bounding box center [487, 333] width 974 height 666
click at [159, 154] on div "Home Exam History Test History Practice Sectional Tests Mock Tests Test Title S…" at bounding box center [560, 320] width 827 height 640
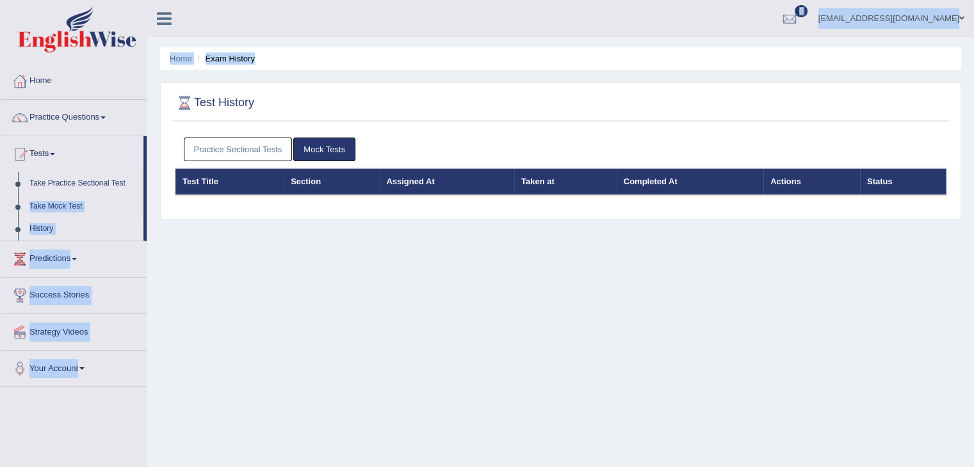
drag, startPoint x: 146, startPoint y: 183, endPoint x: 147, endPoint y: 254, distance: 71.1
click at [147, 254] on div "Home Practice Questions Speaking Practice Read Aloud Repeat Sentence Describe I…" at bounding box center [73, 225] width 165 height 324
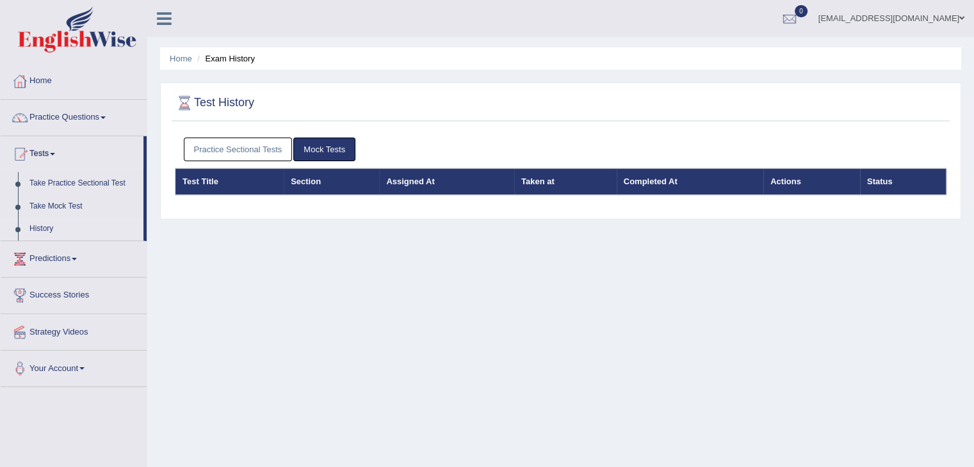
click at [149, 250] on div "Home Exam History Test History Practice Sectional Tests Mock Tests Test Title S…" at bounding box center [560, 320] width 827 height 640
drag, startPoint x: 146, startPoint y: 231, endPoint x: 146, endPoint y: 309, distance: 78.8
click at [146, 309] on ul "Home Practice Questions Speaking Practice Read Aloud Repeat Sentence Describe I…" at bounding box center [74, 225] width 146 height 324
click at [147, 306] on div "Home Practice Questions Speaking Practice Read Aloud Repeat Sentence Describe I…" at bounding box center [73, 225] width 165 height 324
click at [49, 254] on link "Predictions" at bounding box center [74, 257] width 146 height 32
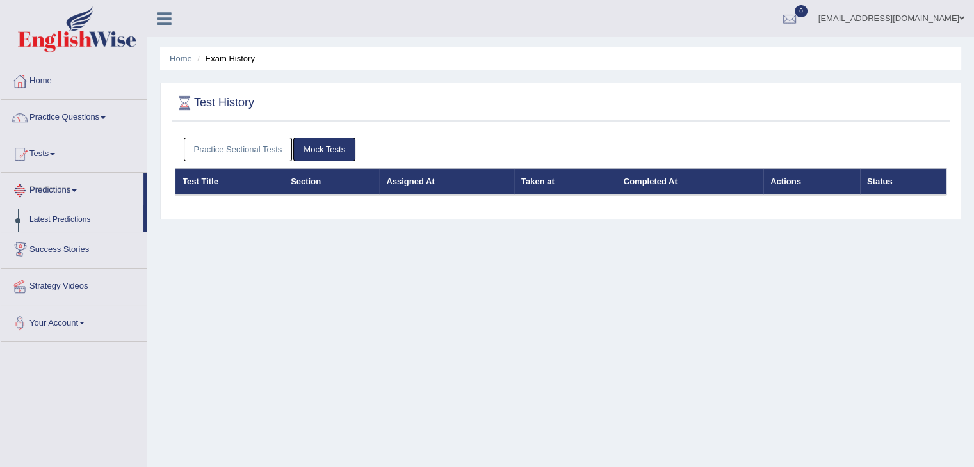
click at [69, 200] on link "Predictions" at bounding box center [72, 189] width 143 height 32
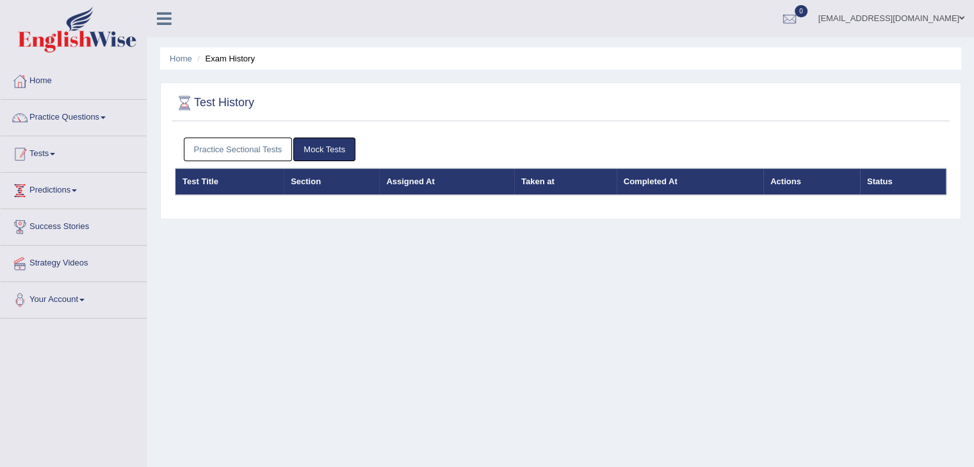
click at [59, 158] on link "Tests" at bounding box center [74, 152] width 146 height 32
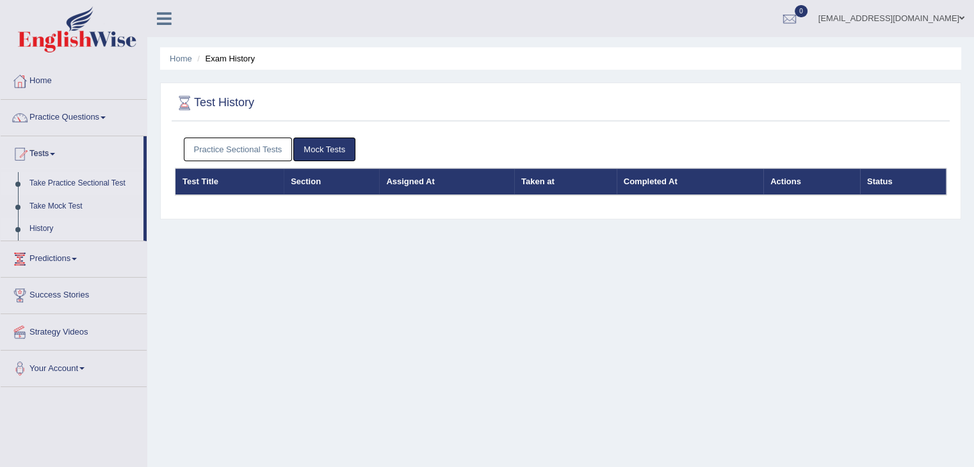
click at [78, 183] on link "Take Practice Sectional Test" at bounding box center [84, 183] width 120 height 23
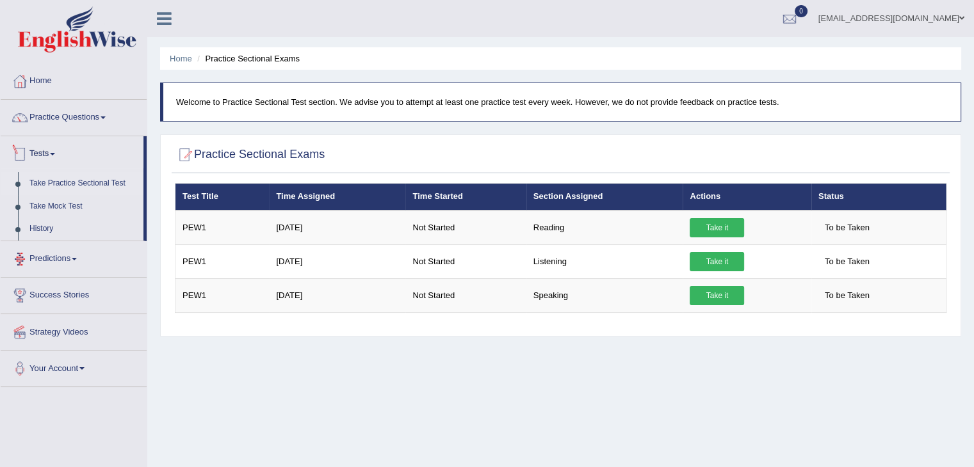
click at [92, 185] on link "Take Practice Sectional Test" at bounding box center [84, 183] width 120 height 23
click at [44, 224] on link "History" at bounding box center [84, 229] width 120 height 23
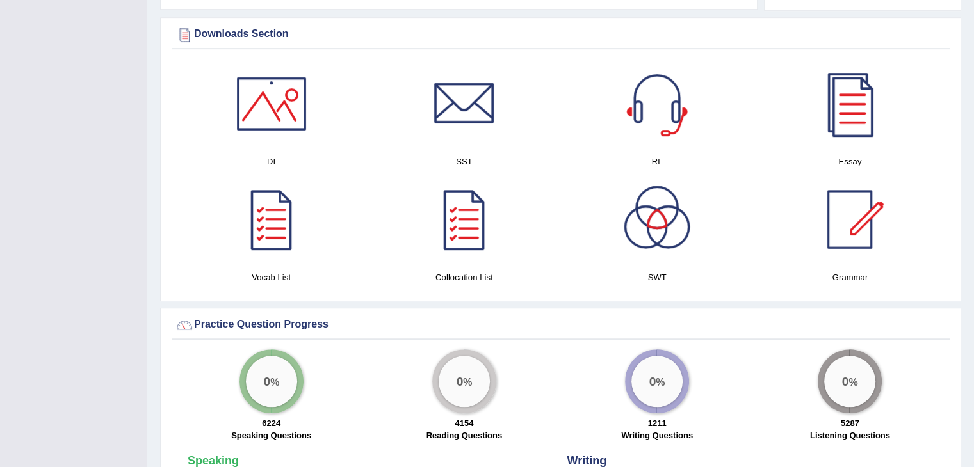
scroll to position [624, 0]
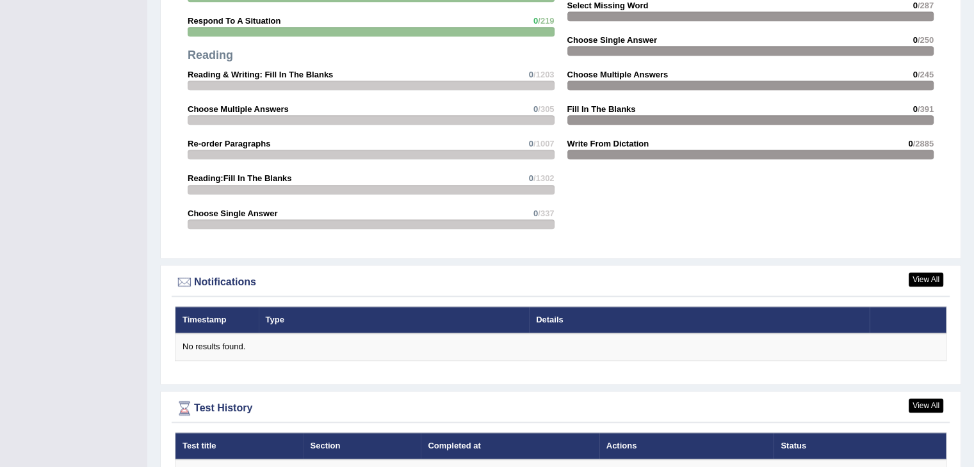
scroll to position [1380, 0]
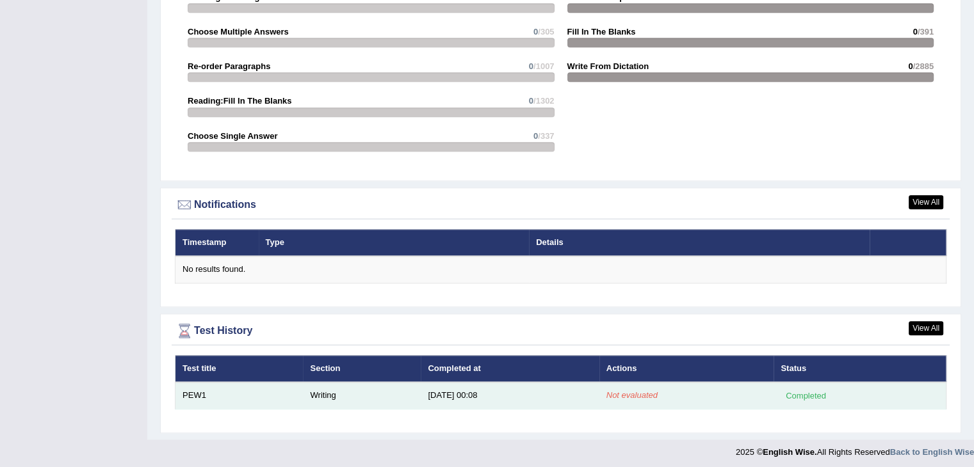
click at [653, 394] on em "Not evaluated" at bounding box center [631, 396] width 51 height 10
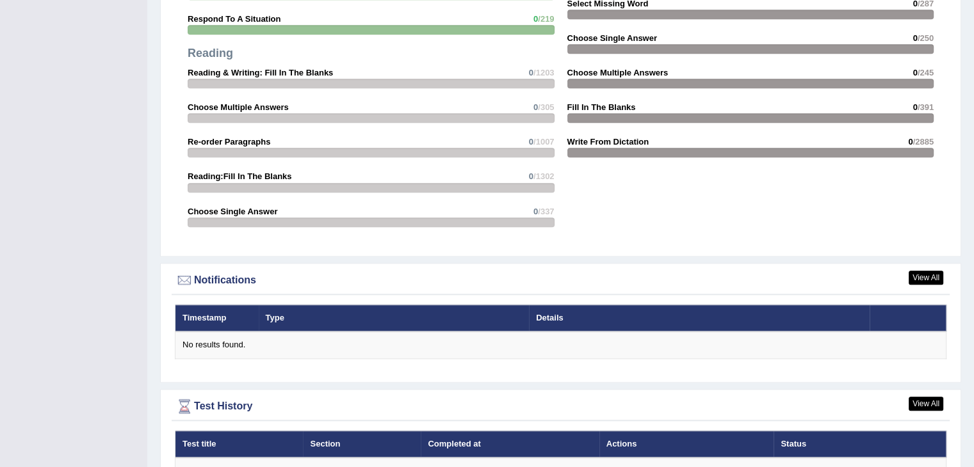
scroll to position [1309, 0]
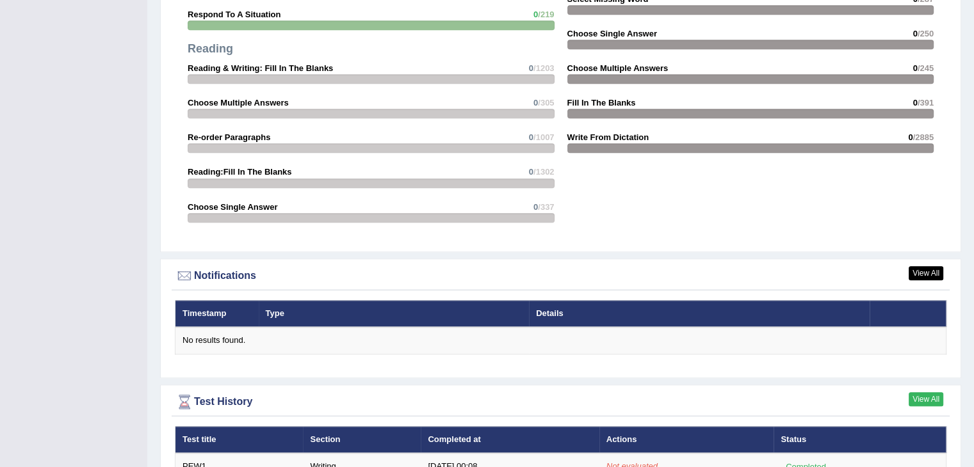
click at [920, 393] on link "View All" at bounding box center [926, 400] width 35 height 14
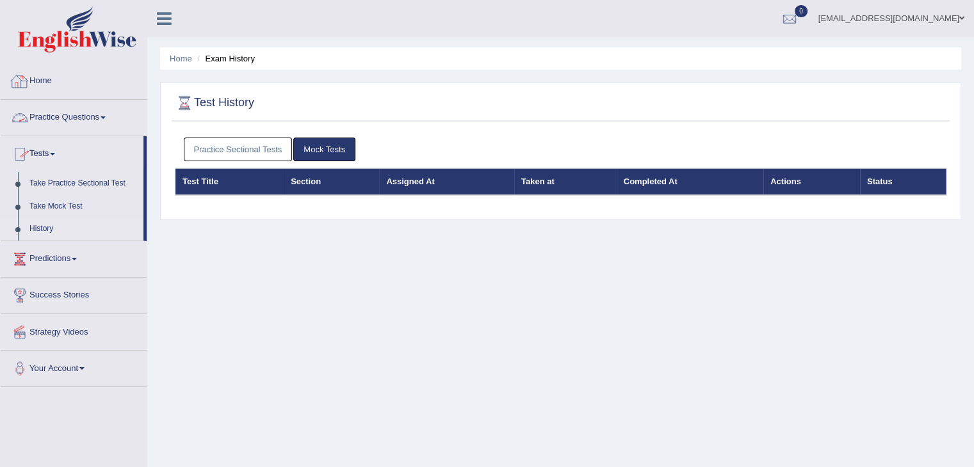
click at [33, 78] on link "Home" at bounding box center [74, 79] width 146 height 32
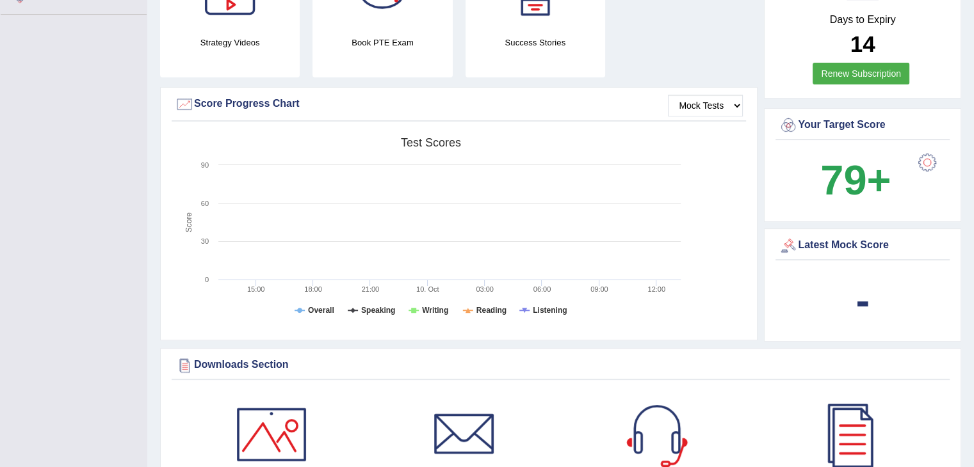
scroll to position [312, 0]
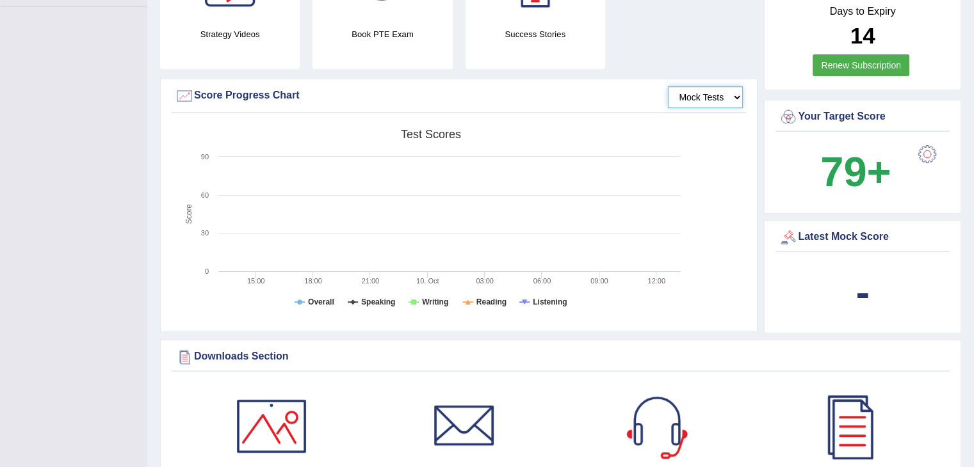
click at [710, 89] on select "Mock Tests" at bounding box center [705, 97] width 75 height 22
click at [727, 190] on div "Created with Highcharts 7.1.2 Score Test scores Overall Speaking Writing Readin…" at bounding box center [459, 224] width 574 height 202
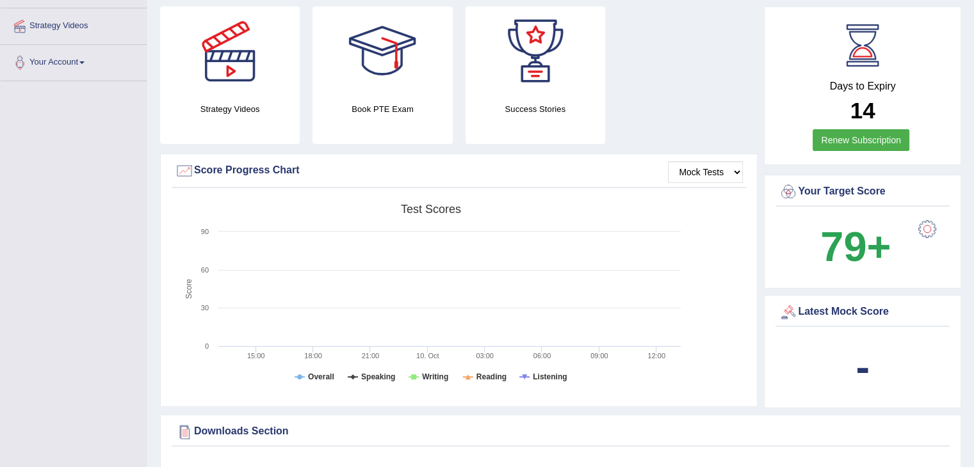
scroll to position [0, 0]
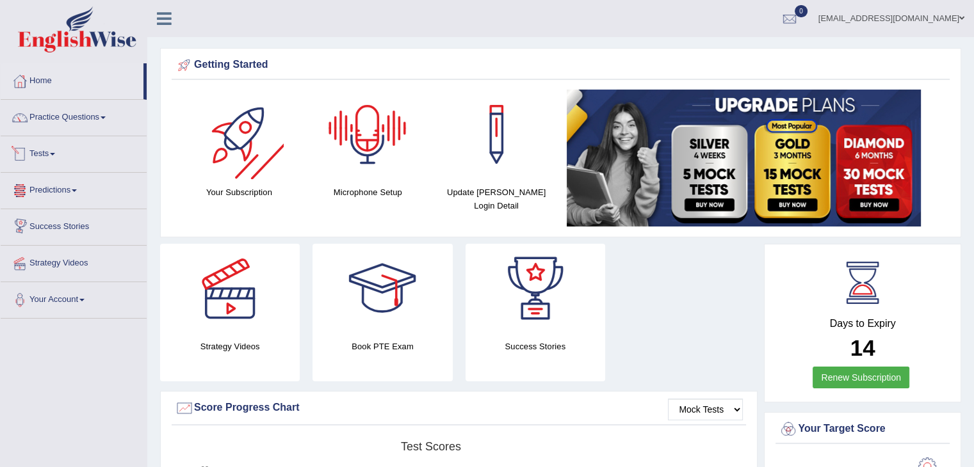
click at [49, 164] on link "Tests" at bounding box center [74, 152] width 146 height 32
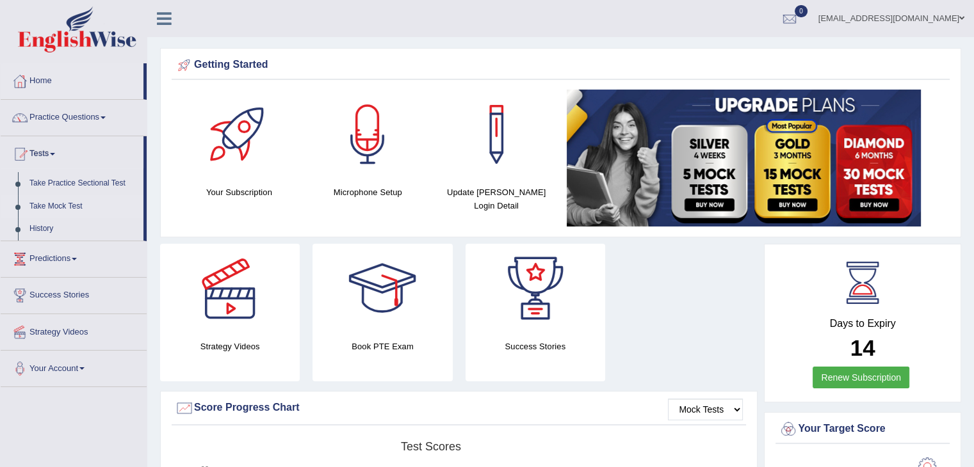
click at [66, 208] on link "Take Mock Test" at bounding box center [84, 206] width 120 height 23
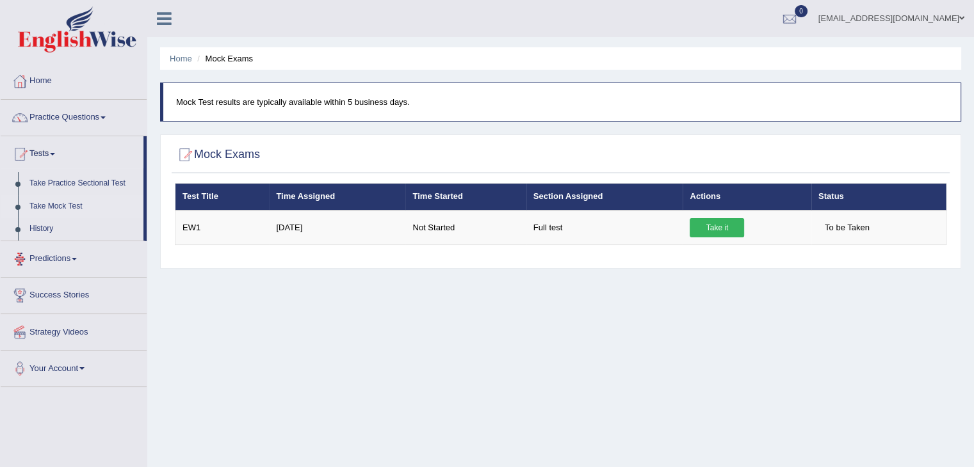
click at [77, 258] on span at bounding box center [74, 259] width 5 height 3
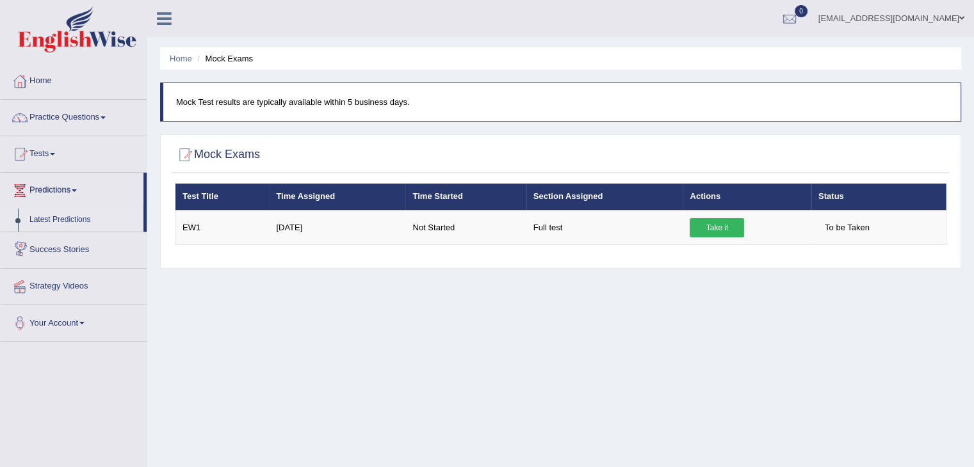
click at [67, 228] on link "Latest Predictions" at bounding box center [84, 220] width 120 height 23
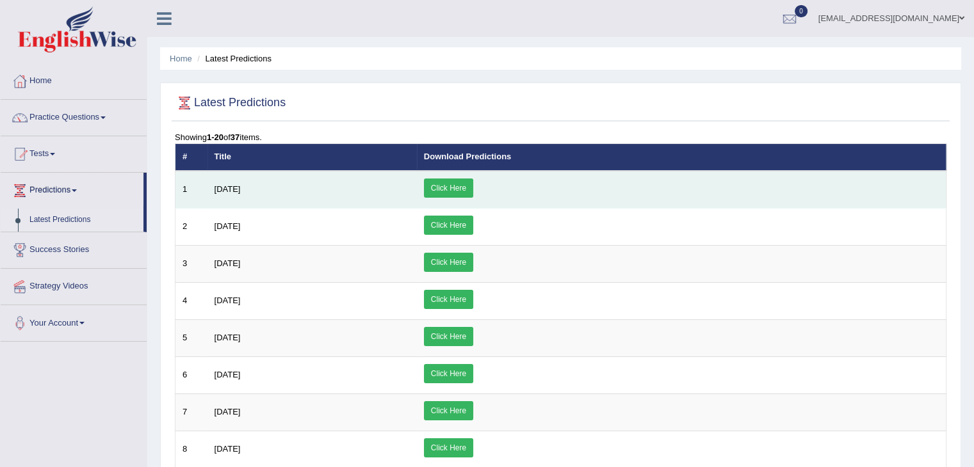
click at [473, 190] on link "Click Here" at bounding box center [448, 188] width 49 height 19
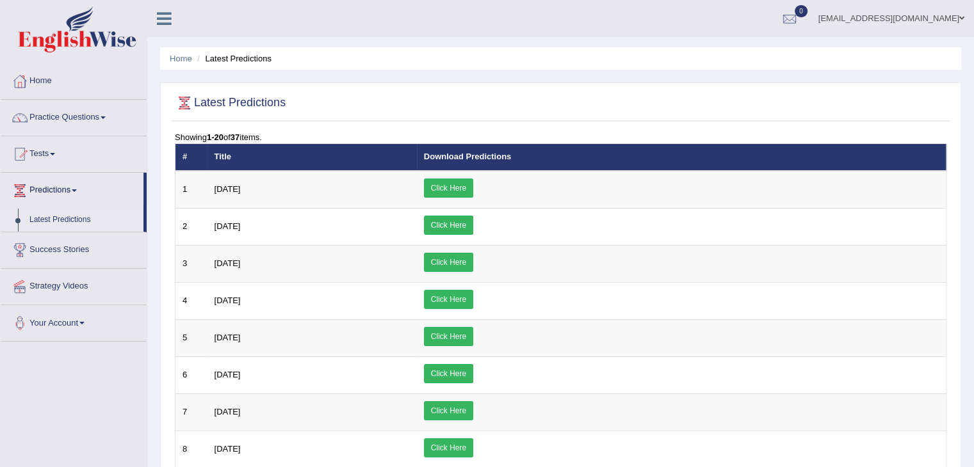
drag, startPoint x: 982, startPoint y: 109, endPoint x: 753, endPoint y: 146, distance: 232.2
click at [753, 146] on th "Download Predictions" at bounding box center [682, 157] width 530 height 27
click at [67, 122] on link "Practice Questions" at bounding box center [74, 116] width 146 height 32
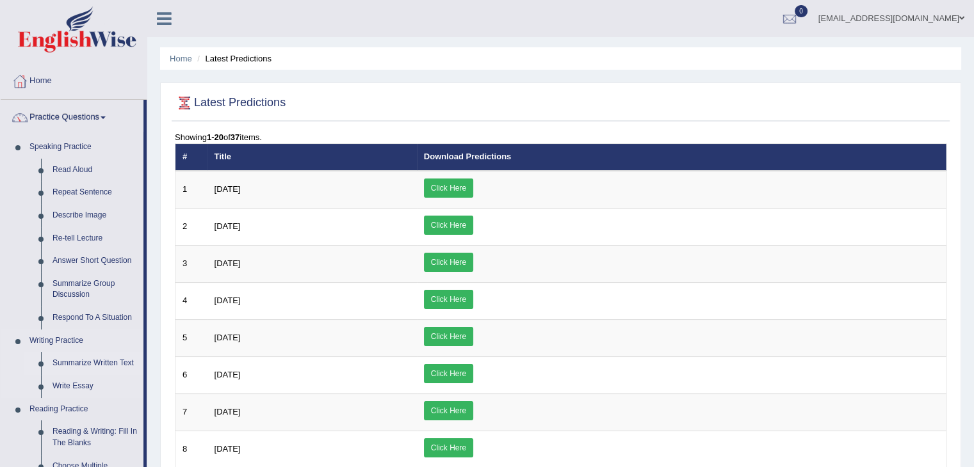
click at [74, 362] on link "Summarize Written Text" at bounding box center [95, 363] width 97 height 23
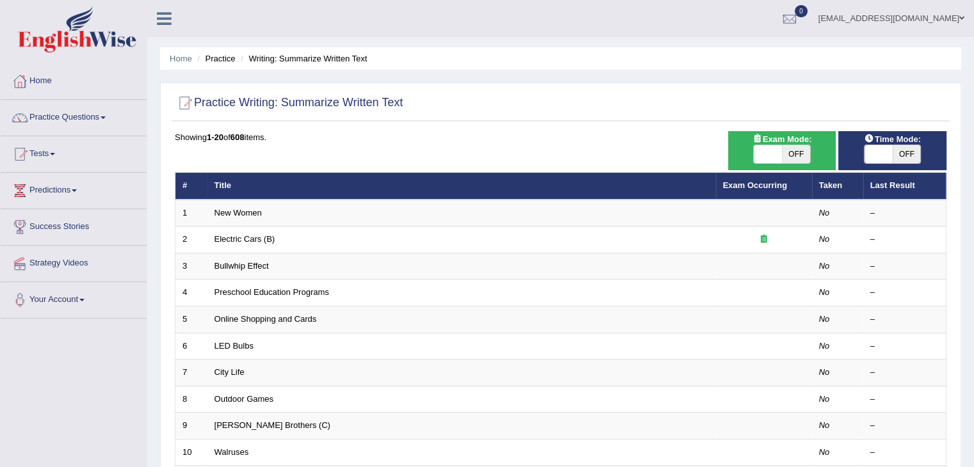
click at [902, 150] on span "OFF" at bounding box center [907, 154] width 28 height 18
checkbox input "true"
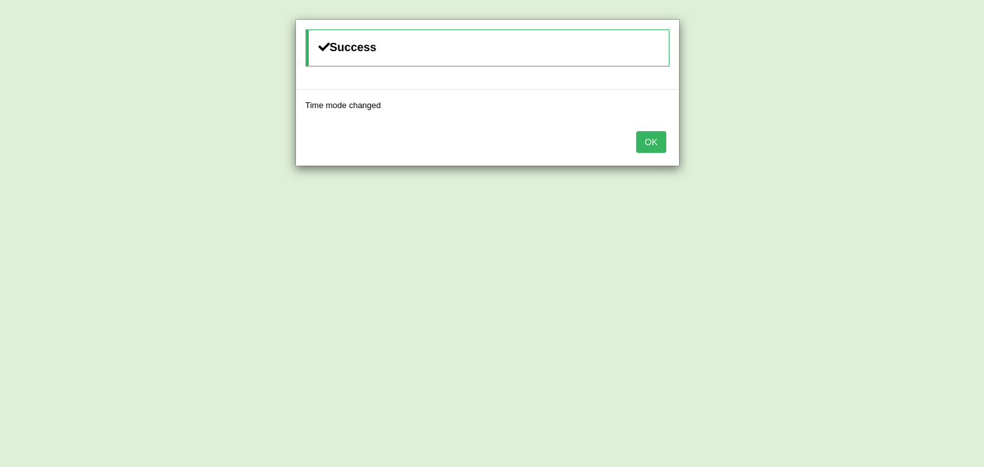
click at [661, 134] on button "OK" at bounding box center [650, 142] width 29 height 22
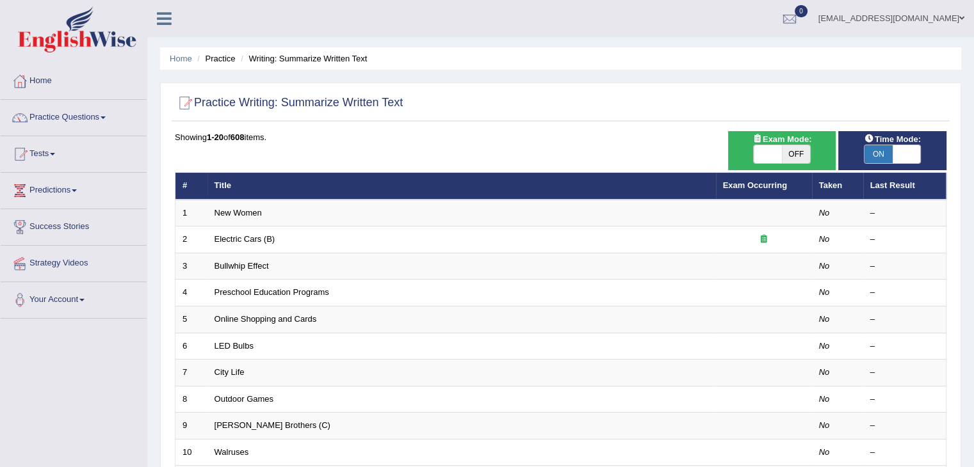
click at [807, 156] on span "OFF" at bounding box center [796, 154] width 28 height 18
checkbox input "true"
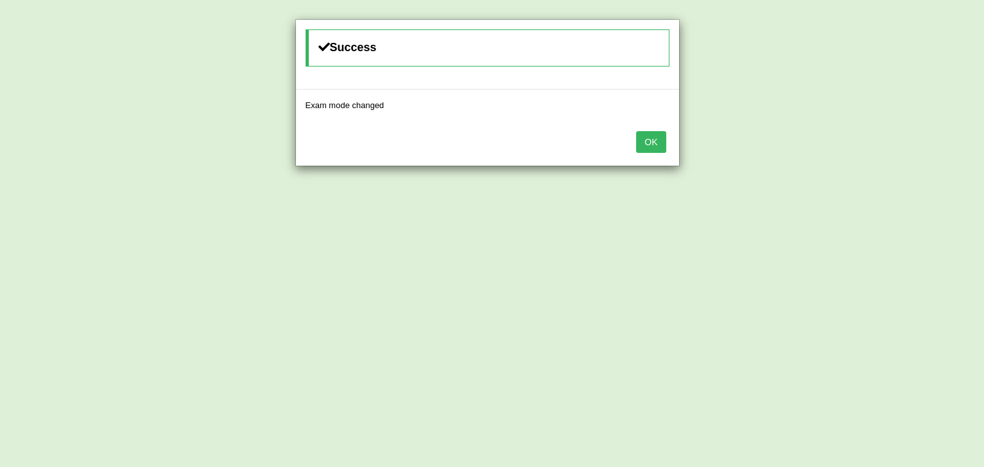
drag, startPoint x: 976, startPoint y: 184, endPoint x: 983, endPoint y: 359, distance: 175.0
click at [973, 359] on body "Toggle navigation Home Practice Questions Speaking Practice Read Aloud Repeat S…" at bounding box center [492, 233] width 984 height 467
click at [651, 153] on div "OK" at bounding box center [487, 143] width 383 height 45
click at [652, 150] on button "OK" at bounding box center [650, 142] width 29 height 22
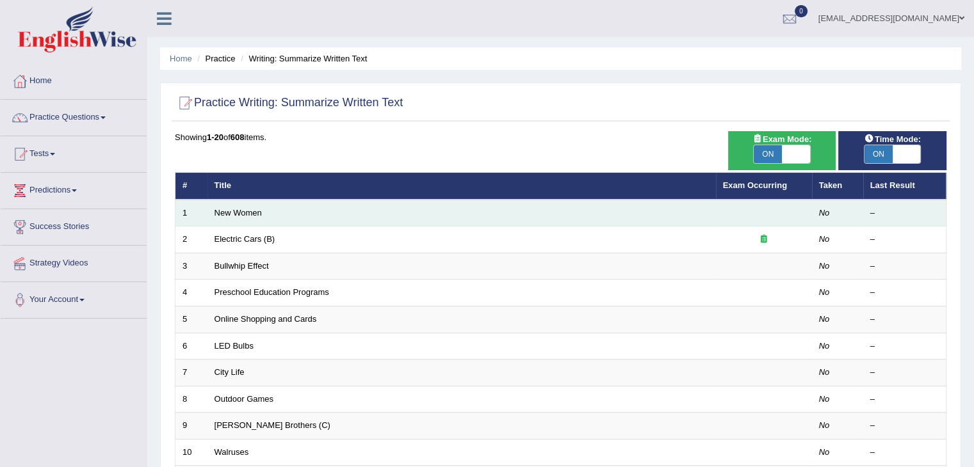
click at [287, 211] on td "New Women" at bounding box center [461, 213] width 508 height 27
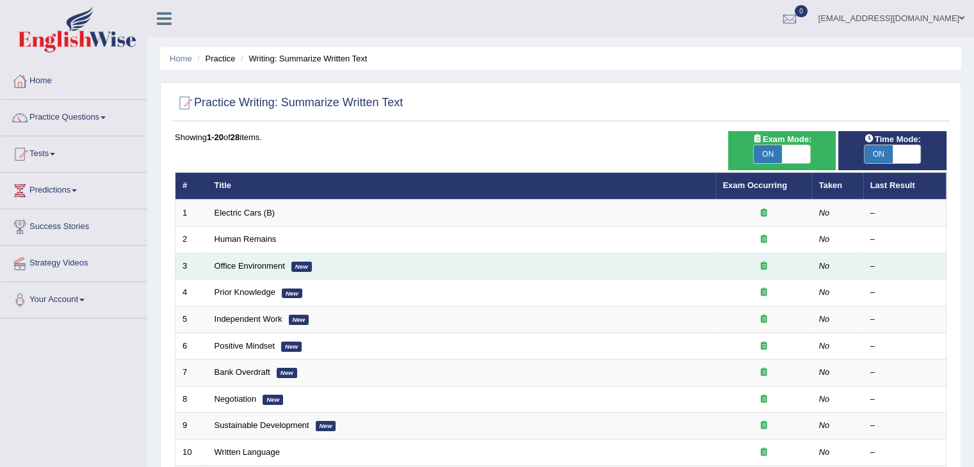
click at [247, 270] on td "Office Environment New" at bounding box center [461, 266] width 508 height 27
click at [260, 266] on link "Office Environment" at bounding box center [250, 266] width 70 height 10
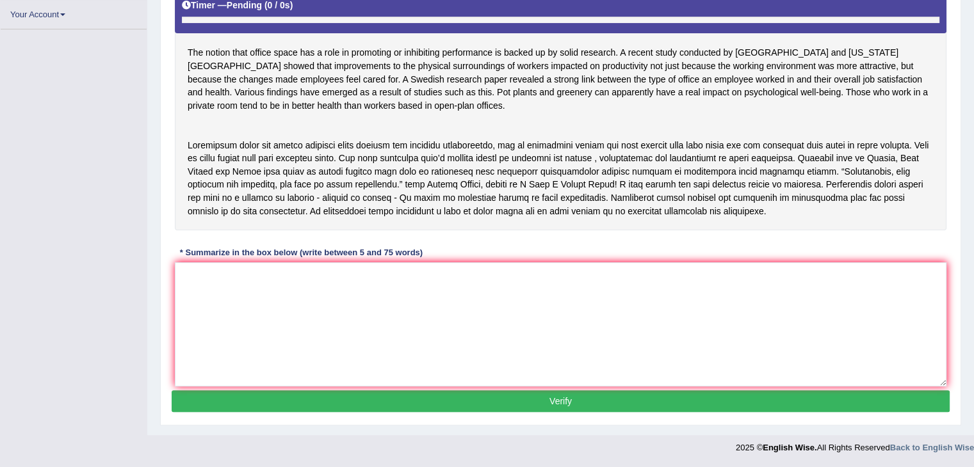
scroll to position [232, 0]
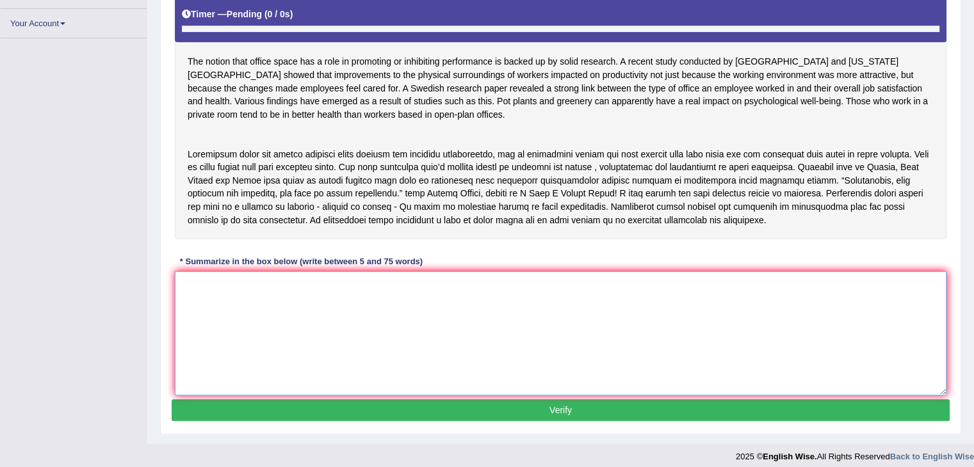
click at [561, 336] on textarea at bounding box center [561, 334] width 772 height 124
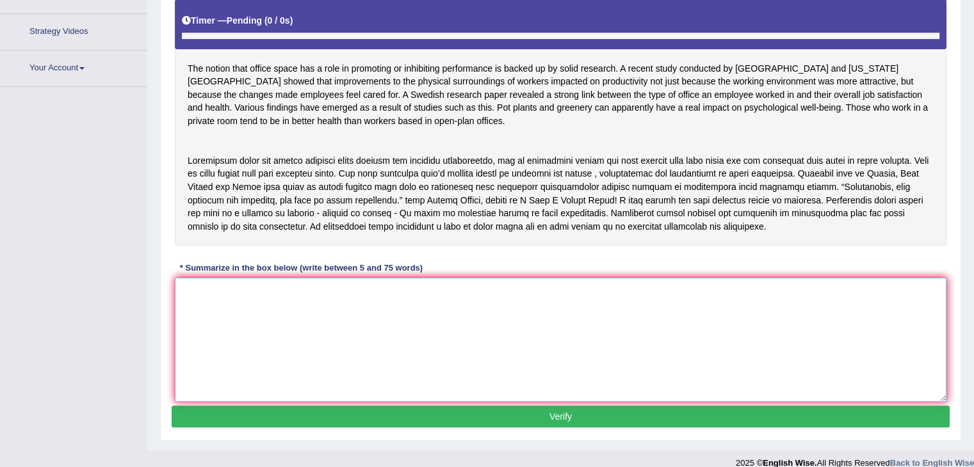
scroll to position [245, 0]
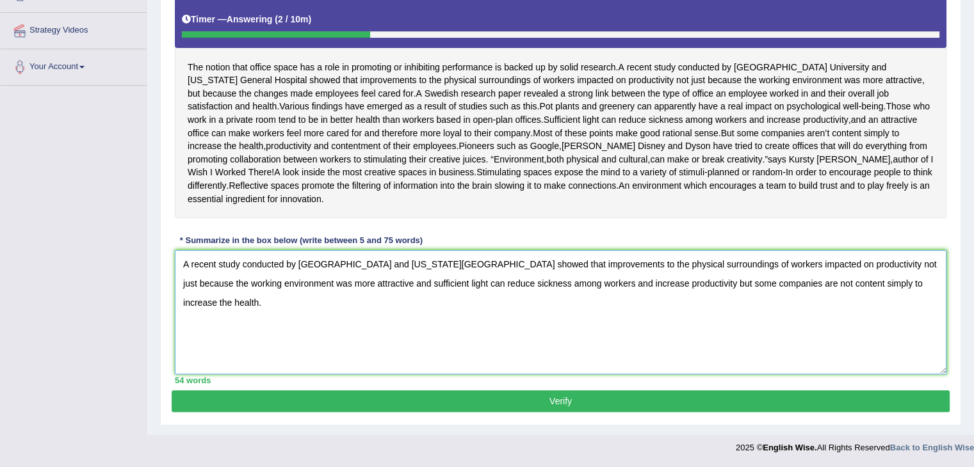
type textarea "A recent study conducted by [GEOGRAPHIC_DATA] and [US_STATE][GEOGRAPHIC_DATA] s…"
click at [587, 393] on button "Verify" at bounding box center [561, 402] width 778 height 22
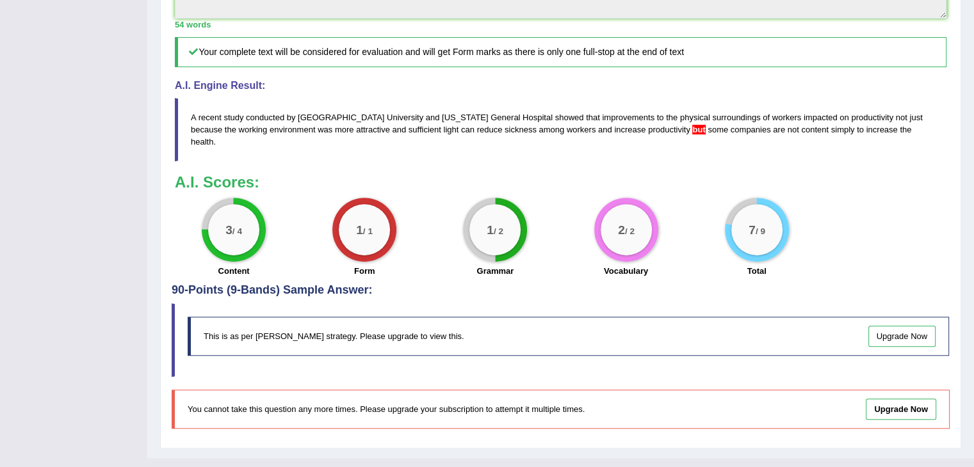
scroll to position [542, 0]
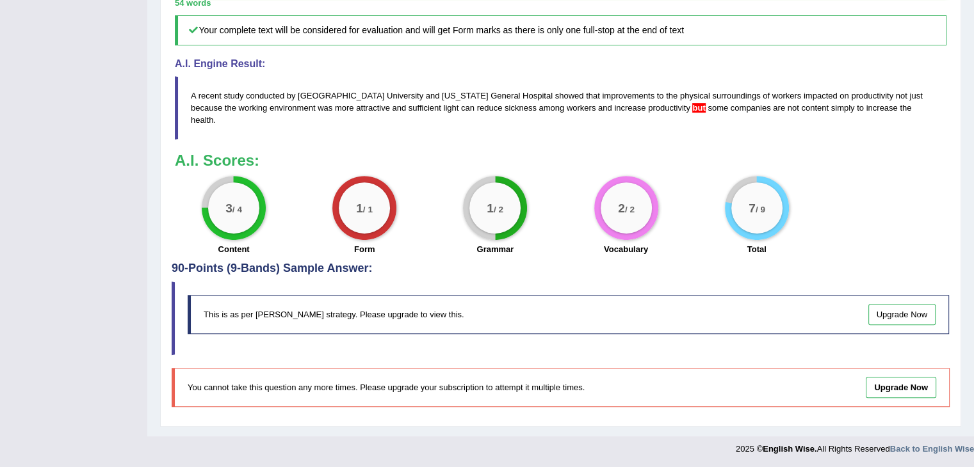
click at [223, 200] on div "3 / 4" at bounding box center [233, 208] width 51 height 51
click at [379, 209] on div "1 / 1" at bounding box center [364, 208] width 51 height 51
click at [499, 195] on div "1 / 2" at bounding box center [494, 208] width 51 height 51
click at [236, 221] on div "3 / 4" at bounding box center [233, 208] width 51 height 51
click at [471, 195] on div "1 / 2" at bounding box center [495, 208] width 64 height 64
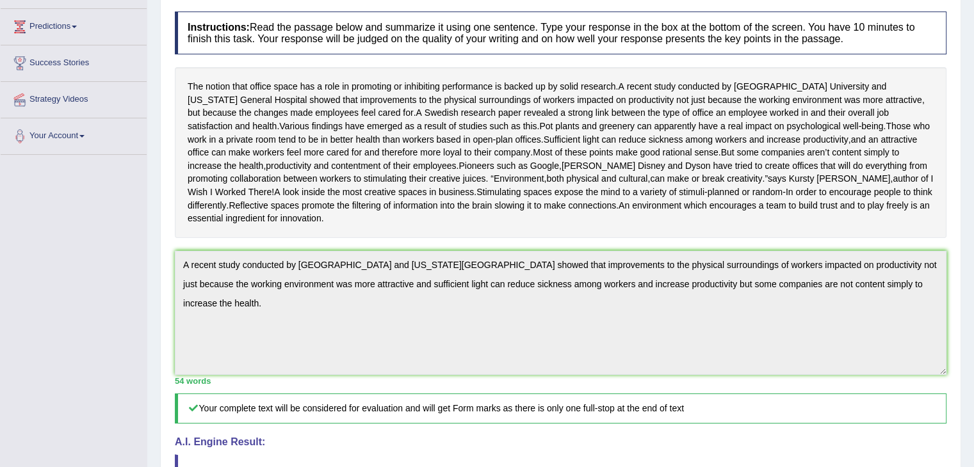
scroll to position [0, 0]
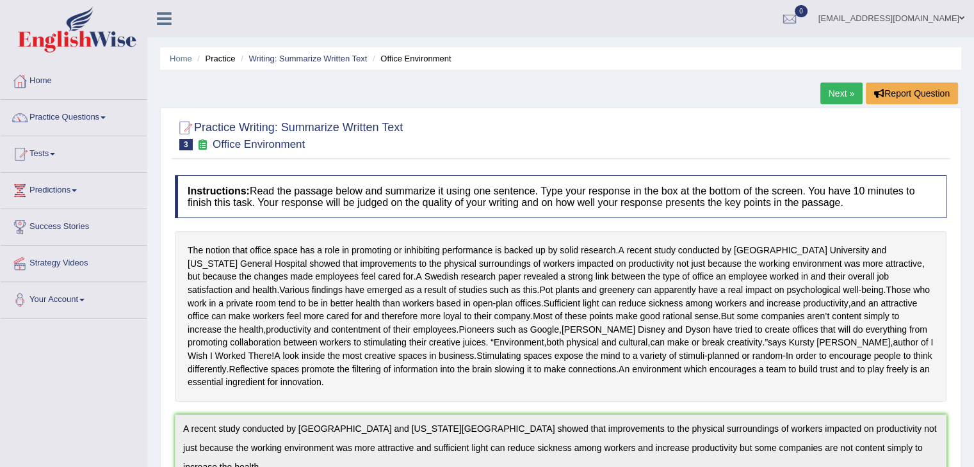
click at [834, 102] on link "Next »" at bounding box center [841, 94] width 42 height 22
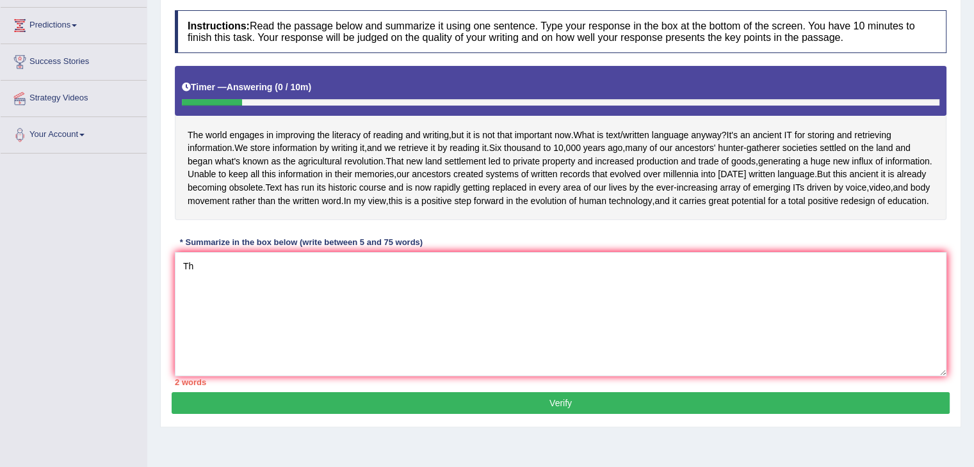
type textarea "T"
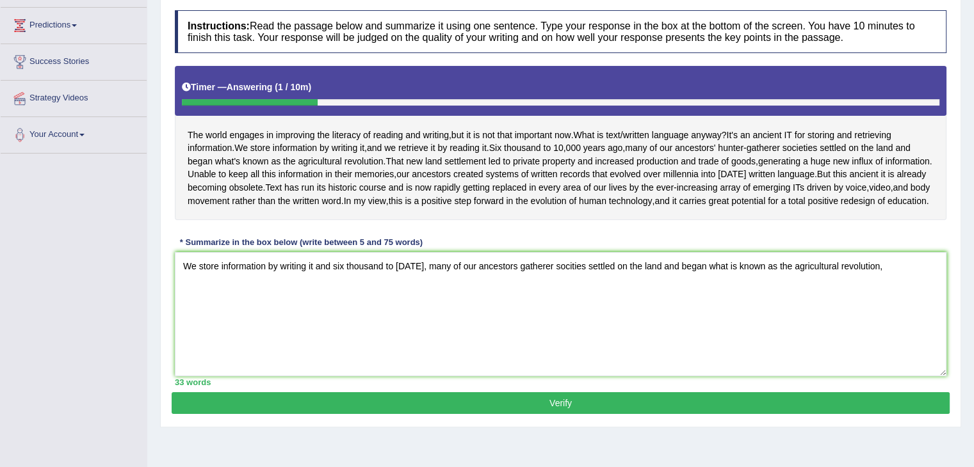
click at [491, 290] on textarea "We store information by writing it and six thousand to [DATE], many of our ance…" at bounding box center [561, 314] width 772 height 124
click at [319, 306] on textarea "We store information by writing it and six thousand to ten thousand years ago m…" at bounding box center [561, 314] width 772 height 124
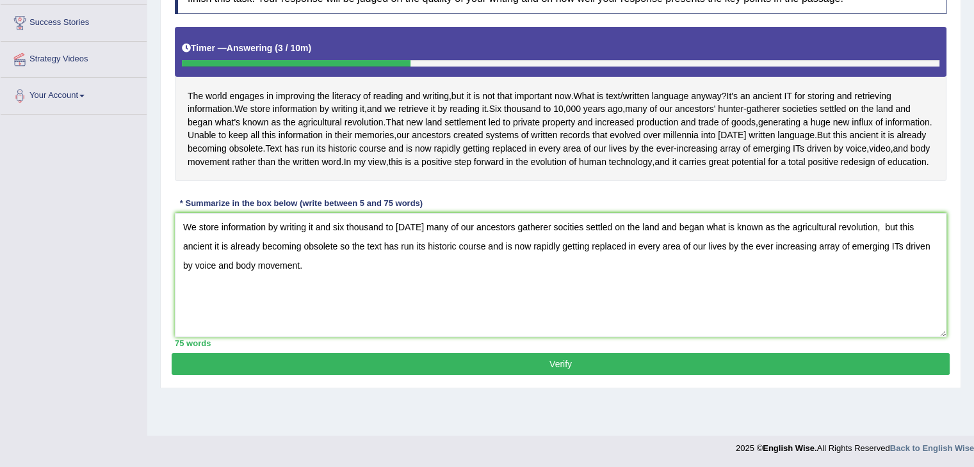
scroll to position [205, 0]
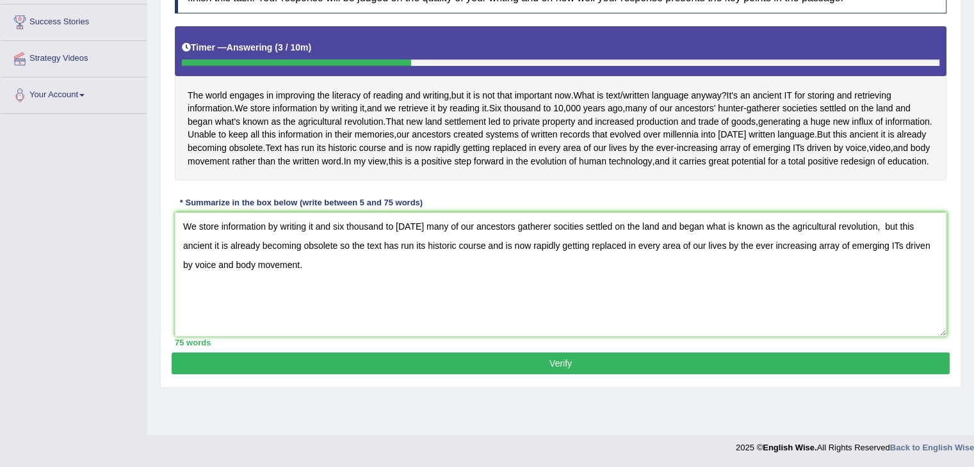
type textarea "We store information by writing it and six thousand to ten thousand years ago m…"
click at [576, 375] on button "Verify" at bounding box center [561, 364] width 778 height 22
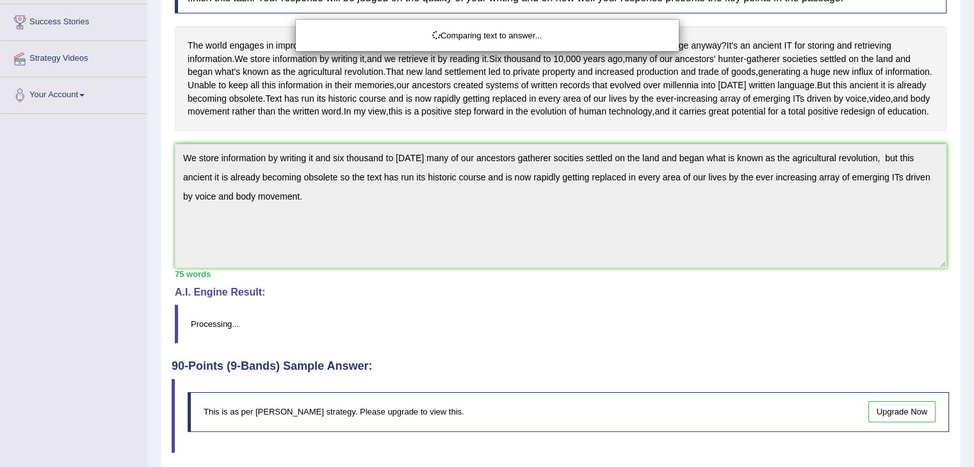
scroll to position [304, 0]
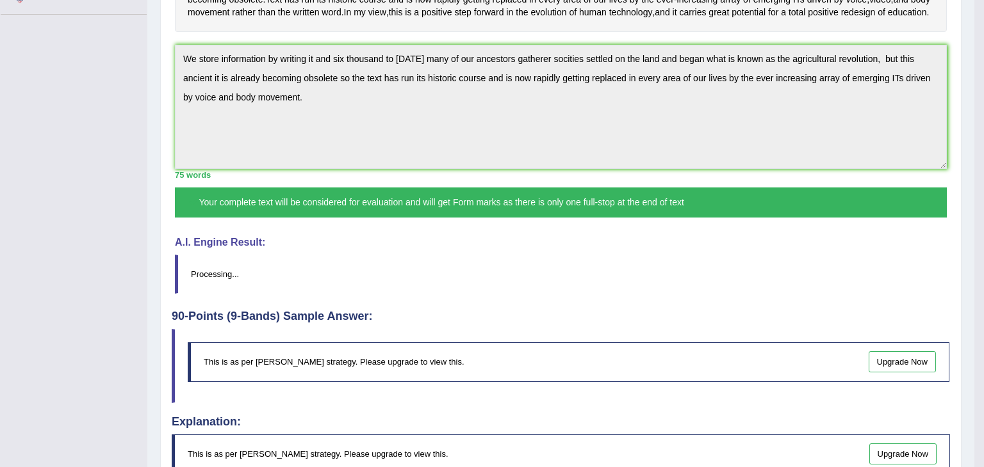
drag, startPoint x: 980, startPoint y: 255, endPoint x: 983, endPoint y: 329, distance: 73.7
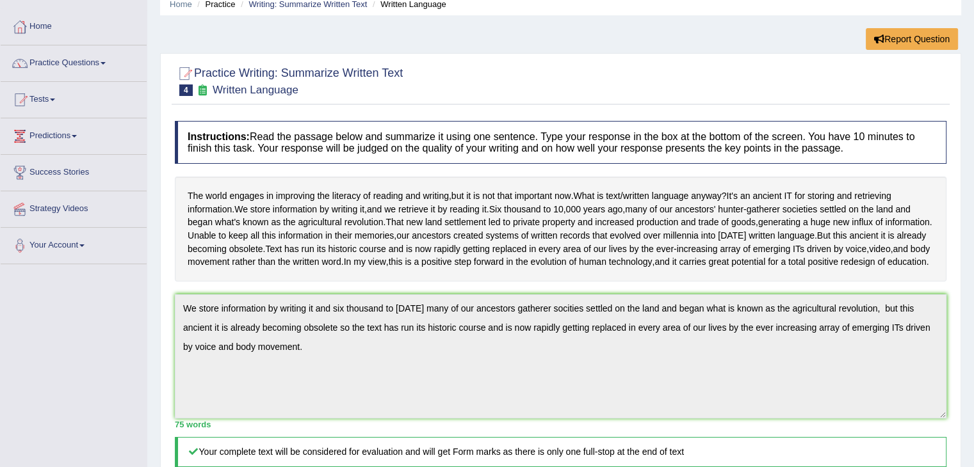
scroll to position [0, 0]
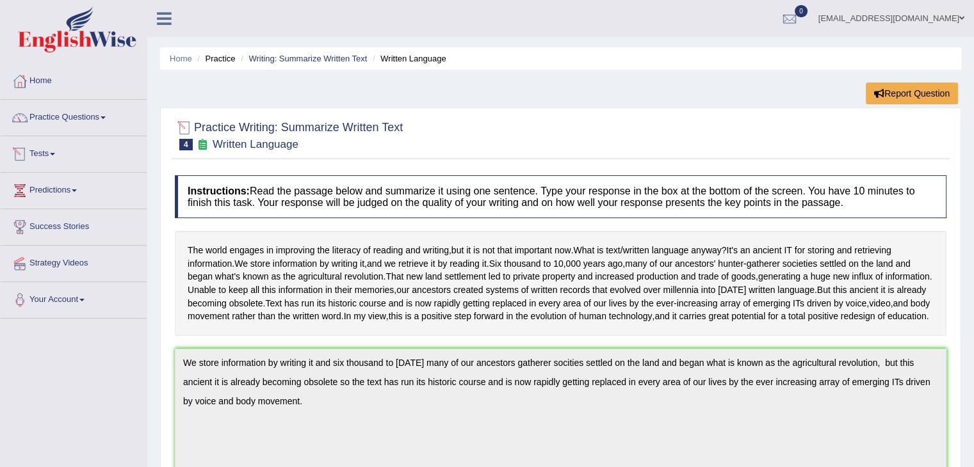
click at [94, 121] on link "Practice Questions" at bounding box center [74, 116] width 146 height 32
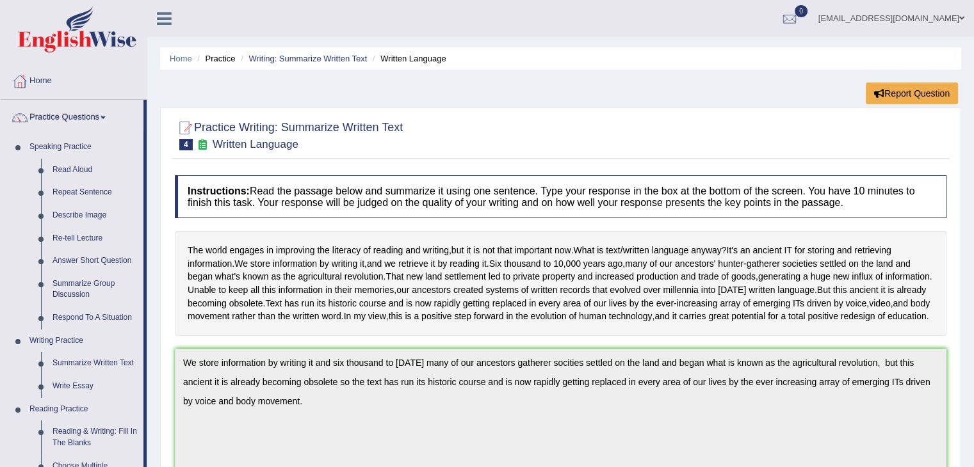
drag, startPoint x: 147, startPoint y: 350, endPoint x: 150, endPoint y: 403, distance: 52.6
click at [45, 58] on div at bounding box center [73, 31] width 147 height 63
click at [39, 88] on link "Home" at bounding box center [74, 79] width 146 height 32
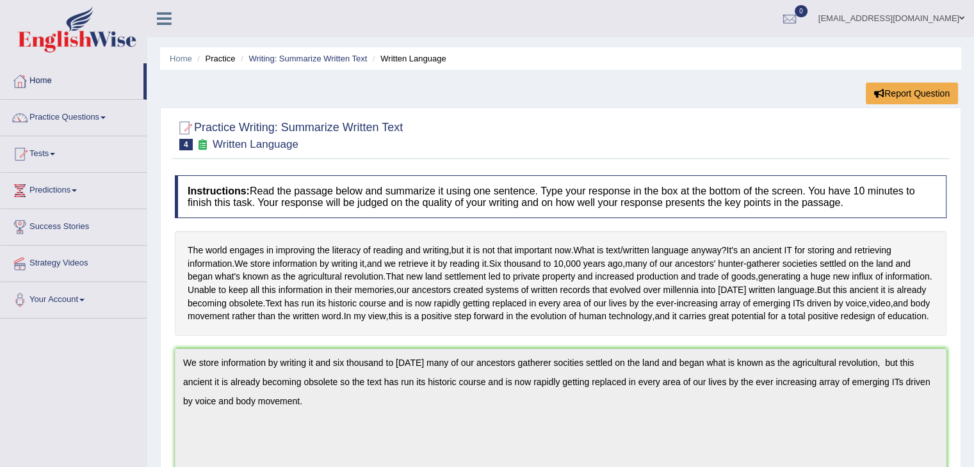
click at [46, 80] on link "Home" at bounding box center [72, 79] width 143 height 32
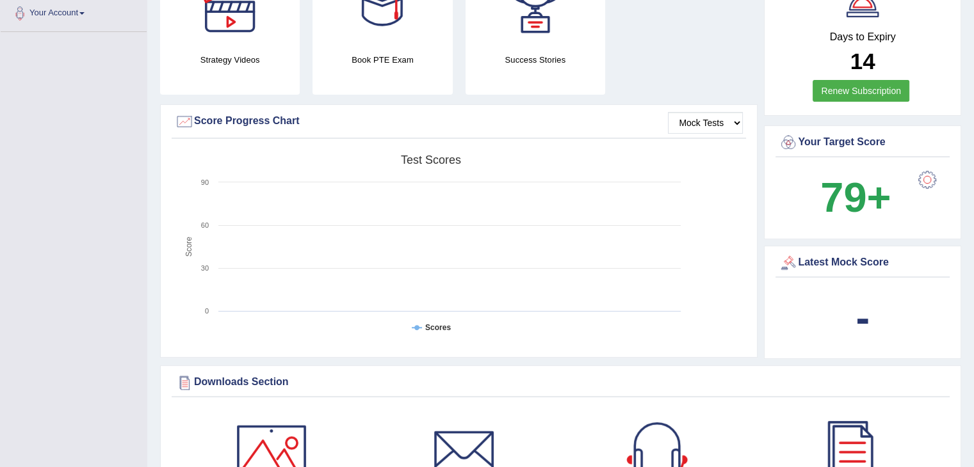
scroll to position [3, 0]
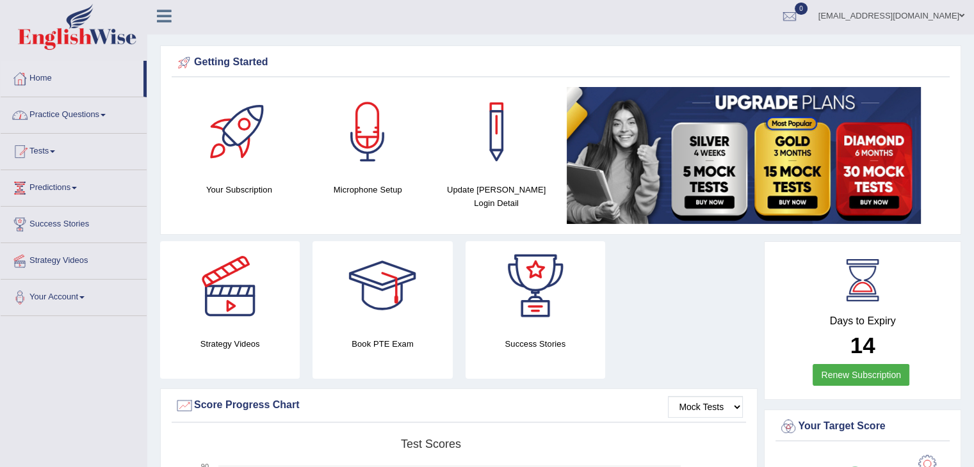
drag, startPoint x: 145, startPoint y: 87, endPoint x: 147, endPoint y: 174, distance: 87.1
click at [239, 127] on div at bounding box center [239, 132] width 90 height 90
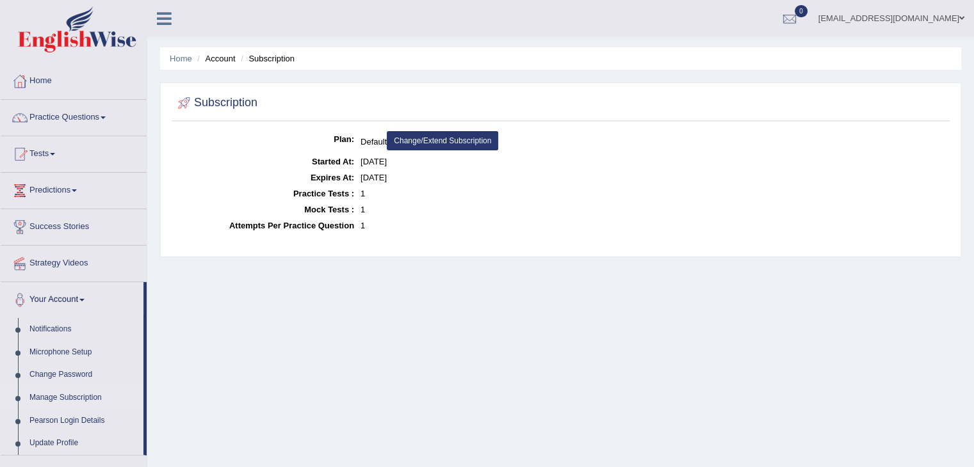
click at [434, 145] on link "Change/Extend Subscription" at bounding box center [442, 140] width 111 height 19
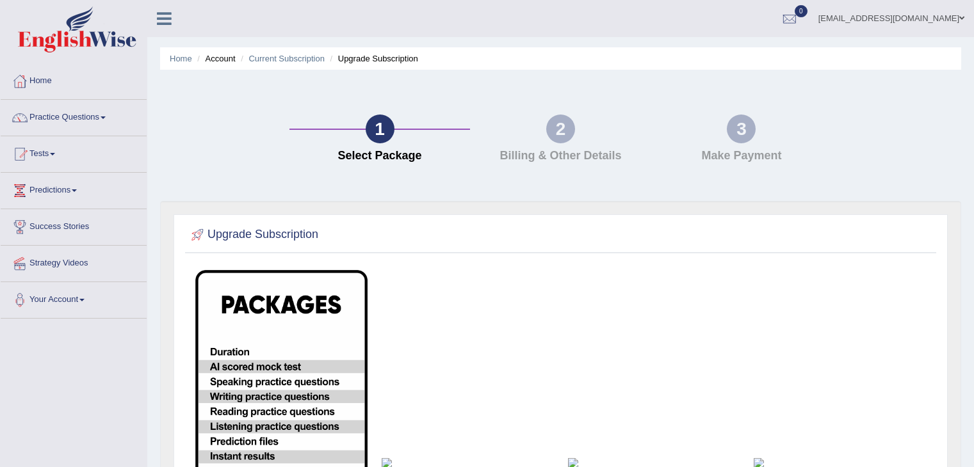
click at [587, 458] on img at bounding box center [654, 463] width 172 height 10
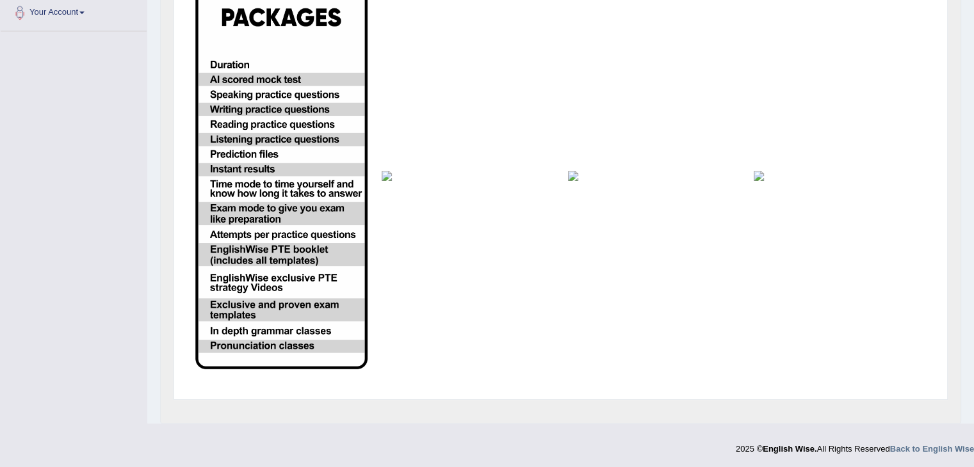
click at [729, 184] on td at bounding box center [654, 176] width 186 height 401
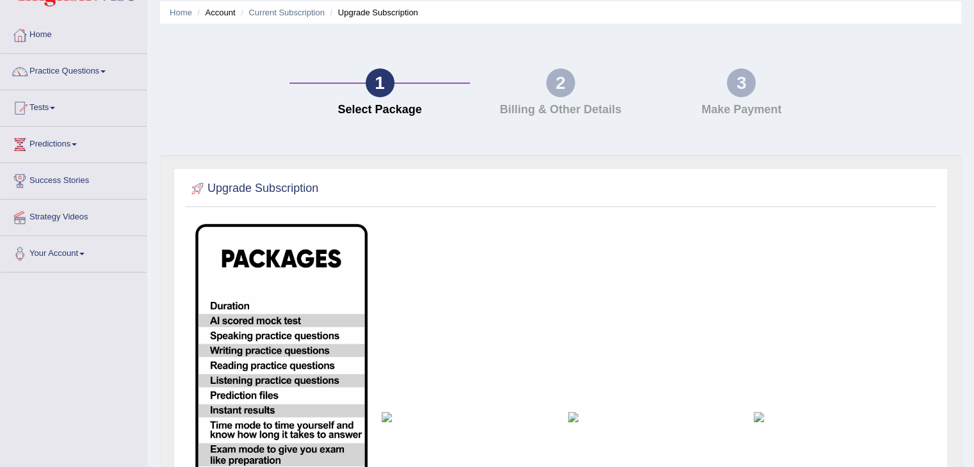
scroll to position [44, 0]
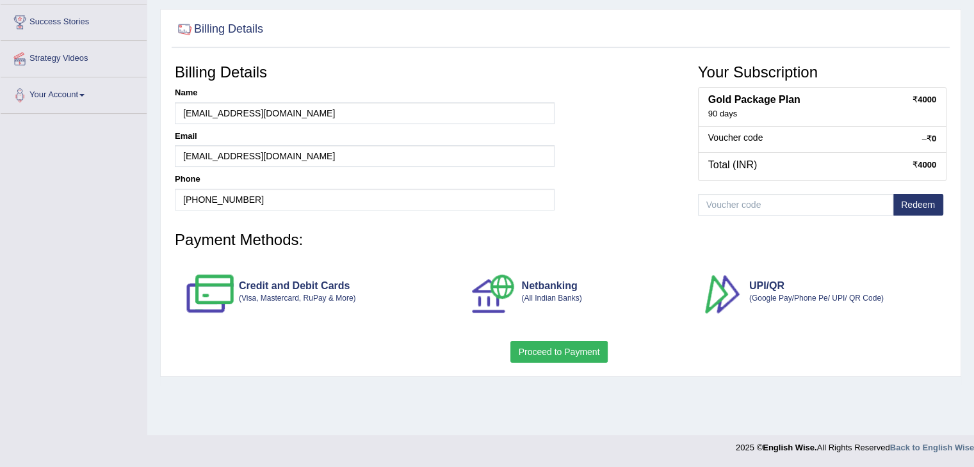
scroll to position [111, 0]
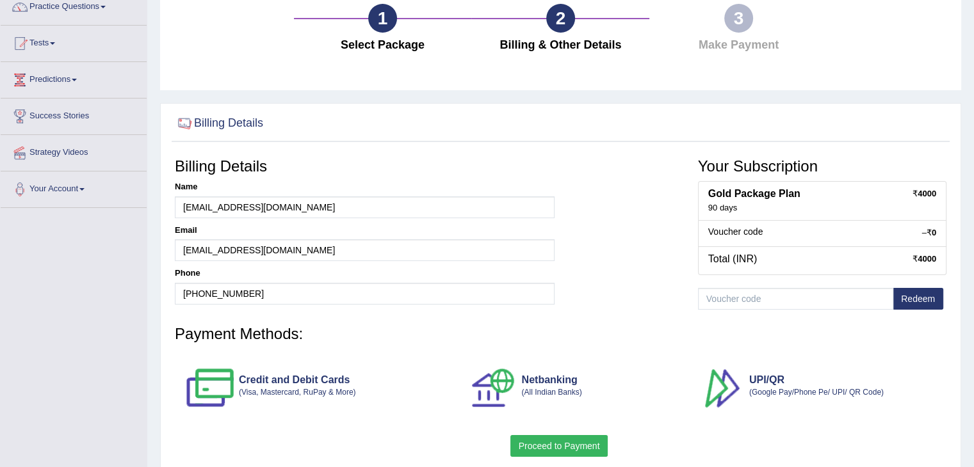
drag, startPoint x: 975, startPoint y: 51, endPoint x: 983, endPoint y: 124, distance: 73.5
click at [973, 124] on html "Toggle navigation Home Practice Questions Speaking Practice Read Aloud Repeat S…" at bounding box center [487, 122] width 974 height 467
click at [392, 19] on div "1" at bounding box center [382, 18] width 29 height 29
click at [283, 284] on input "[PHONE_NUMBER]" at bounding box center [365, 294] width 380 height 22
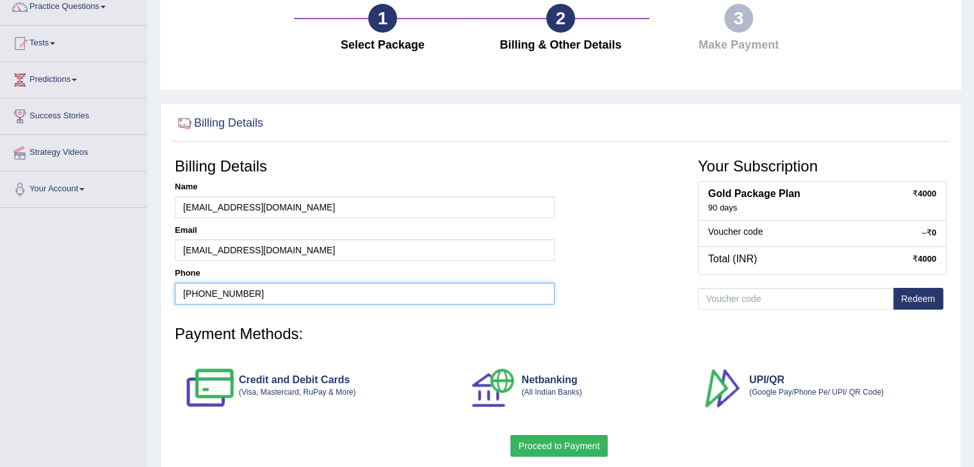
type input "[PHONE_NUMBER]"
click at [584, 229] on div "Billing Details Name [EMAIL_ADDRESS][DOMAIN_NAME] Email [EMAIL_ADDRESS][DOMAIN_…" at bounding box center [560, 236] width 784 height 168
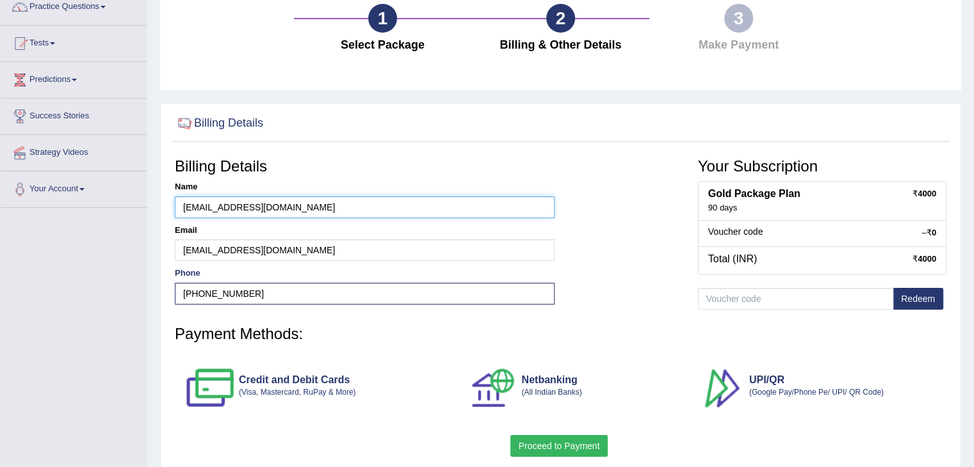
click at [298, 204] on input "[EMAIL_ADDRESS][DOMAIN_NAME]" at bounding box center [365, 208] width 380 height 22
type input "GOMATHY PRAVEENKUMAR"
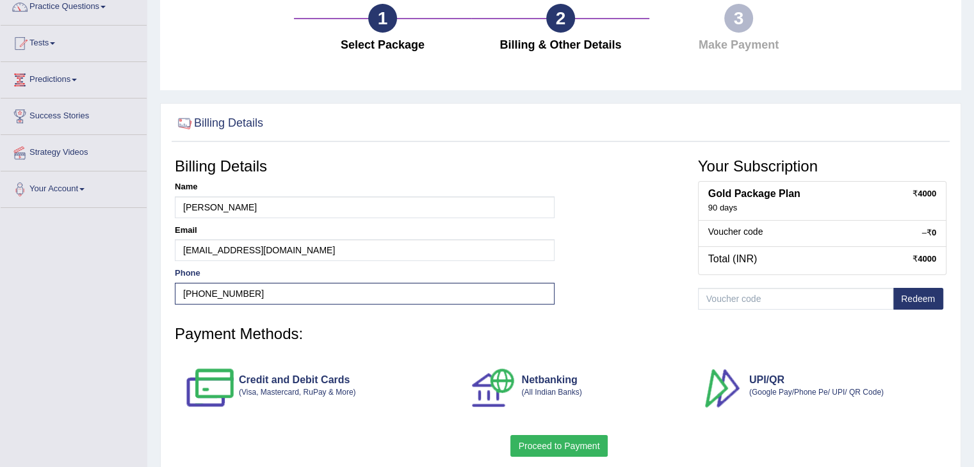
click at [608, 249] on div "Billing Details Name GOMATHY PRAVEENKUMAR Email vidhyashri9896@gmail.com Phone …" at bounding box center [560, 236] width 784 height 168
click at [382, 26] on div "1" at bounding box center [382, 18] width 29 height 29
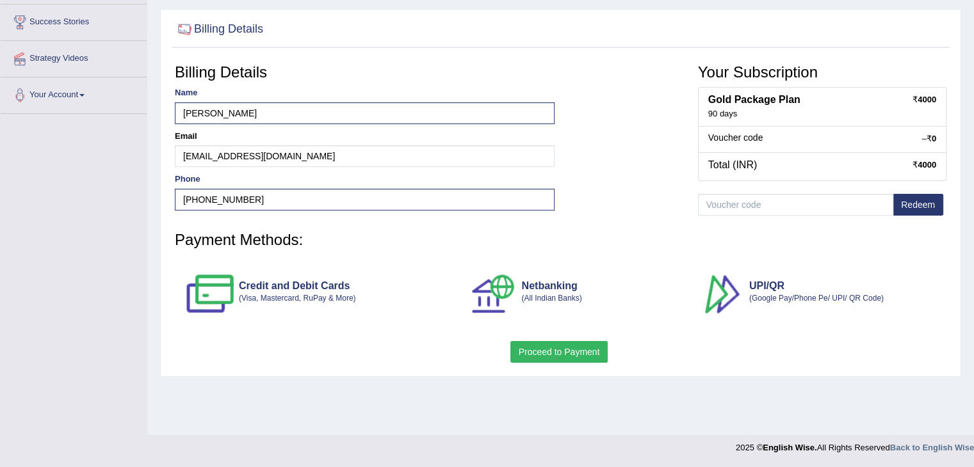
scroll to position [0, 0]
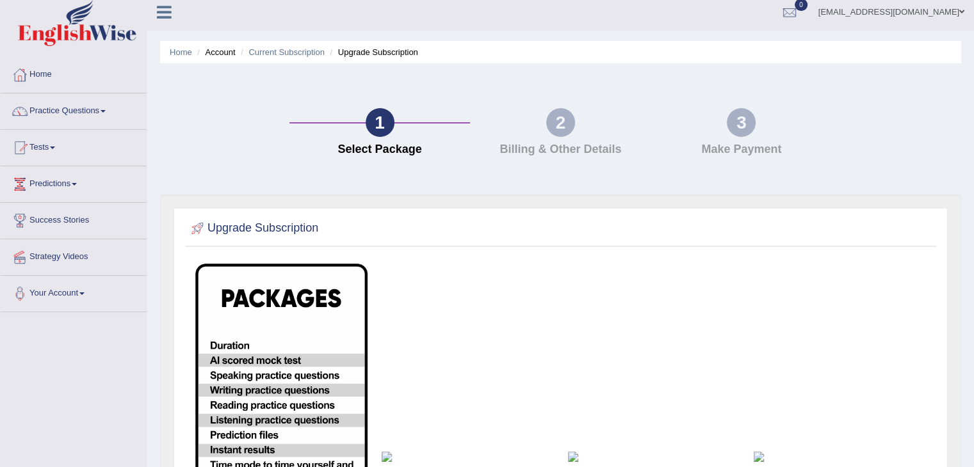
scroll to position [5, 0]
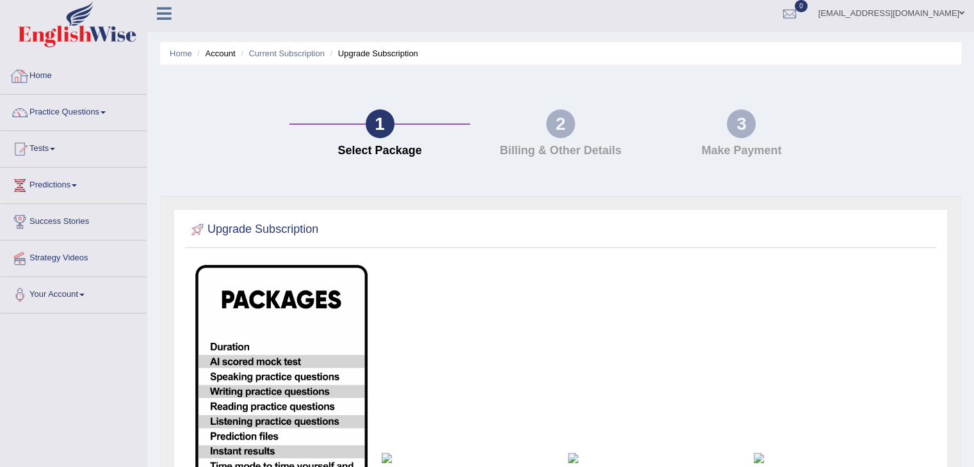
click at [42, 70] on link "Home" at bounding box center [74, 74] width 146 height 32
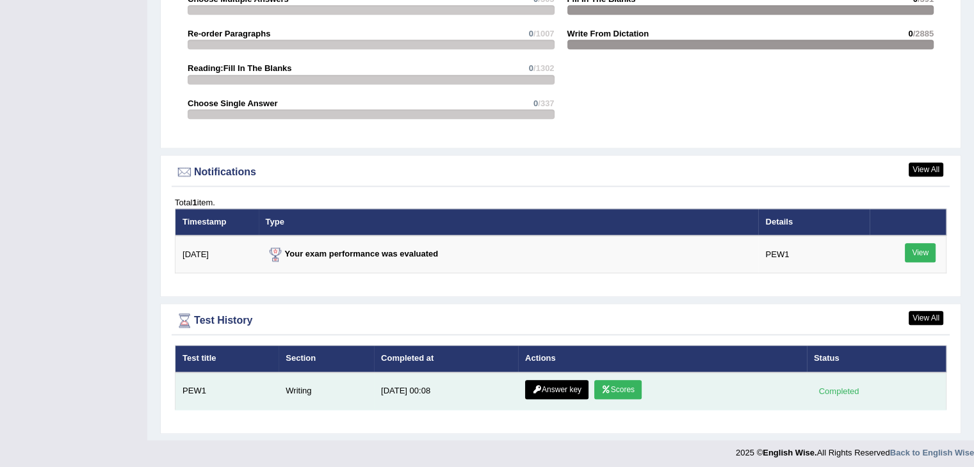
click at [633, 387] on link "Scores" at bounding box center [617, 389] width 47 height 19
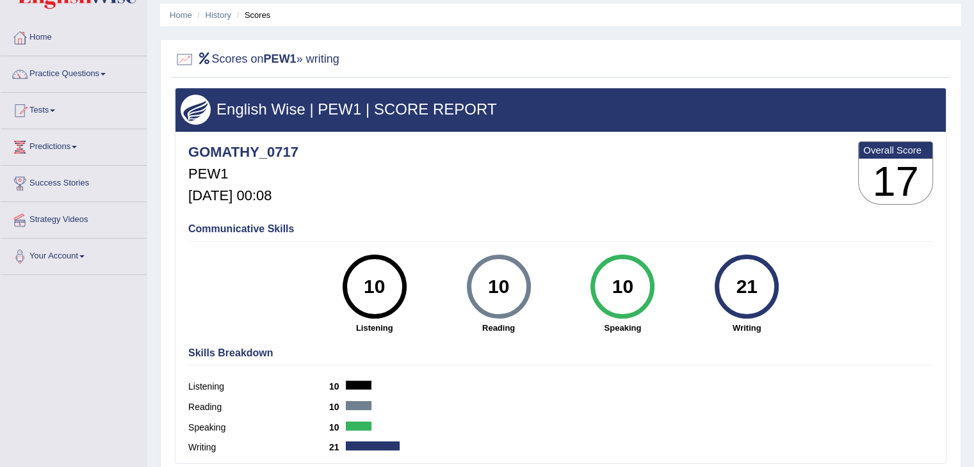
scroll to position [39, 0]
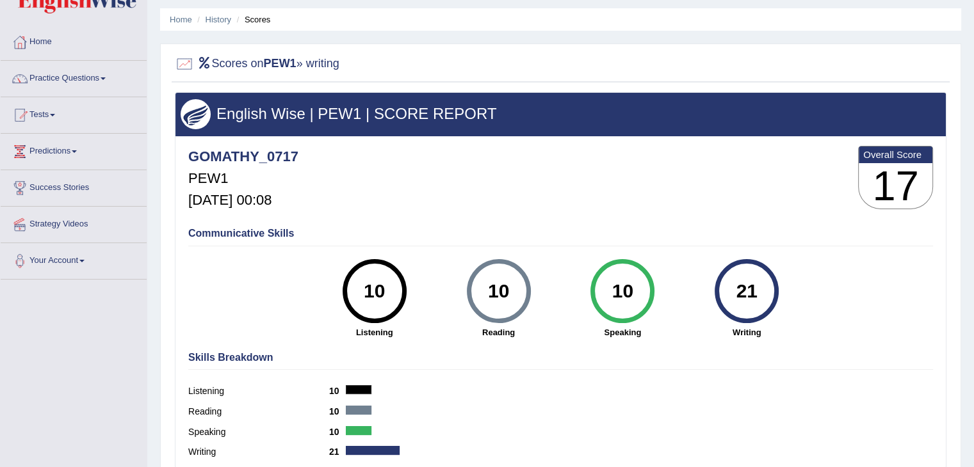
click at [179, 60] on div at bounding box center [184, 63] width 19 height 19
click at [223, 64] on h2 "Scores on PEW1 » writing" at bounding box center [257, 63] width 165 height 19
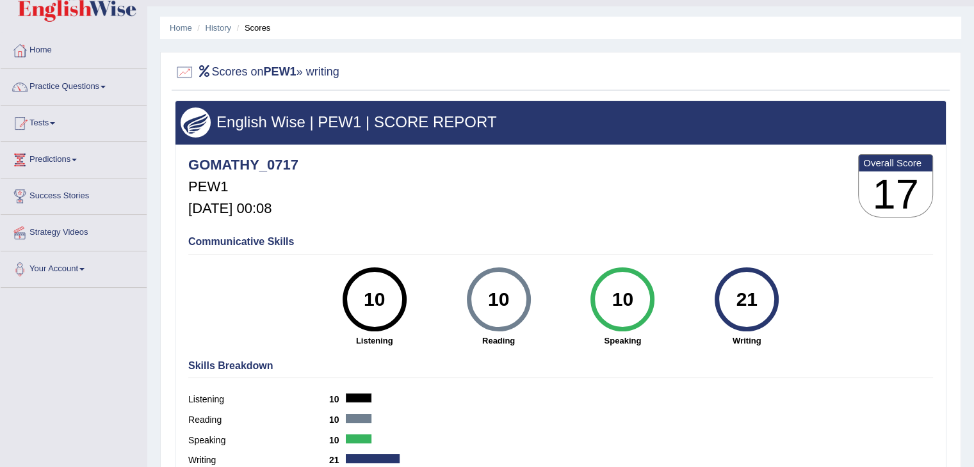
scroll to position [0, 0]
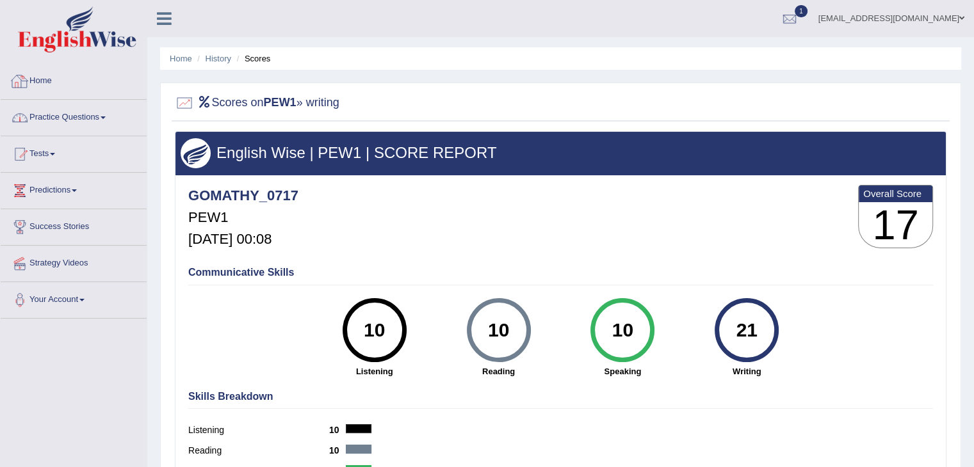
click at [42, 85] on link "Home" at bounding box center [74, 79] width 146 height 32
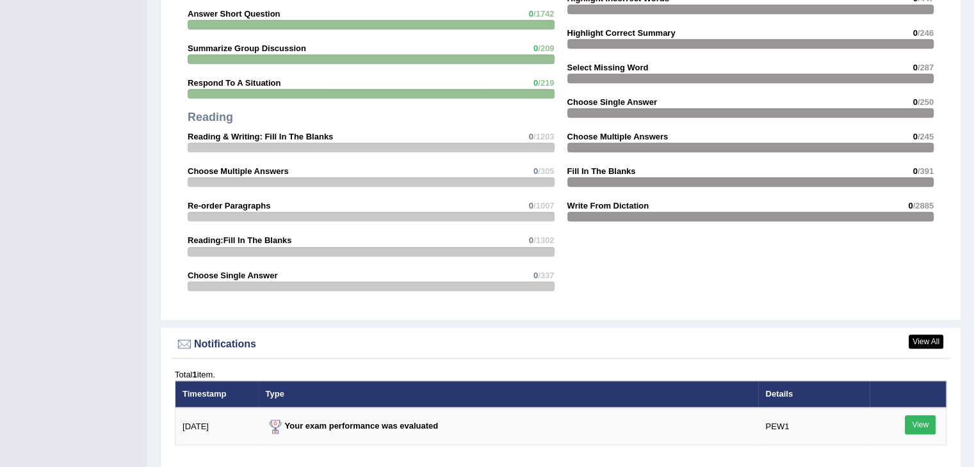
scroll to position [1413, 0]
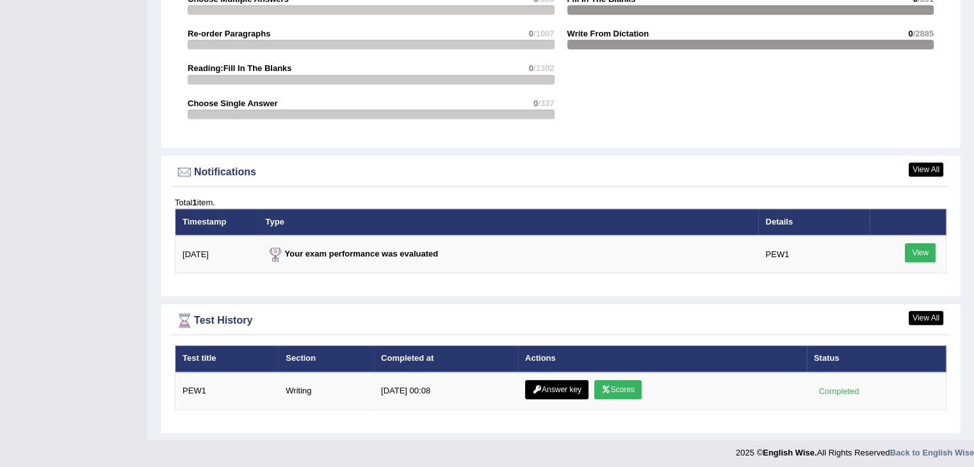
drag, startPoint x: 982, startPoint y: 222, endPoint x: 983, endPoint y: 497, distance: 274.7
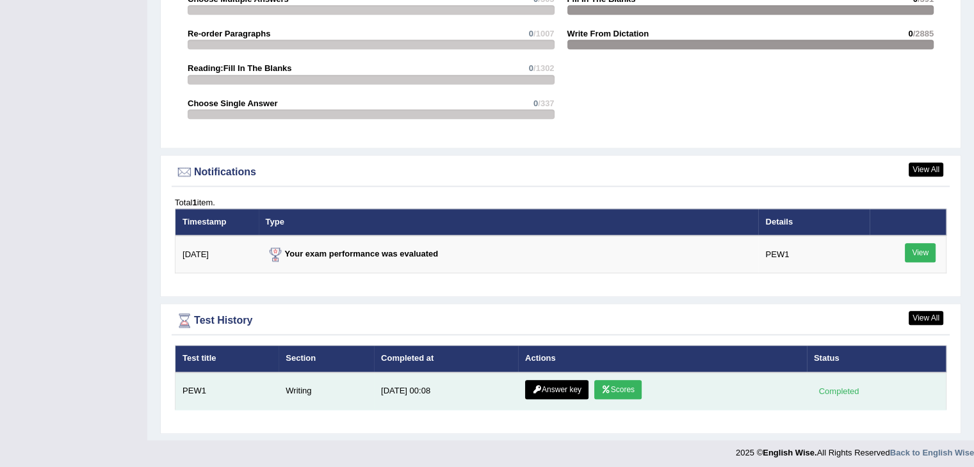
click at [553, 382] on link "Answer key" at bounding box center [556, 389] width 63 height 19
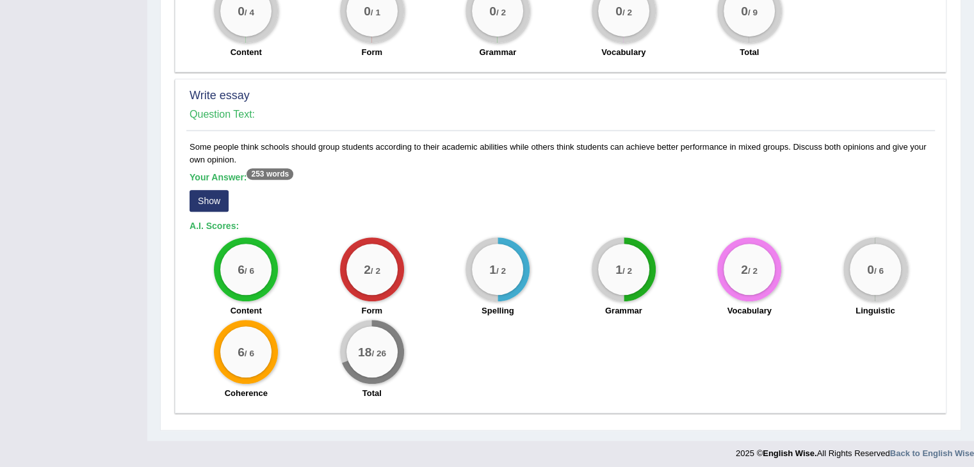
scroll to position [791, 0]
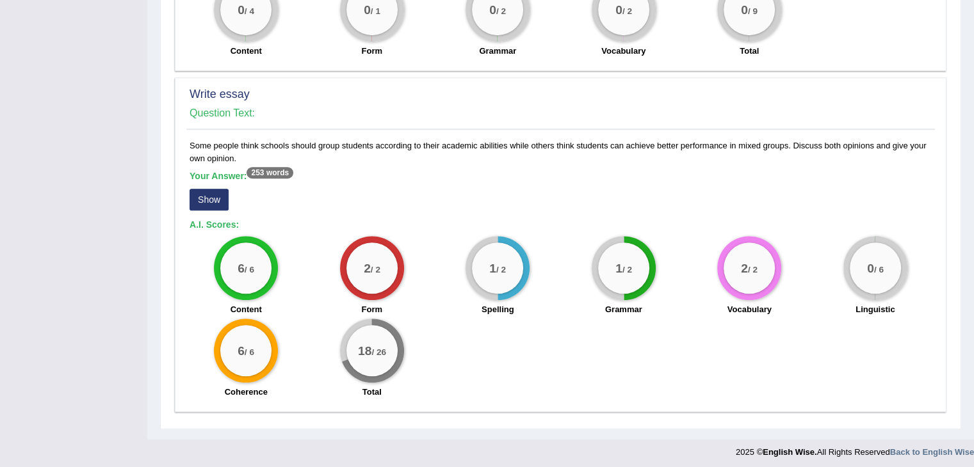
drag, startPoint x: 863, startPoint y: 271, endPoint x: 918, endPoint y: 265, distance: 56.0
click at [918, 265] on div "0 / 6 Linguistic" at bounding box center [876, 277] width 126 height 83
drag, startPoint x: 358, startPoint y: 348, endPoint x: 441, endPoint y: 339, distance: 83.0
click at [441, 339] on div "6 / 6 Content 2 / 2 Form 1 / 2 Spelling 1 / 2 Grammar 2 / 2 Vocabulary 0 / 6 Li…" at bounding box center [560, 318] width 755 height 165
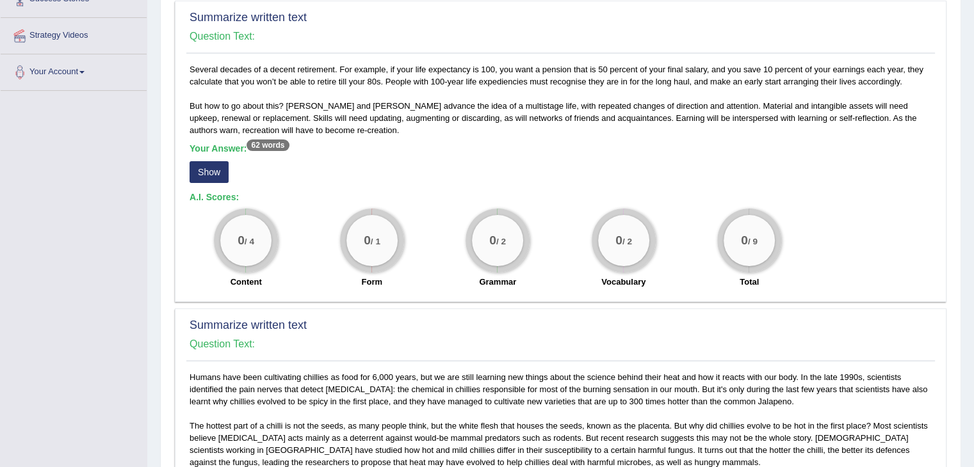
scroll to position [229, 0]
click at [204, 172] on button "Show" at bounding box center [209, 171] width 39 height 22
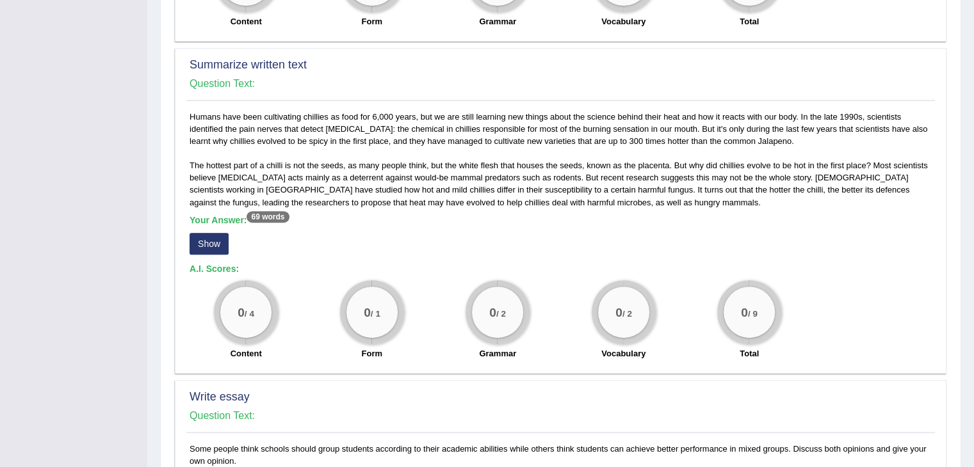
scroll to position [489, 0]
click at [221, 248] on button "Show" at bounding box center [209, 243] width 39 height 22
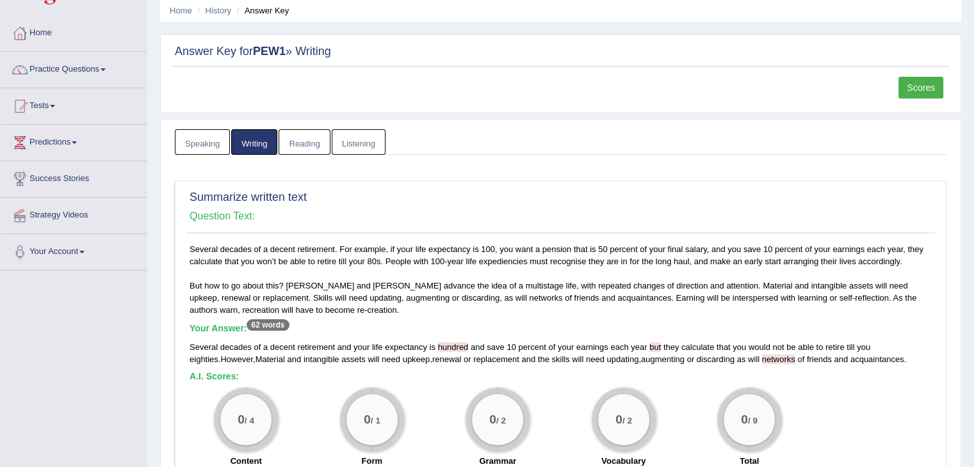
scroll to position [47, 0]
click at [207, 150] on link "Speaking" at bounding box center [202, 144] width 55 height 26
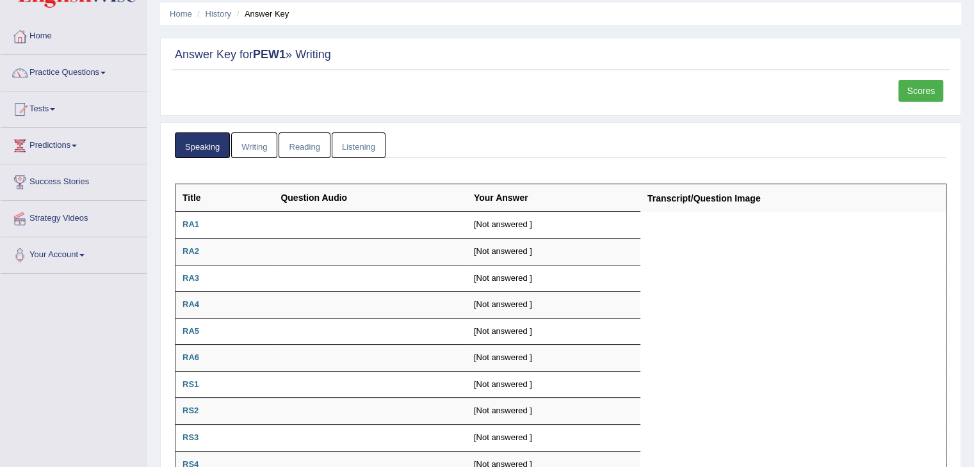
scroll to position [17, 0]
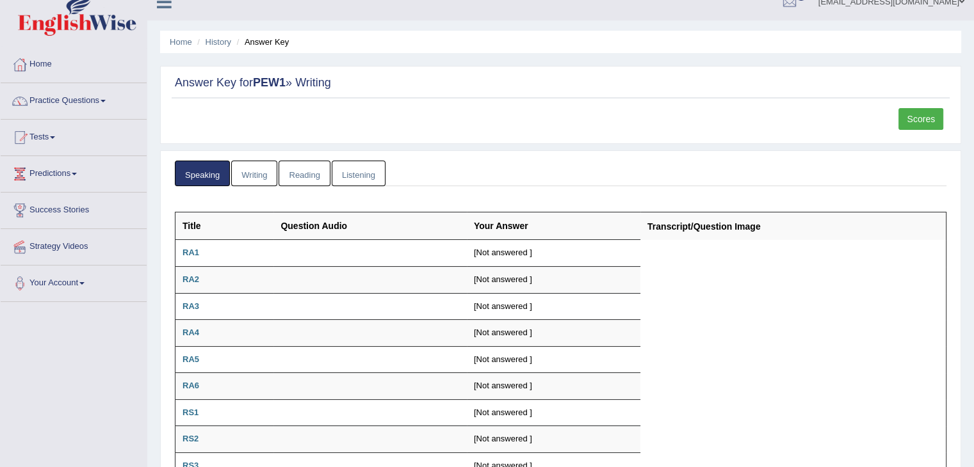
click at [270, 183] on link "Writing" at bounding box center [254, 174] width 46 height 26
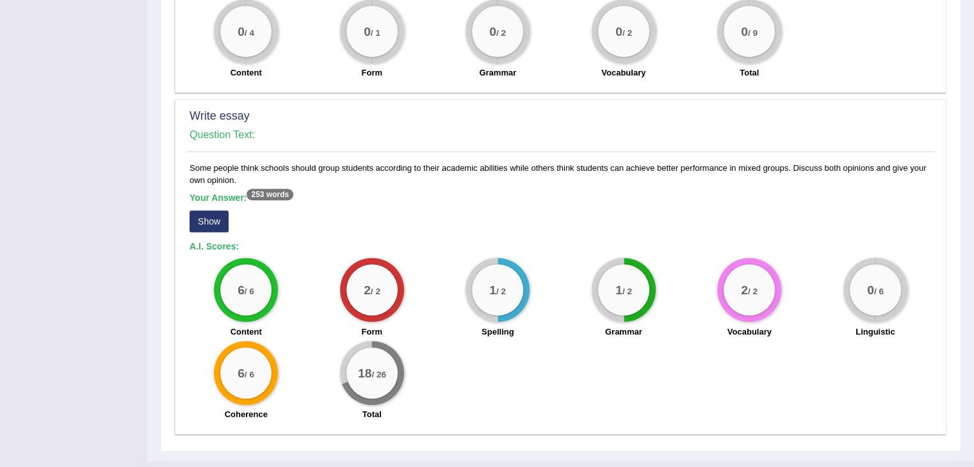
scroll to position [745, 0]
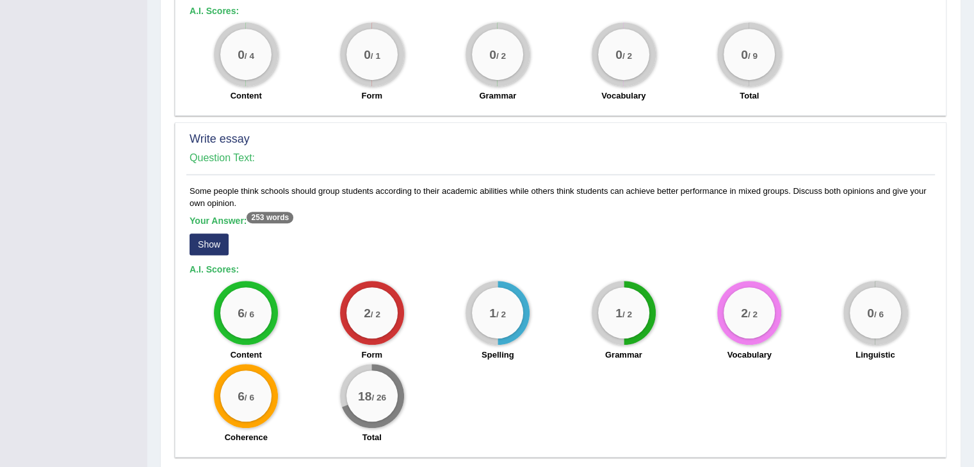
click at [208, 245] on button "Show" at bounding box center [209, 245] width 39 height 22
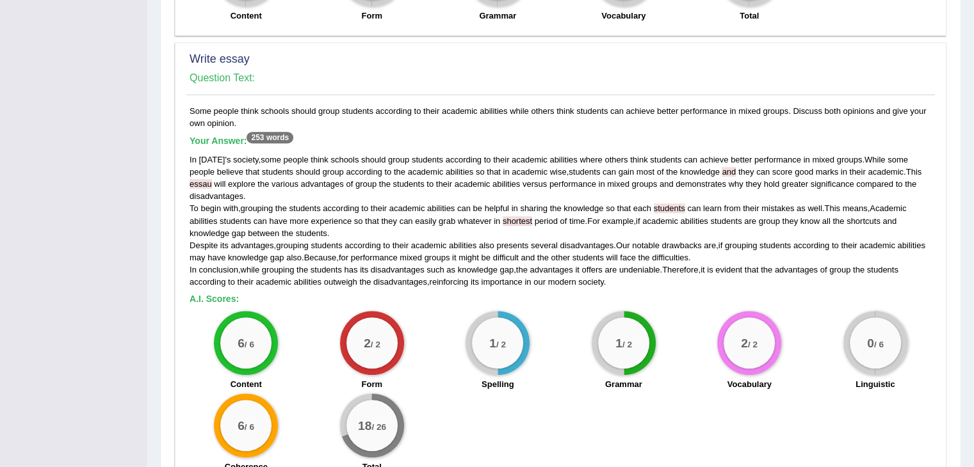
scroll to position [903, 0]
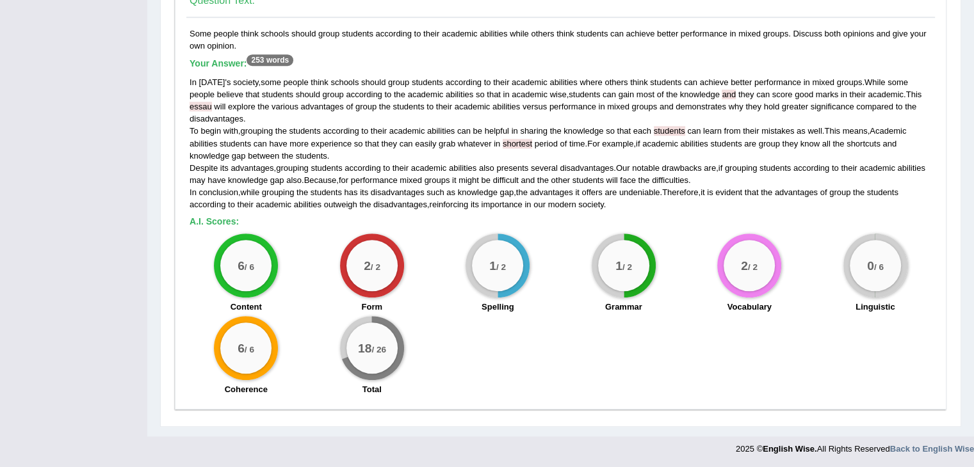
drag, startPoint x: 868, startPoint y: 262, endPoint x: 909, endPoint y: 270, distance: 41.7
click at [909, 270] on div "0 / 6 Linguistic" at bounding box center [876, 275] width 126 height 83
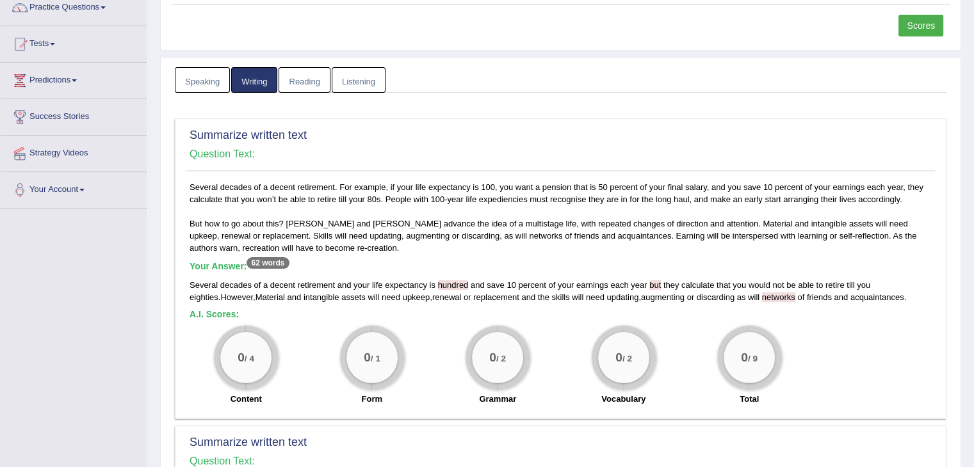
scroll to position [0, 0]
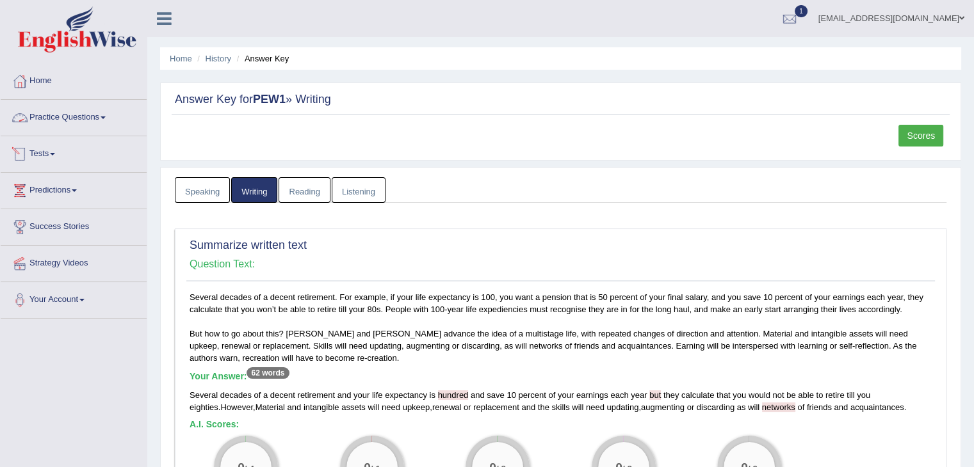
click at [92, 118] on link "Practice Questions" at bounding box center [74, 116] width 146 height 32
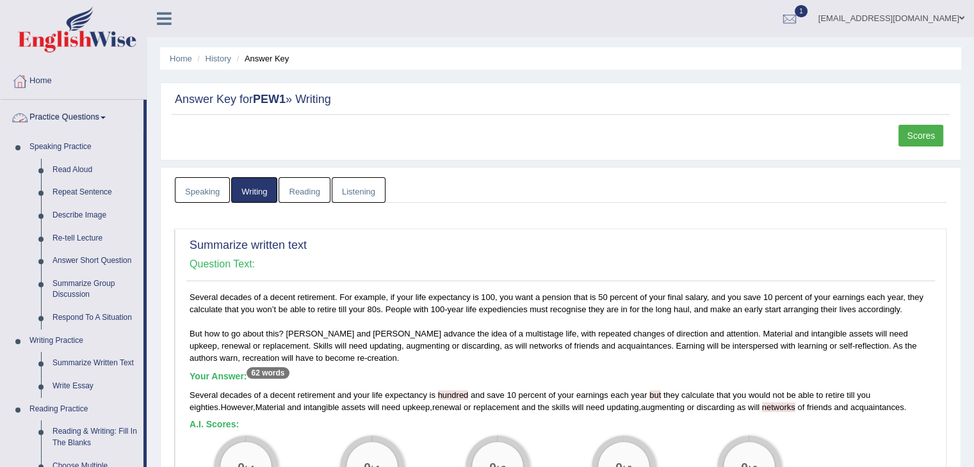
click at [74, 126] on link "Practice Questions" at bounding box center [72, 116] width 143 height 32
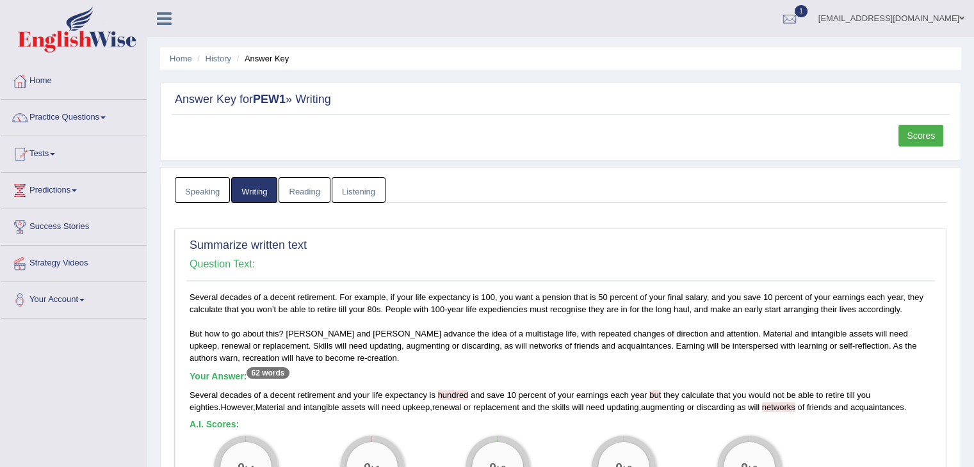
click at [914, 136] on link "Scores" at bounding box center [920, 136] width 45 height 22
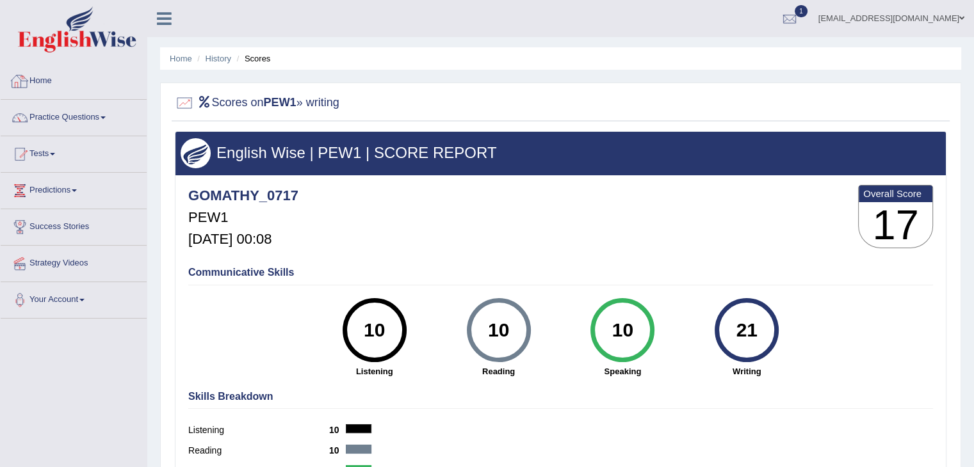
click at [36, 78] on link "Home" at bounding box center [74, 79] width 146 height 32
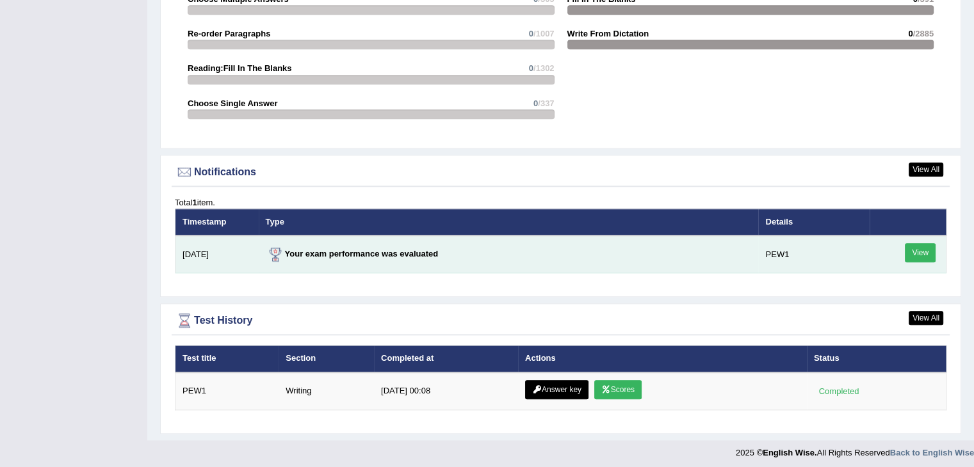
click at [920, 251] on link "View" at bounding box center [920, 252] width 31 height 19
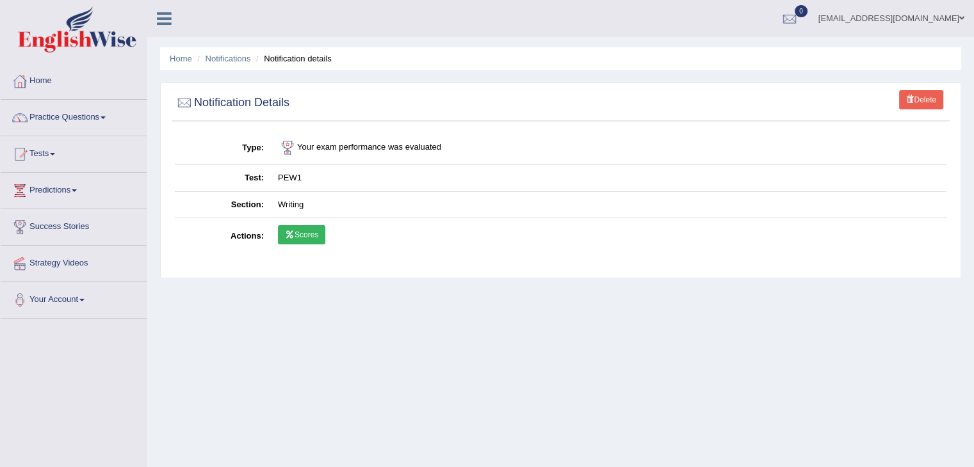
click at [320, 238] on link "Scores" at bounding box center [301, 234] width 47 height 19
click at [330, 79] on div "Home Notifications Notification details Delete Notification Details Type Your e…" at bounding box center [560, 320] width 827 height 640
click at [308, 72] on div "Home Notifications Notification details Delete Notification Details Type Your e…" at bounding box center [560, 320] width 827 height 640
click at [305, 65] on li "Notification details" at bounding box center [292, 59] width 79 height 12
click at [361, 144] on td "Your exam performance was evaluated" at bounding box center [609, 148] width 676 height 34
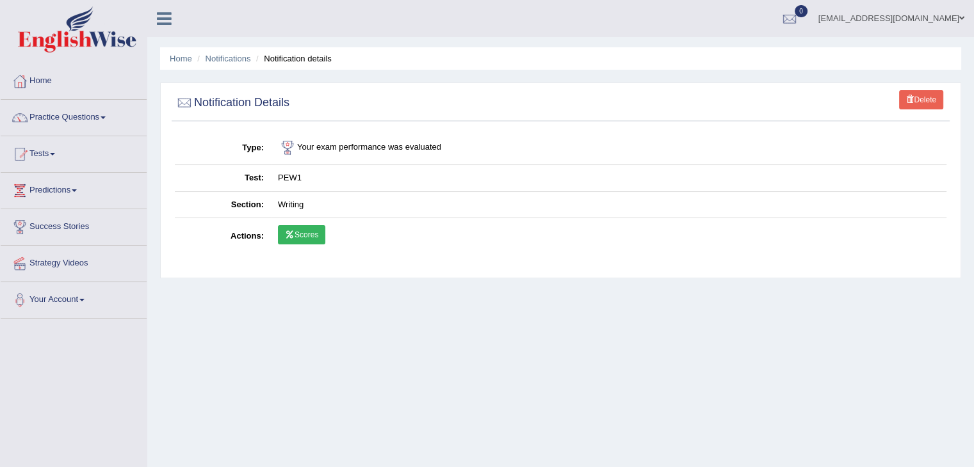
click at [302, 197] on td "Writing" at bounding box center [609, 204] width 676 height 27
click at [28, 90] on div at bounding box center [19, 81] width 19 height 19
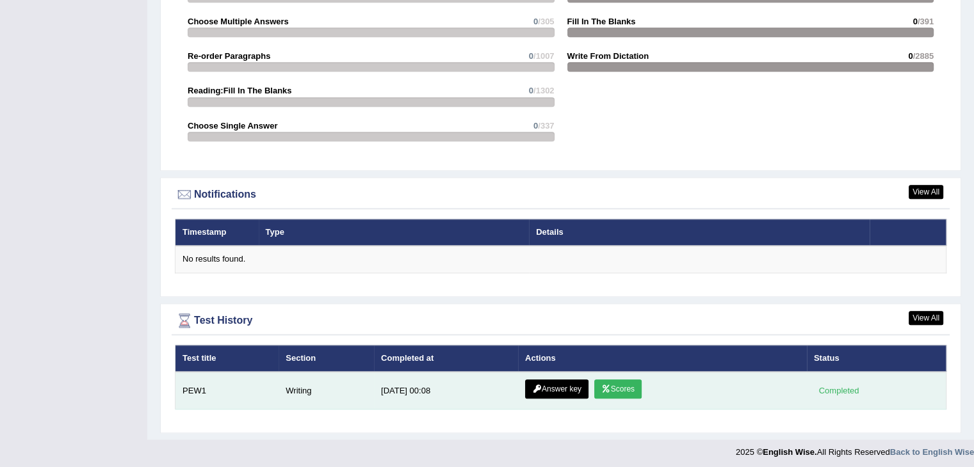
click at [555, 391] on link "Answer key" at bounding box center [556, 389] width 63 height 19
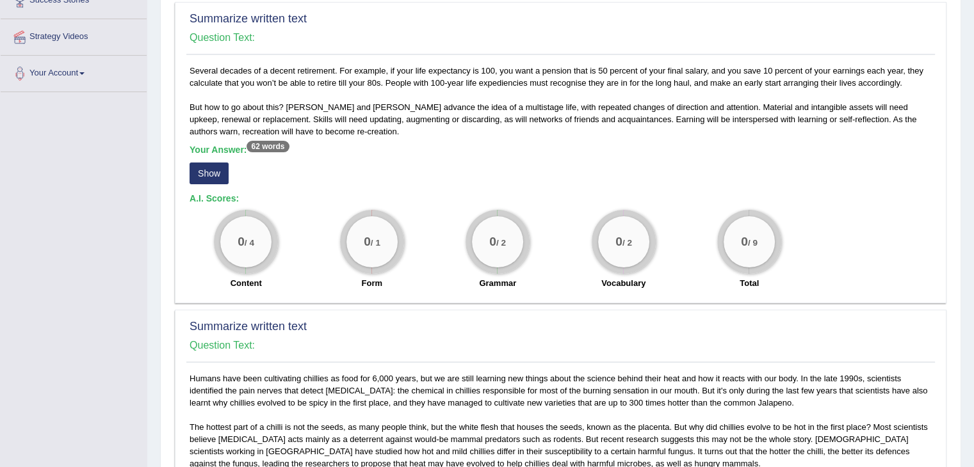
scroll to position [228, 0]
drag, startPoint x: 981, startPoint y: 152, endPoint x: 937, endPoint y: 233, distance: 91.7
click at [937, 233] on html "Toggle navigation Home Practice Questions Speaking Practice Read Aloud Repeat S…" at bounding box center [487, 5] width 974 height 467
click at [209, 178] on button "Show" at bounding box center [209, 172] width 39 height 22
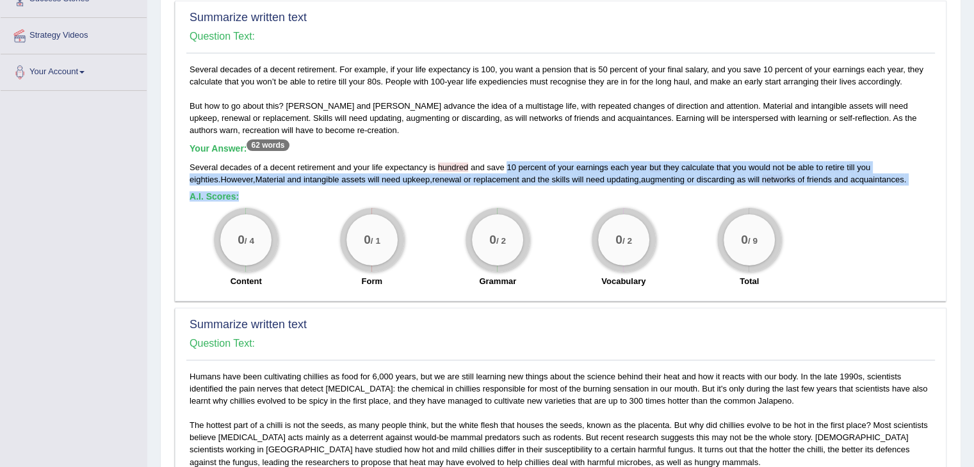
drag, startPoint x: 508, startPoint y: 163, endPoint x: 800, endPoint y: 190, distance: 293.9
click at [800, 190] on div "Several decades of a decent retirement. For example, if your life expectancy is…" at bounding box center [560, 178] width 749 height 231
click at [800, 192] on h5 "A.I. Scores:" at bounding box center [561, 197] width 742 height 10
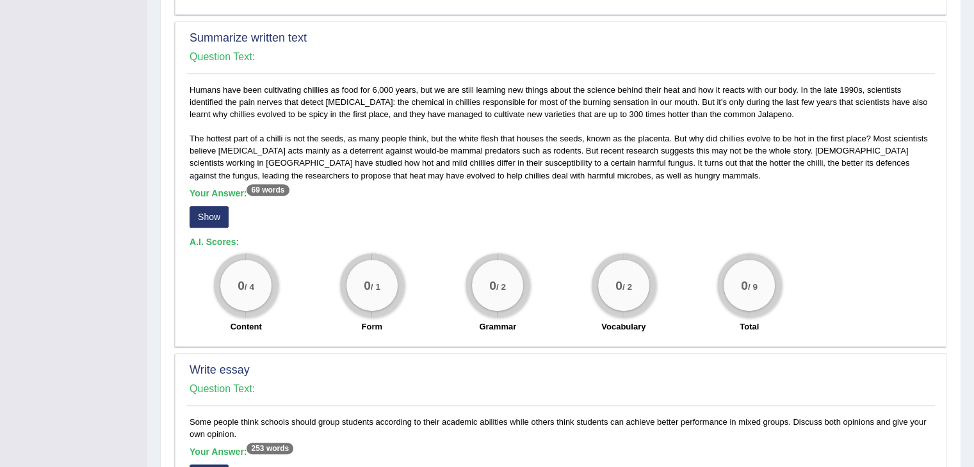
scroll to position [522, 0]
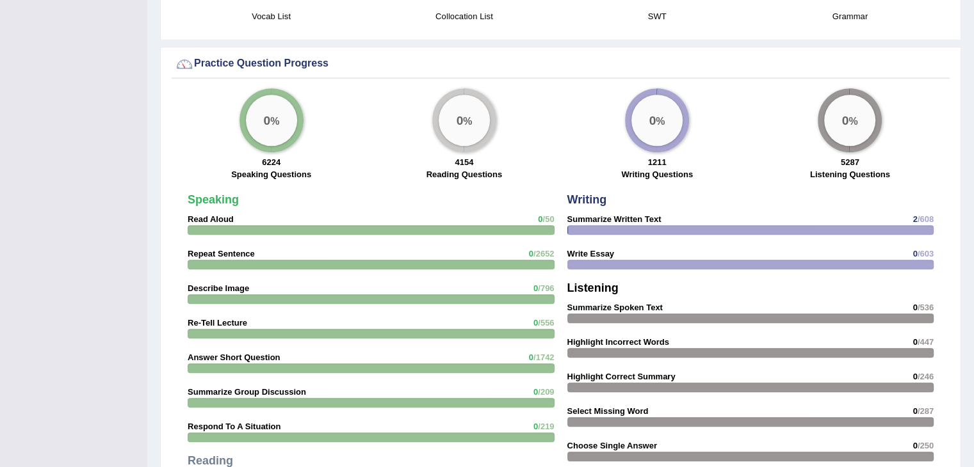
scroll to position [894, 0]
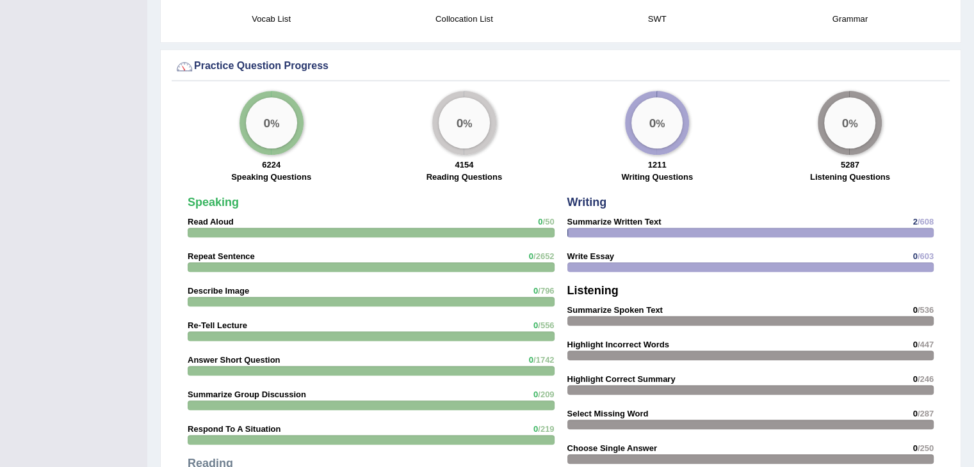
click at [962, 244] on div "Please login from Desktop. If you think this is an error (or logged in from des…" at bounding box center [560, 21] width 827 height 1830
drag, startPoint x: 962, startPoint y: 244, endPoint x: 957, endPoint y: 136, distance: 108.3
click at [957, 136] on div "Please login from Desktop. If you think this is an error (or logged in from des…" at bounding box center [560, 21] width 827 height 1830
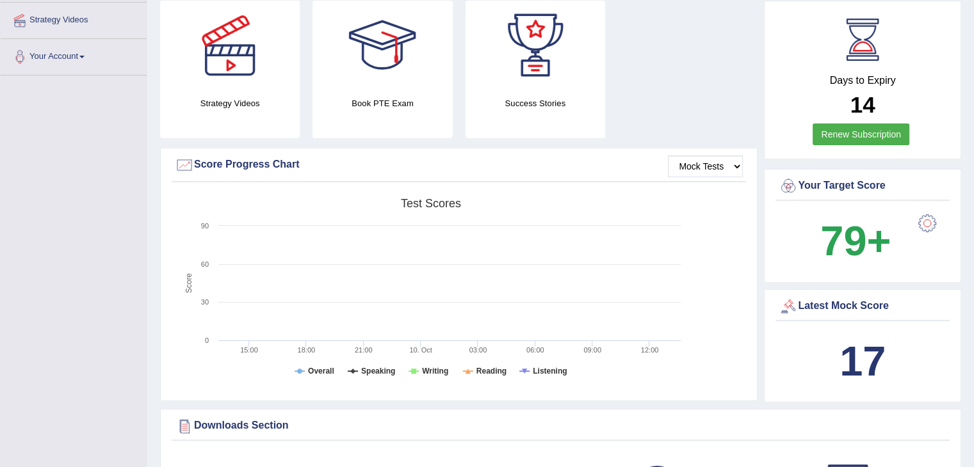
scroll to position [0, 0]
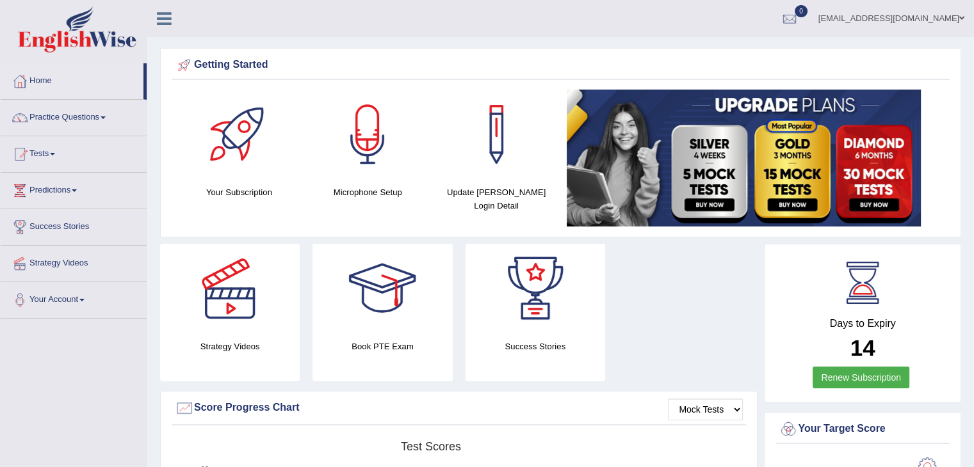
click at [927, 21] on link "[EMAIL_ADDRESS][DOMAIN_NAME]" at bounding box center [891, 16] width 165 height 33
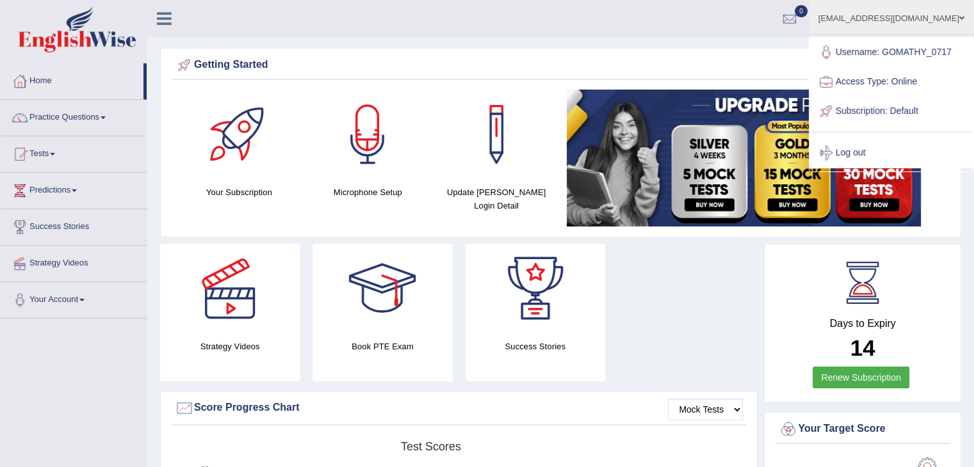
click at [883, 159] on link "Log out" at bounding box center [891, 152] width 163 height 29
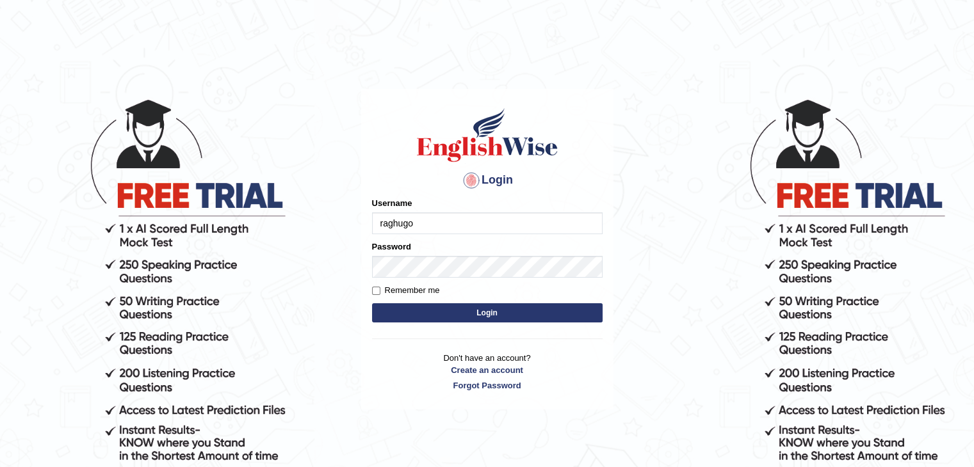
type input "[EMAIL_ADDRESS][DOMAIN_NAME]"
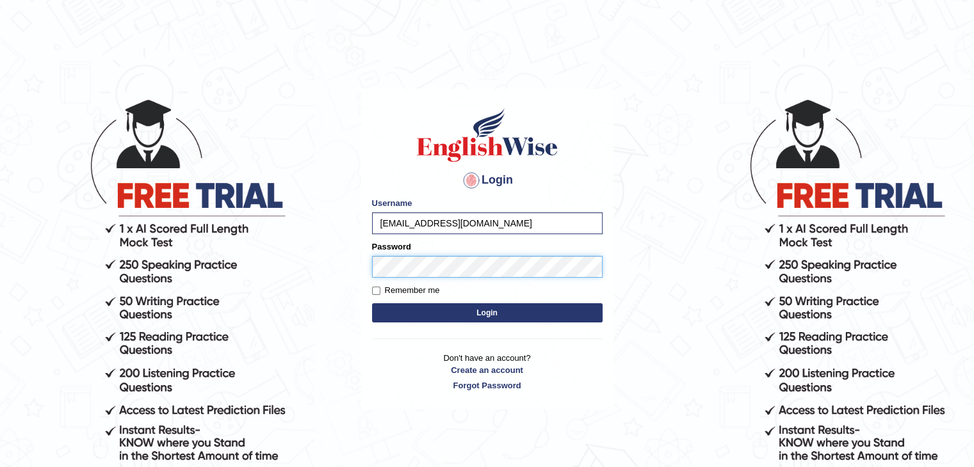
click at [372, 304] on button "Login" at bounding box center [487, 313] width 231 height 19
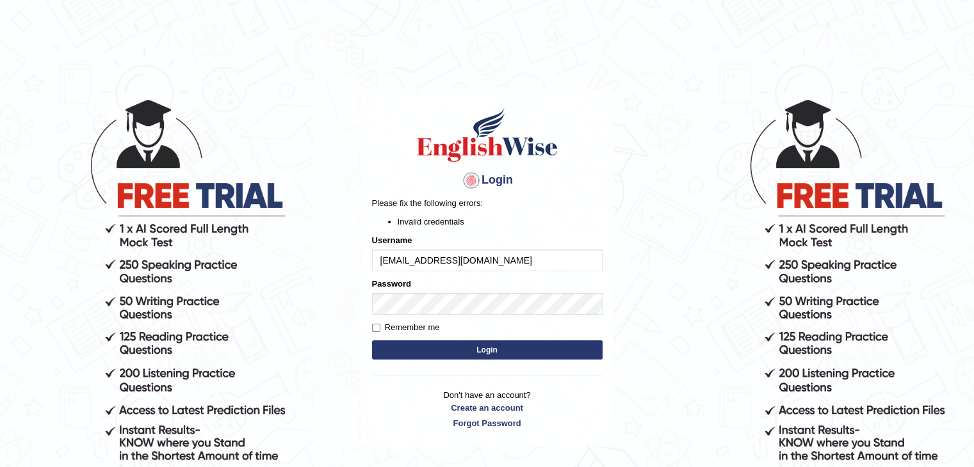
click at [487, 352] on button "Login" at bounding box center [487, 350] width 231 height 19
click at [375, 331] on input "Remember me" at bounding box center [376, 328] width 8 height 8
checkbox input "true"
click at [476, 342] on button "Login" at bounding box center [487, 350] width 231 height 19
click at [493, 426] on link "Forgot Password" at bounding box center [487, 424] width 231 height 12
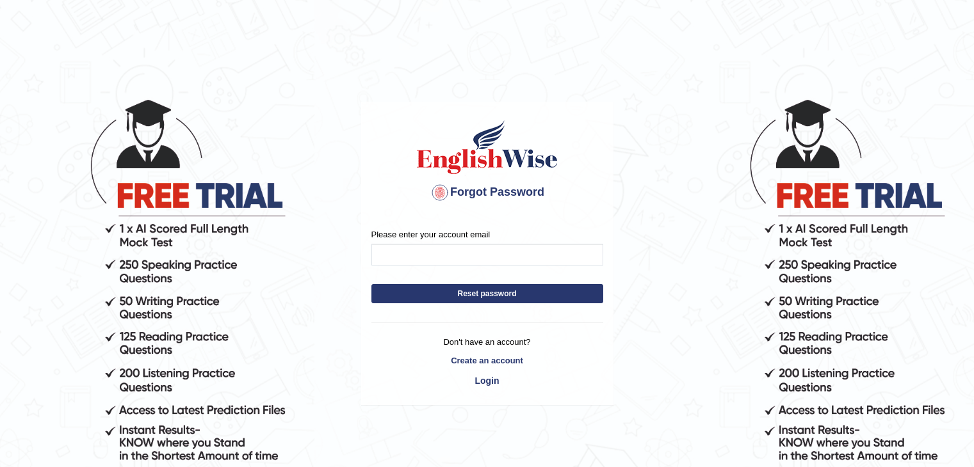
click at [517, 264] on input "Please enter your account email" at bounding box center [487, 255] width 232 height 22
type input "[EMAIL_ADDRESS][DOMAIN_NAME]"
click at [521, 301] on button "Reset password" at bounding box center [487, 293] width 232 height 19
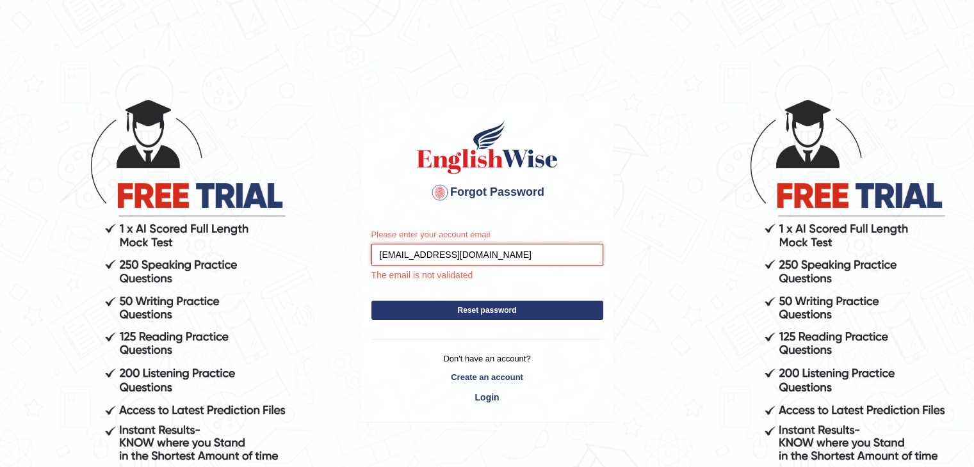
click at [505, 256] on input "[EMAIL_ADDRESS][DOMAIN_NAME]" at bounding box center [487, 255] width 232 height 22
type input "vidhyashri9896@gmail.com"
click at [517, 318] on button "Reset password" at bounding box center [487, 310] width 232 height 19
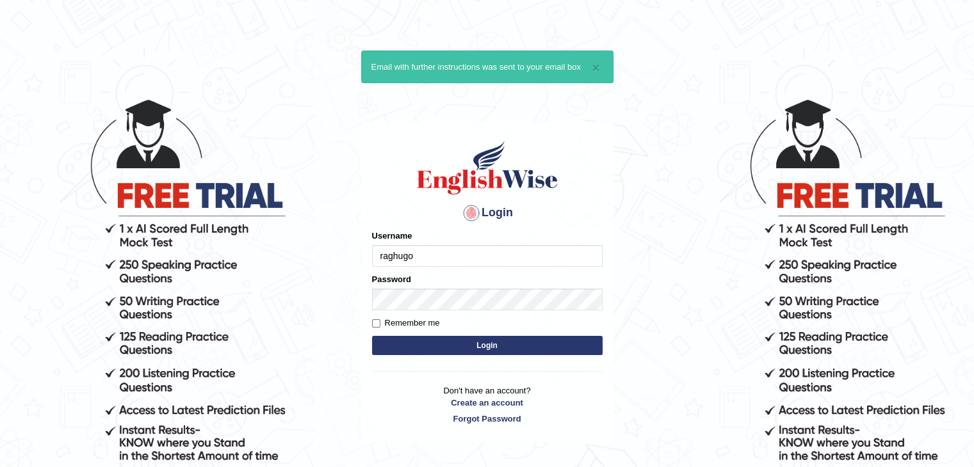
type input "[EMAIL_ADDRESS][DOMAIN_NAME]"
click at [497, 343] on button "Login" at bounding box center [487, 345] width 231 height 19
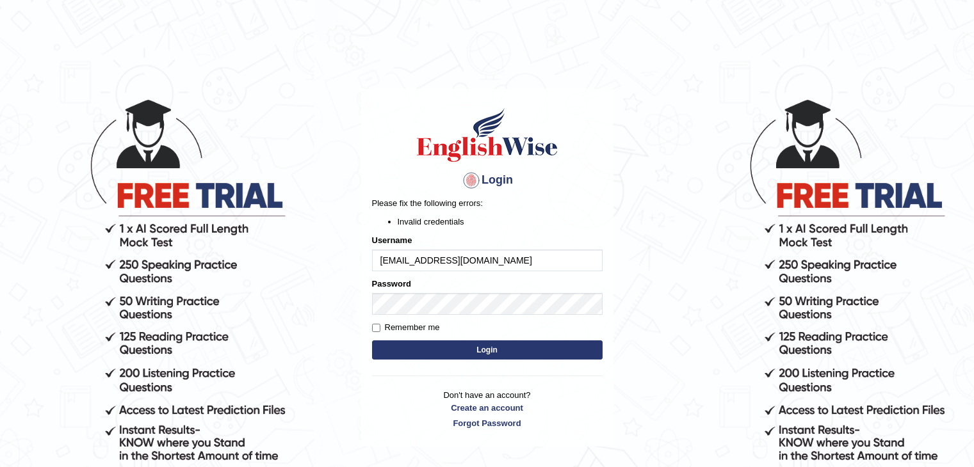
click at [510, 262] on input "[EMAIL_ADDRESS][DOMAIN_NAME]" at bounding box center [487, 261] width 231 height 22
type input "Gomathy_0717"
click at [485, 354] on button "Login" at bounding box center [487, 350] width 231 height 19
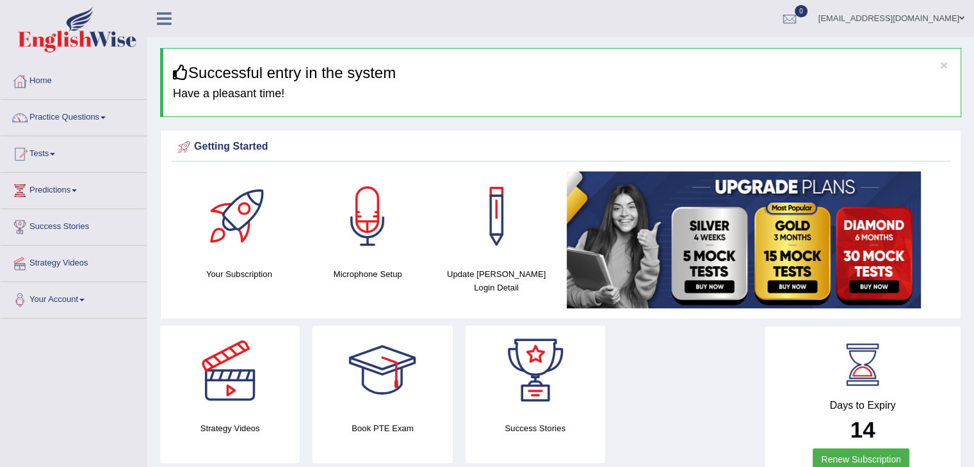
click at [927, 19] on link "[EMAIL_ADDRESS][DOMAIN_NAME]" at bounding box center [891, 16] width 165 height 33
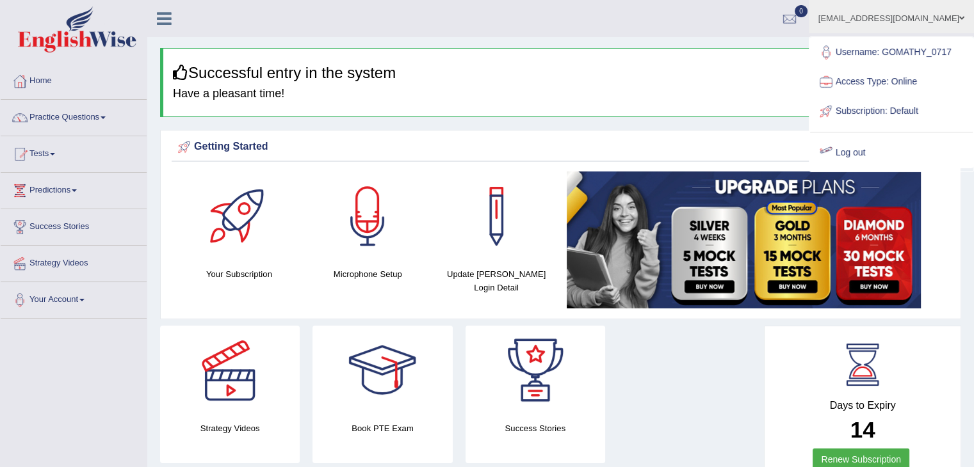
click at [898, 165] on link "Log out" at bounding box center [891, 152] width 163 height 29
